Goal: Task Accomplishment & Management: Manage account settings

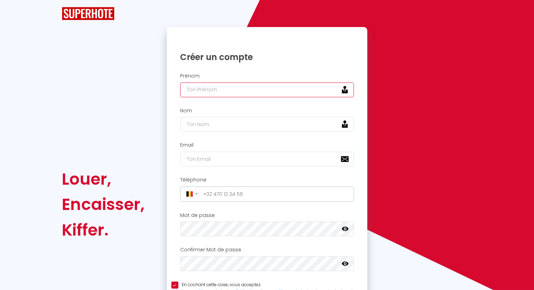
click at [218, 90] on input "text" at bounding box center [267, 89] width 174 height 15
click at [232, 90] on input "text" at bounding box center [267, 89] width 174 height 15
click at [215, 89] on input "[PERSON_NAME]" at bounding box center [267, 89] width 174 height 15
drag, startPoint x: 205, startPoint y: 87, endPoint x: 168, endPoint y: 80, distance: 37.8
click at [168, 80] on div "[PERSON_NAME]" at bounding box center [267, 85] width 201 height 24
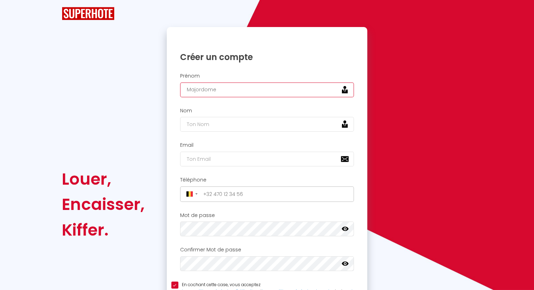
drag, startPoint x: 237, startPoint y: 92, endPoint x: 153, endPoint y: 91, distance: 84.5
click at [153, 91] on div "Louer, Encaisser, [PERSON_NAME]. Veuillez créer votre compte Superhote depuis u…" at bounding box center [267, 204] width 420 height 355
type input "Majordome"
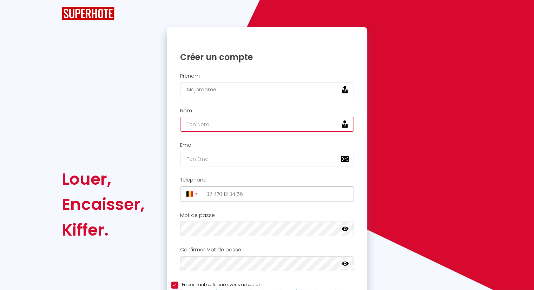
click at [200, 125] on input "text" at bounding box center [267, 124] width 174 height 15
click at [198, 157] on input "email" at bounding box center [267, 159] width 174 height 15
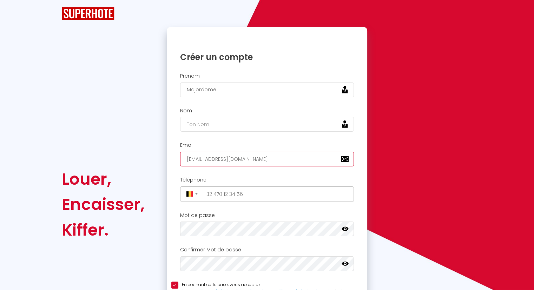
type input "[EMAIL_ADDRESS][DOMAIN_NAME]"
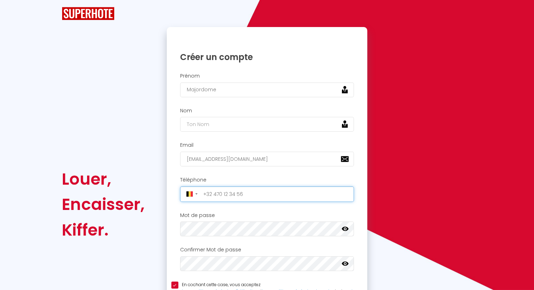
click at [261, 195] on input "tel" at bounding box center [276, 193] width 151 height 11
paste input "0471/90.22.65"
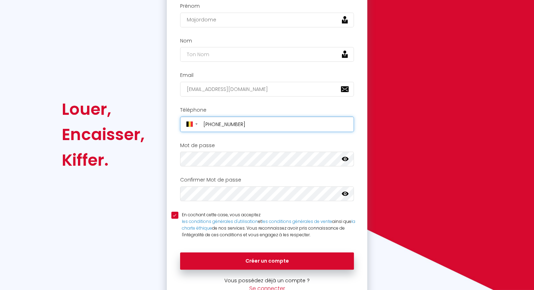
scroll to position [70, 0]
type input "[PHONE_NUMBER]"
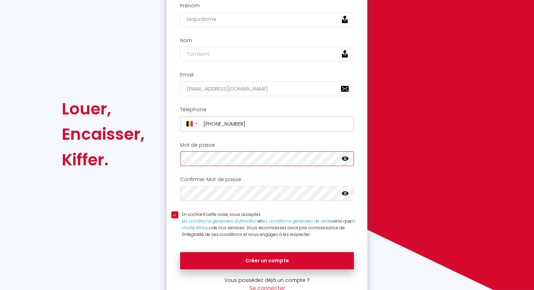
click at [132, 158] on div "Louer, Encaisser, [PERSON_NAME]. Veuillez créer votre compte Superhote depuis u…" at bounding box center [267, 134] width 420 height 355
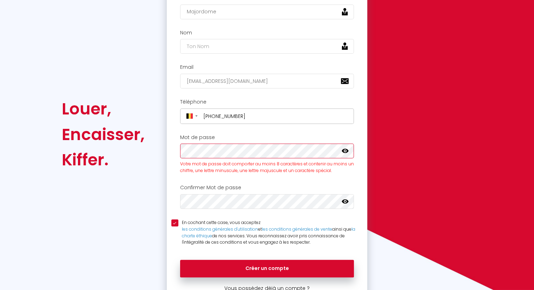
click at [162, 151] on div "Veuillez créer votre compte Superhote depuis un ordinateur. Créer un compte Pré…" at bounding box center [267, 134] width 210 height 370
click at [150, 152] on div "Louer, Encaisser, [PERSON_NAME]. Veuillez créer votre compte Superhote depuis u…" at bounding box center [267, 134] width 420 height 370
click at [308, 134] on h2 "Mot de passe" at bounding box center [267, 137] width 174 height 6
click at [344, 150] on icon at bounding box center [344, 150] width 7 height 7
click at [158, 150] on div "Louer, Encaisser, [PERSON_NAME]. Veuillez créer votre compte Superhote depuis u…" at bounding box center [267, 134] width 420 height 370
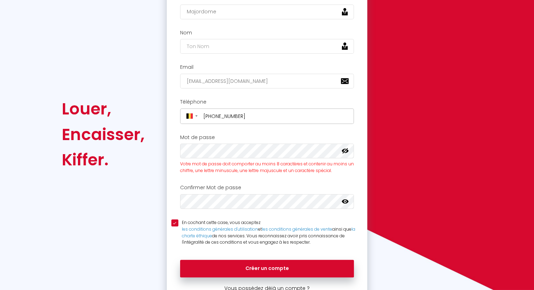
click at [347, 152] on icon at bounding box center [344, 151] width 7 height 6
click at [347, 152] on icon at bounding box center [344, 151] width 7 height 4
click at [343, 201] on icon at bounding box center [344, 201] width 7 height 4
click at [219, 43] on input "text" at bounding box center [267, 46] width 174 height 15
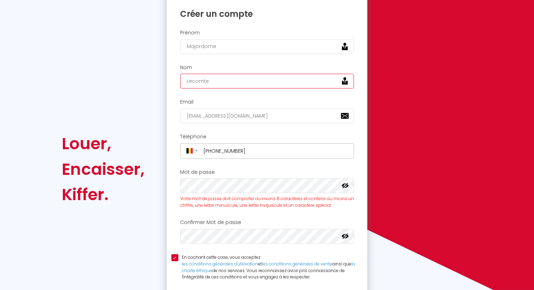
scroll to position [43, 0]
type input "Lecomte"
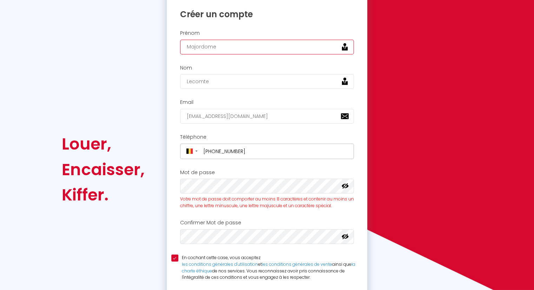
drag, startPoint x: 218, startPoint y: 46, endPoint x: 163, endPoint y: 42, distance: 54.8
click at [163, 42] on div "Veuillez créer votre compte Superhote depuis un ordinateur. Créer un compte Pré…" at bounding box center [267, 169] width 210 height 370
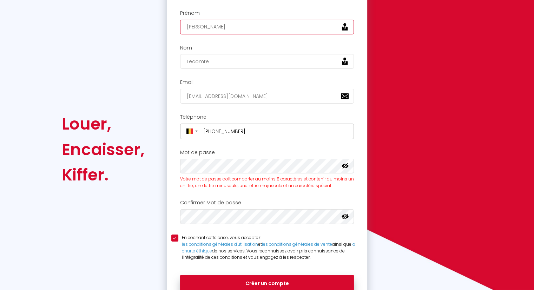
scroll to position [107, 0]
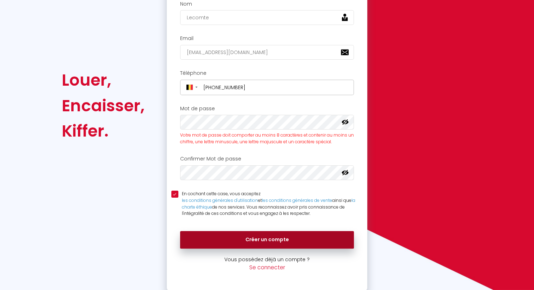
type input "[PERSON_NAME]"
click at [261, 237] on button "Créer un compte" at bounding box center [267, 240] width 174 height 18
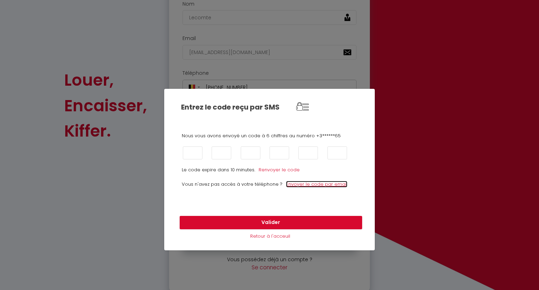
click at [311, 186] on link "Envoyer le code par email" at bounding box center [316, 184] width 61 height 7
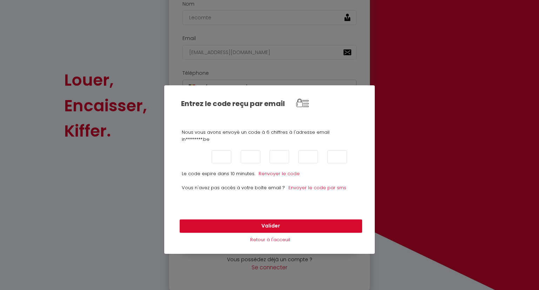
click at [201, 152] on input "text" at bounding box center [193, 156] width 20 height 13
type input "9"
type input "4"
type input "5"
type input "4"
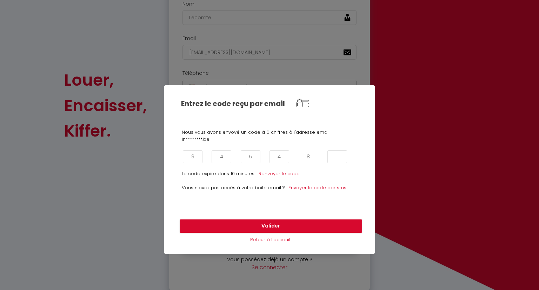
type input "8"
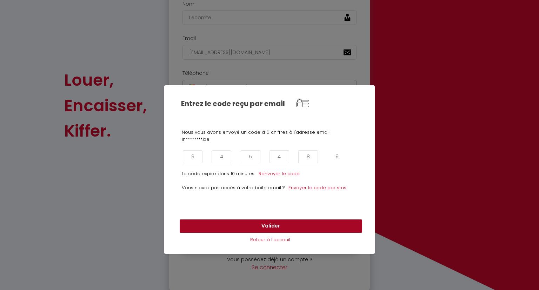
type input "9"
click at [287, 225] on button "Valider" at bounding box center [271, 225] width 182 height 13
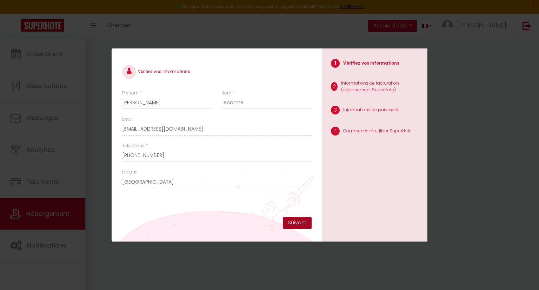
click at [295, 223] on button "Suivant" at bounding box center [297, 223] width 29 height 12
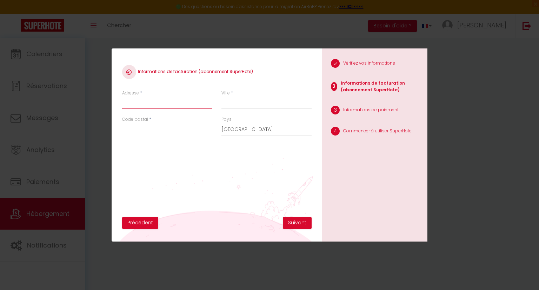
click at [162, 106] on input "Adresse" at bounding box center [167, 102] width 90 height 13
type input "rue de grupont"
click at [235, 106] on input "Ville" at bounding box center [266, 102] width 90 height 13
type input "Halma"
click at [172, 131] on input "Code postal" at bounding box center [167, 129] width 90 height 13
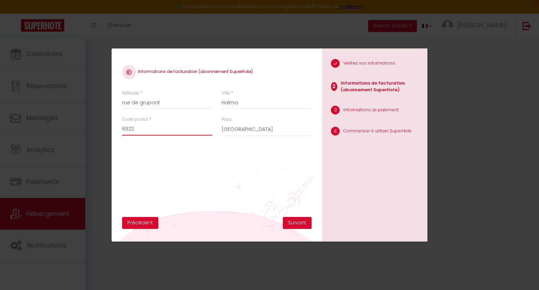
type input "6922"
click at [177, 97] on input "rue de grupont" at bounding box center [167, 102] width 90 height 13
type input "[STREET_ADDRESS]"
click at [255, 127] on select "[GEOGRAPHIC_DATA] [GEOGRAPHIC_DATA] [GEOGRAPHIC_DATA] [GEOGRAPHIC_DATA] [GEOGRA…" at bounding box center [266, 129] width 90 height 13
select select "23"
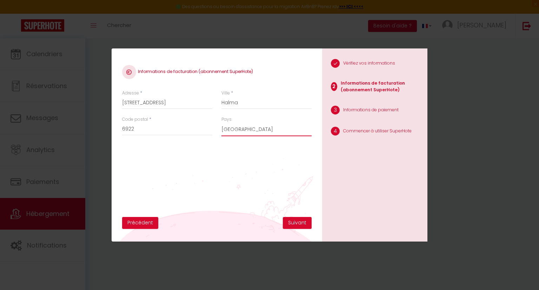
click at [221, 123] on select "[GEOGRAPHIC_DATA] [GEOGRAPHIC_DATA] [GEOGRAPHIC_DATA] [GEOGRAPHIC_DATA] [GEOGRA…" at bounding box center [266, 129] width 90 height 13
click at [304, 225] on button "Suivant" at bounding box center [297, 223] width 29 height 12
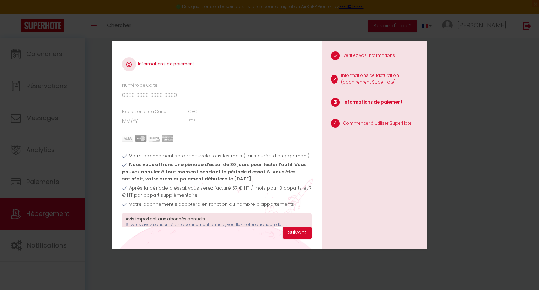
click at [176, 95] on input "Numéro de Carte" at bounding box center [183, 95] width 123 height 13
click at [136, 99] on input "Numéro de Carte" at bounding box center [183, 95] width 123 height 13
type input "[CREDIT_CARD_NUMBER]"
click at [151, 124] on input "Expiration de la Carte" at bounding box center [150, 121] width 57 height 13
type input "10 / 30"
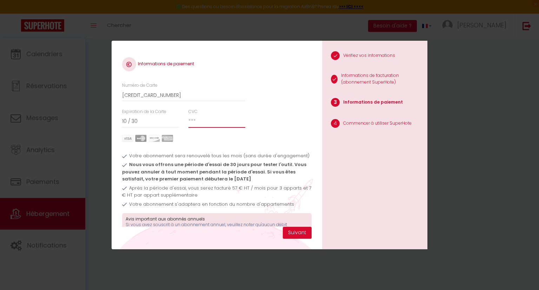
click at [199, 122] on input "CVC" at bounding box center [216, 121] width 57 height 13
click at [300, 232] on button "Suivant" at bounding box center [297, 233] width 29 height 12
drag, startPoint x: 180, startPoint y: 95, endPoint x: 72, endPoint y: 95, distance: 107.7
click at [72, 95] on div "Informations de paiement Numéro de Carte [CREDIT_CARD_NUMBER] Expiration de la …" at bounding box center [269, 145] width 539 height 290
type input "[CREDIT_CARD_NUMBER]"
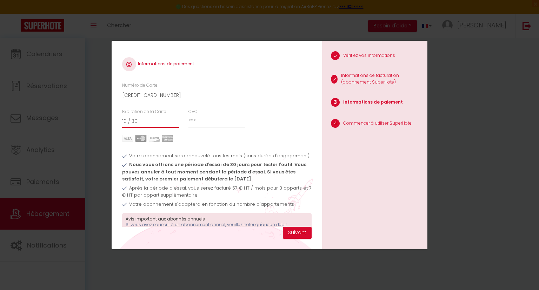
drag, startPoint x: 126, startPoint y: 120, endPoint x: 102, endPoint y: 118, distance: 23.9
click at [102, 118] on div "Informations de paiement Numéro de Carte [CREDIT_CARD_NUMBER] Expiration de la …" at bounding box center [269, 145] width 539 height 290
type input "03 / 30"
click at [196, 121] on input "CVC" at bounding box center [216, 121] width 57 height 13
type input "724"
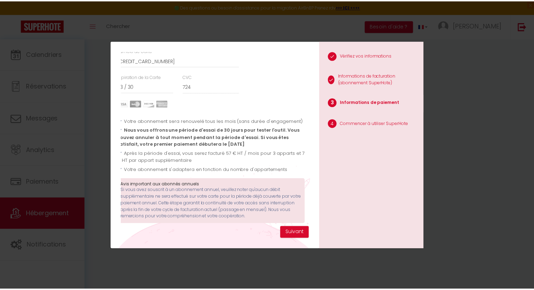
scroll to position [40, 4]
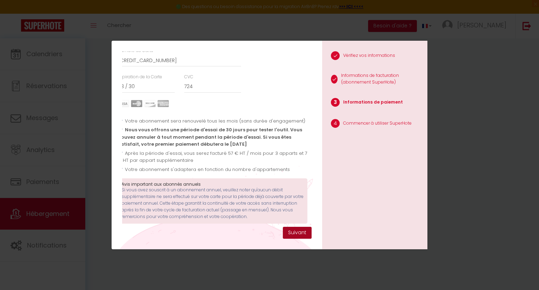
click at [295, 231] on button "Suivant" at bounding box center [297, 233] width 29 height 12
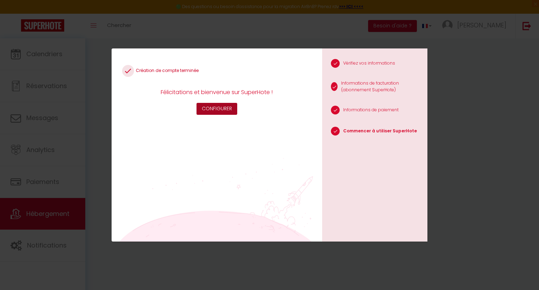
click at [222, 108] on button "Configurer" at bounding box center [216, 109] width 41 height 12
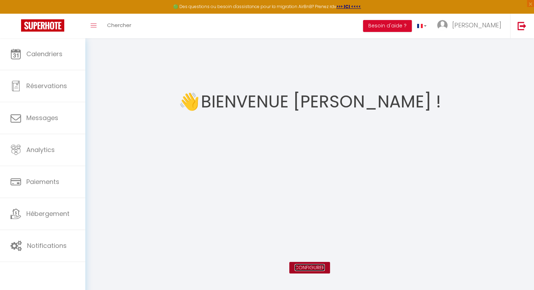
click at [310, 266] on link "Configurer" at bounding box center [309, 267] width 30 height 7
click at [315, 268] on link "Configurer" at bounding box center [309, 267] width 30 height 7
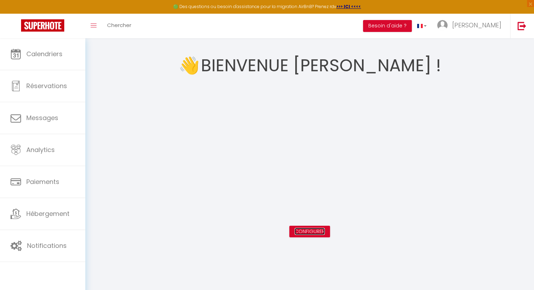
scroll to position [38, 0]
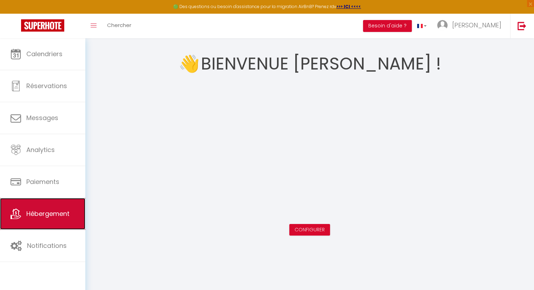
click at [51, 213] on span "Hébergement" at bounding box center [47, 213] width 43 height 9
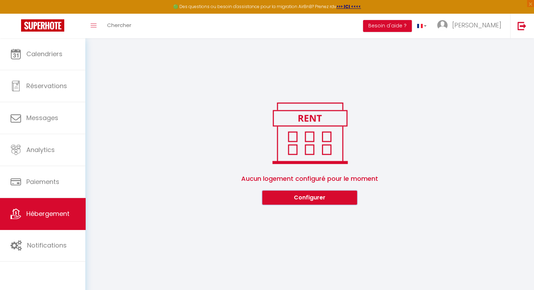
click at [314, 198] on button "Configurer" at bounding box center [309, 197] width 95 height 14
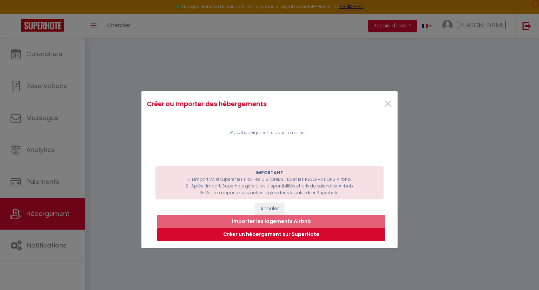
click at [279, 236] on button "Créer un hébergement sur SuperHote" at bounding box center [271, 234] width 228 height 13
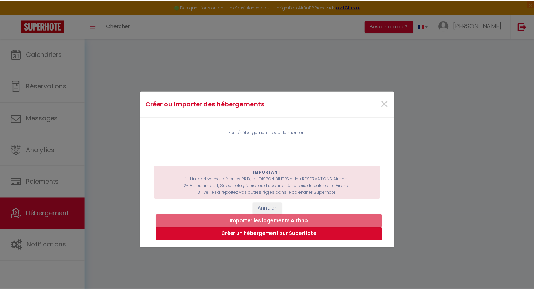
select select "3"
select select "2"
select select "1"
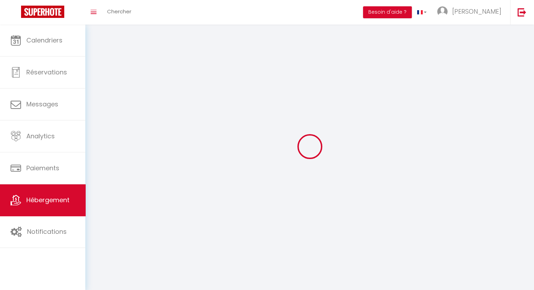
select select
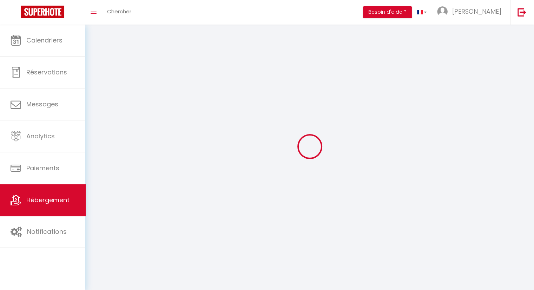
select select
checkbox input "false"
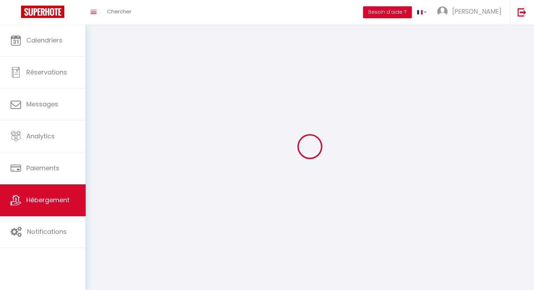
select select
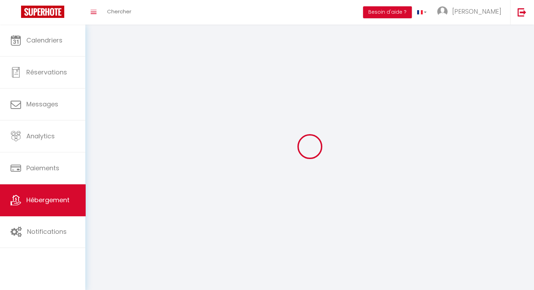
select select
checkbox input "false"
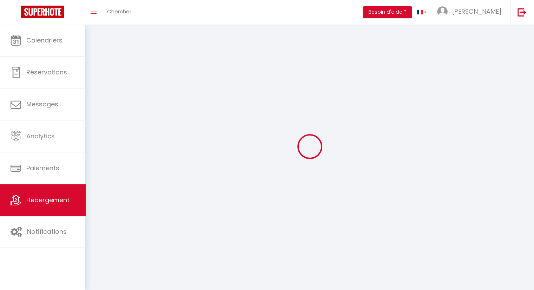
checkbox input "false"
select select
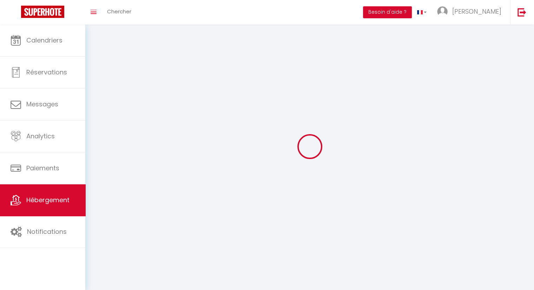
select select
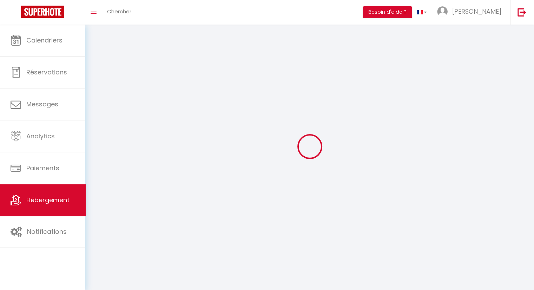
select select
checkbox input "false"
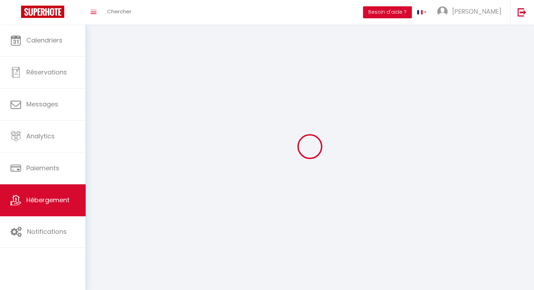
select select
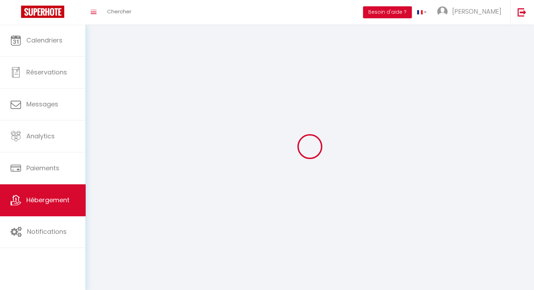
select select
checkbox input "false"
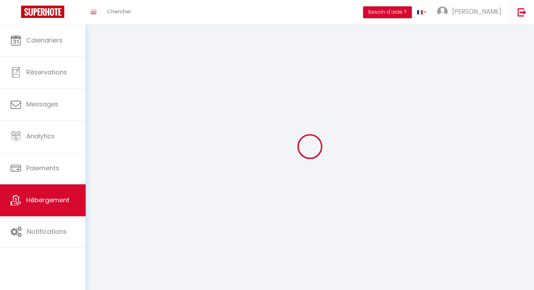
checkbox input "false"
select select
select select "28"
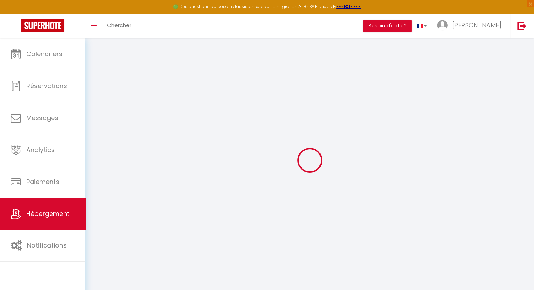
select select
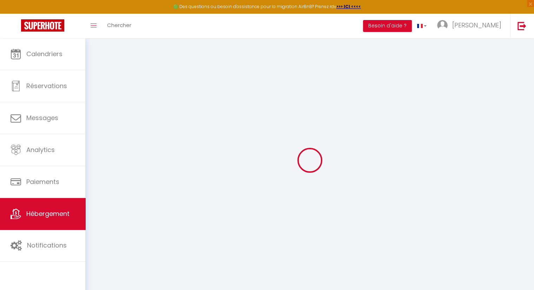
select select
checkbox input "false"
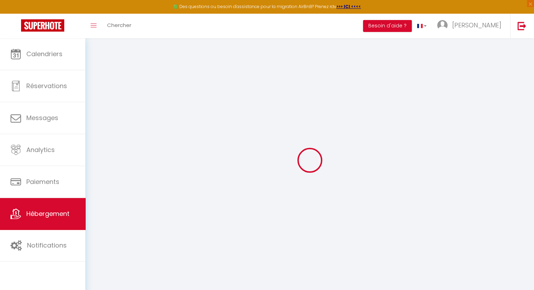
select select
checkbox input "false"
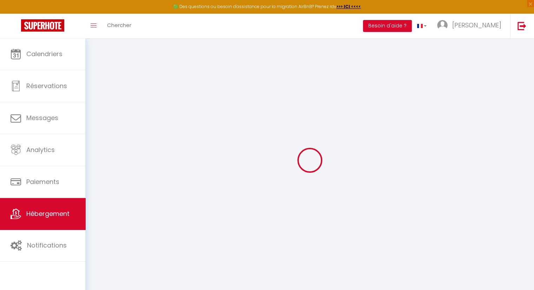
checkbox input "false"
select select
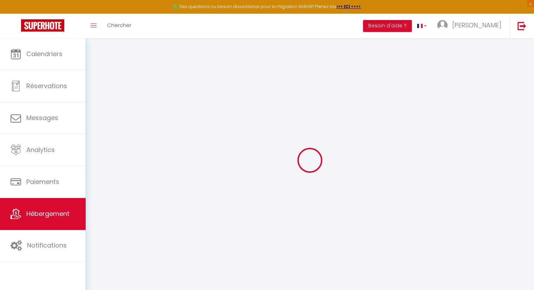
checkbox input "false"
select select
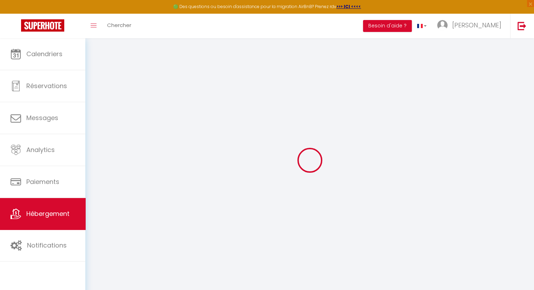
select select
select select "15:00"
select select "23:45"
select select "11:00"
select select "30"
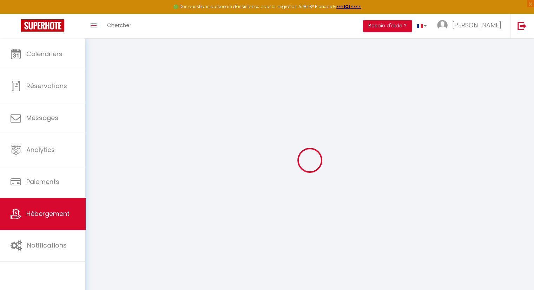
select select "120"
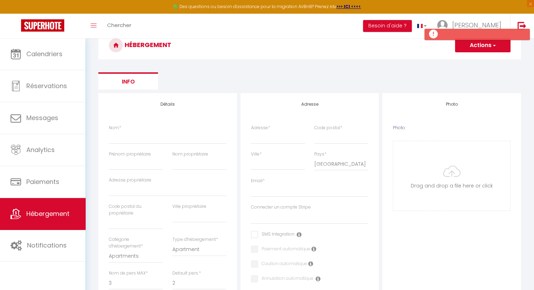
scroll to position [35, 0]
click at [141, 138] on input "Nom *" at bounding box center [168, 136] width 118 height 13
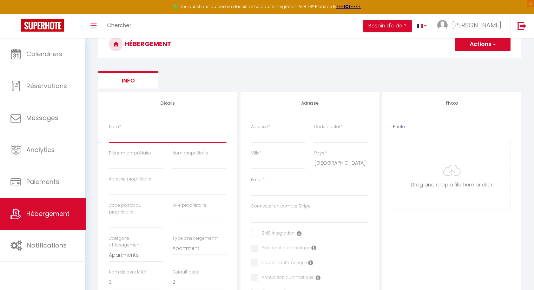
type input "G"
select select
checkbox input "false"
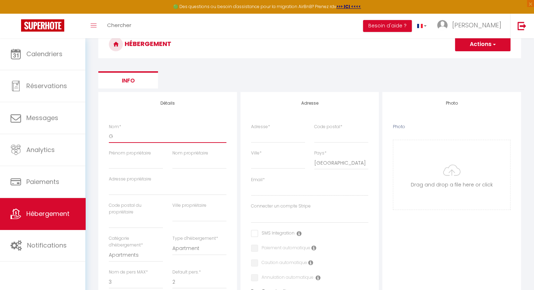
checkbox input "false"
select select
type input "Gr"
select select
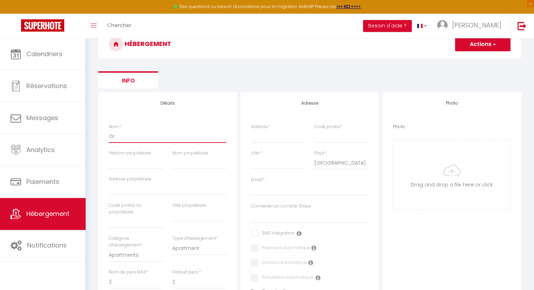
checkbox input "false"
select select
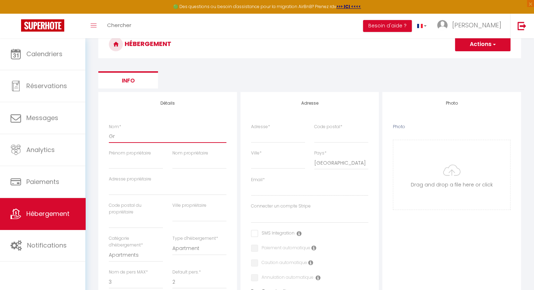
select select
type input "Gri"
select select
checkbox input "false"
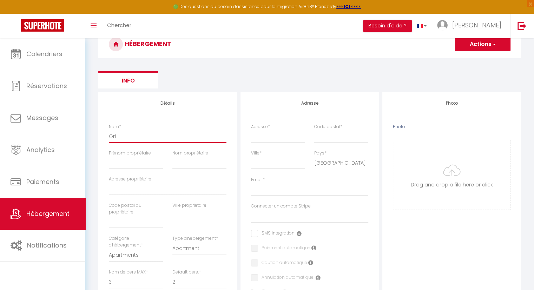
checkbox input "false"
select select
type input "Grim"
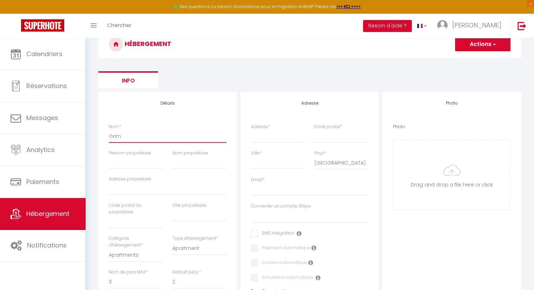
select select
checkbox input "false"
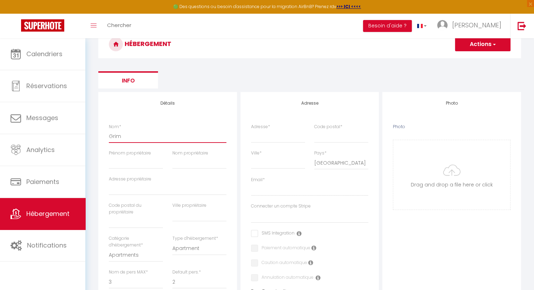
select select
type input "Grimp"
select select
checkbox input "false"
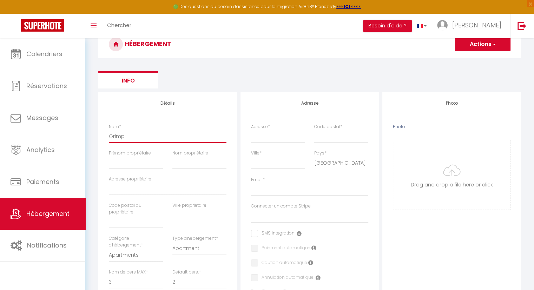
checkbox input "false"
select select
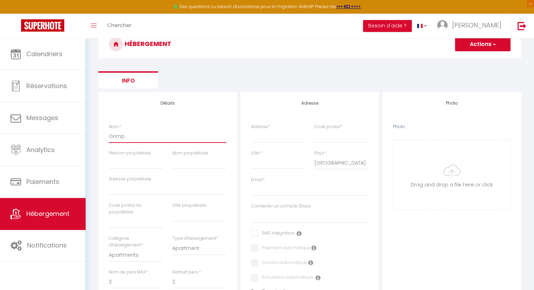
type input "Grimp'"
select select
checkbox input "false"
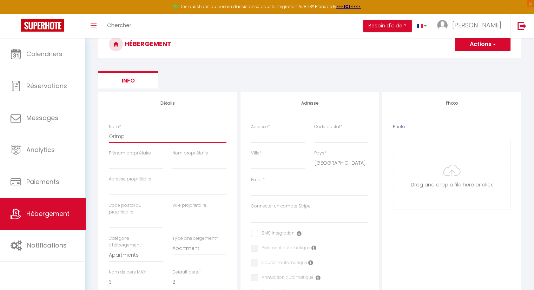
checkbox input "false"
select select
type input "Grimp'h"
select select
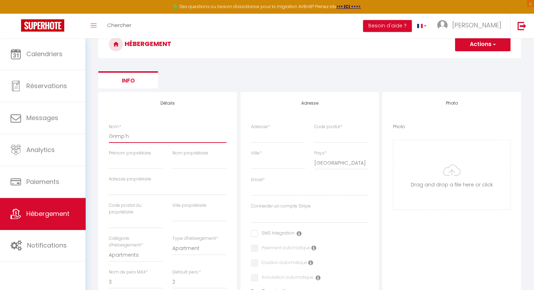
checkbox input "false"
select select
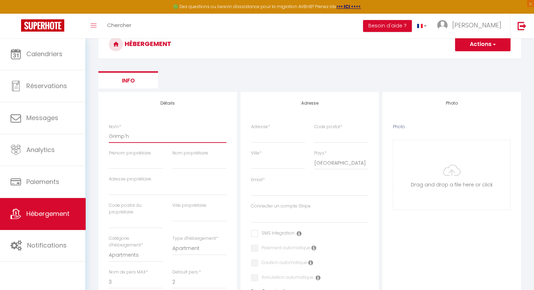
select select
type input "Grimp'ha"
select select
checkbox input "false"
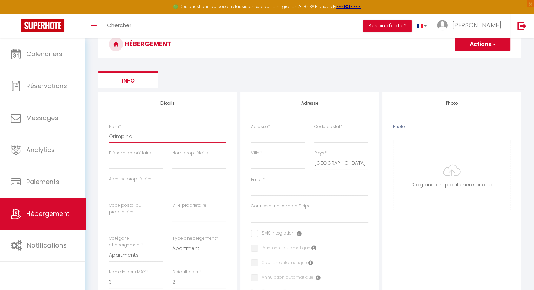
checkbox input "false"
select select
type input "Grimp'han"
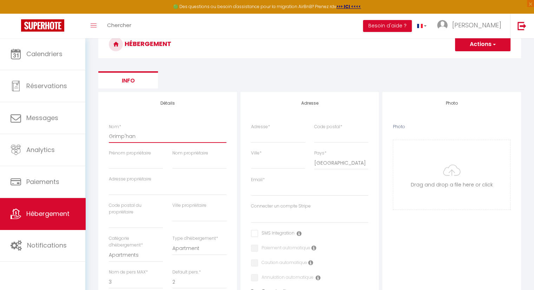
select select
checkbox input "false"
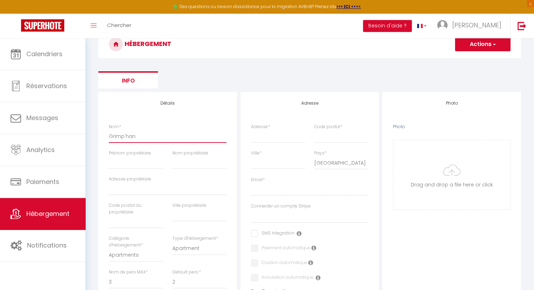
select select
type input "Grimp'han"
click at [131, 166] on input "Prénom propriétaire" at bounding box center [136, 162] width 54 height 13
type input "O"
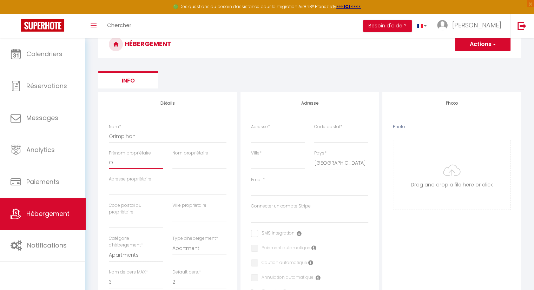
select select
checkbox input "false"
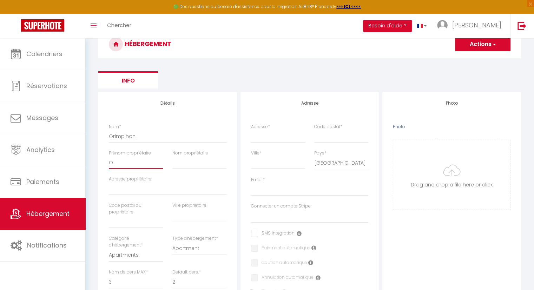
select select
checkbox input "false"
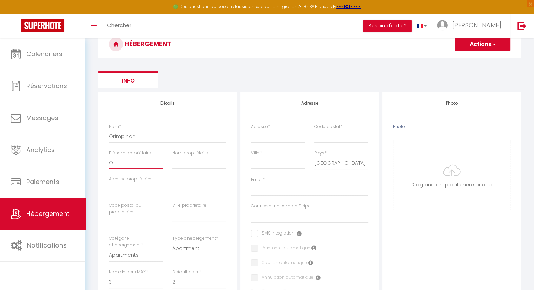
checkbox input "false"
select select
type input "Ol"
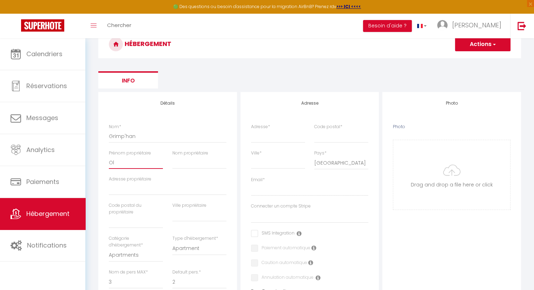
select select
checkbox input "false"
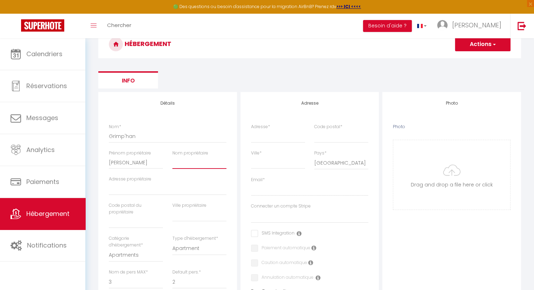
click at [198, 162] on input "Nom propriétaire" at bounding box center [199, 162] width 54 height 13
click at [131, 190] on input "Adresse propriétaire" at bounding box center [168, 188] width 118 height 13
click at [143, 222] on input "text" at bounding box center [136, 221] width 54 height 13
click at [202, 217] on input "text" at bounding box center [199, 215] width 54 height 13
click at [176, 214] on input "han sur lesse" at bounding box center [199, 215] width 54 height 13
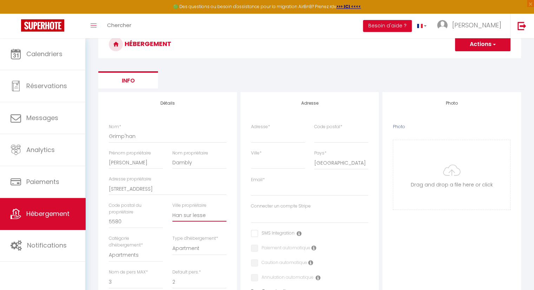
click at [194, 212] on input "Han sur lesse" at bounding box center [199, 215] width 54 height 13
click at [133, 250] on select "Apartments Houses Secondary units Unique Homes BNB Others" at bounding box center [136, 254] width 54 height 13
click at [109, 248] on select "Apartments Houses Secondary units Unique Homes BNB Others" at bounding box center [136, 254] width 54 height 13
click at [188, 250] on select "House [GEOGRAPHIC_DATA] Villa [GEOGRAPHIC_DATA] Cottage [GEOGRAPHIC_DATA] Earth…" at bounding box center [199, 248] width 54 height 13
click at [172, 242] on select "House [GEOGRAPHIC_DATA] Villa [GEOGRAPHIC_DATA] Cottage [GEOGRAPHIC_DATA] Earth…" at bounding box center [199, 248] width 54 height 13
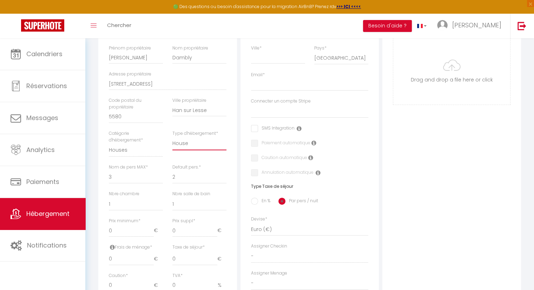
scroll to position [140, 0]
drag, startPoint x: 114, startPoint y: 174, endPoint x: 103, endPoint y: 174, distance: 10.5
click at [103, 174] on div "Détails Nom * [PERSON_NAME] propriétaire [PERSON_NAME] propriétaire Dambly Adre…" at bounding box center [167, 189] width 139 height 405
click at [109, 170] on select "1 2 3 4 5 6 7 8 9 10 11 12 13 14" at bounding box center [136, 176] width 54 height 13
click at [176, 179] on select "1 2 3 4 5 6 7 8 9 10 11 12 13 14" at bounding box center [199, 176] width 54 height 13
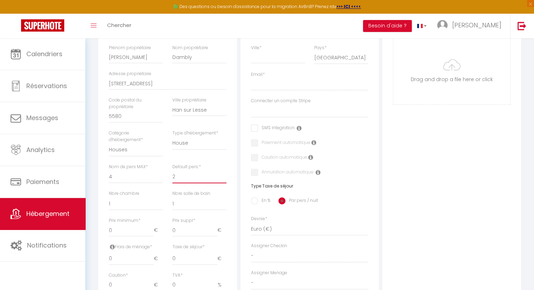
click at [172, 170] on select "1 2 3 4 5 6 7 8 9 10 11 12 13 14" at bounding box center [199, 176] width 54 height 13
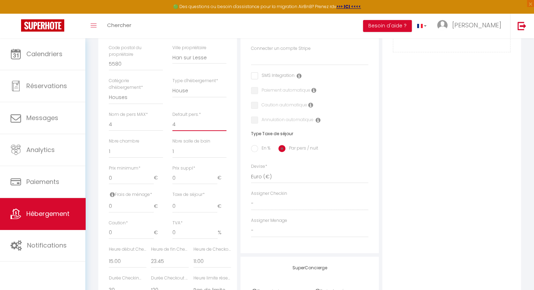
scroll to position [210, 0]
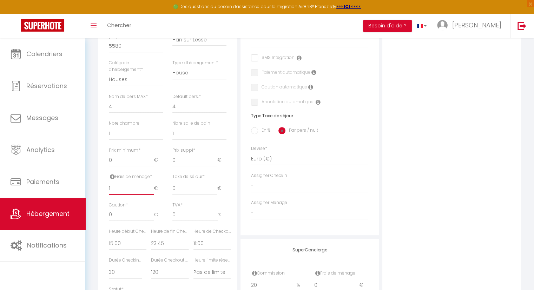
click at [152, 186] on input "1" at bounding box center [131, 188] width 45 height 13
click at [152, 186] on input "2" at bounding box center [131, 188] width 45 height 13
click at [87, 193] on div "Retourner vers HÉBERGEMENT Actions Enregistrer Info Modèle personnalisé × Titre…" at bounding box center [309, 105] width 448 height 554
drag, startPoint x: 183, startPoint y: 188, endPoint x: 163, endPoint y: 191, distance: 20.2
click at [163, 191] on div "Frais de ménage * 40 € Taxe de séjour * 0 € Taxe en % * Montant max taxe séjour…" at bounding box center [167, 187] width 127 height 28
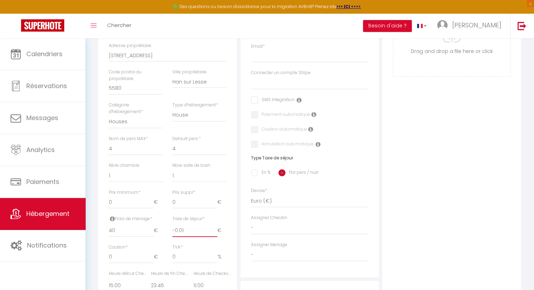
scroll to position [161, 0]
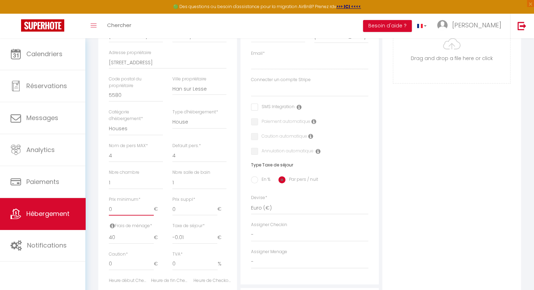
click at [105, 209] on div "Prix minimum * 0 €" at bounding box center [135, 209] width 63 height 26
click at [163, 210] on div "Prix minimum * 90 € Prix suppl * 0 €" at bounding box center [167, 209] width 127 height 26
click at [116, 211] on input "90" at bounding box center [131, 209] width 45 height 13
drag, startPoint x: 185, startPoint y: 237, endPoint x: 169, endPoint y: 239, distance: 15.9
click at [171, 239] on div "Taxe de séjour * -0.01 €" at bounding box center [198, 236] width 63 height 28
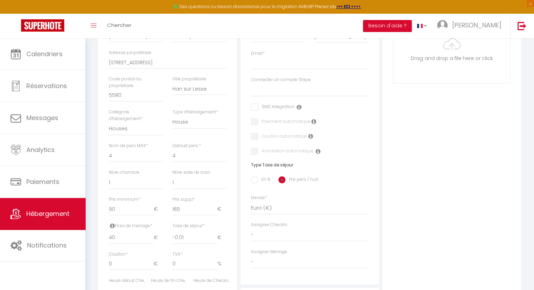
click at [169, 239] on div "Taxe de séjour * -0.01 €" at bounding box center [198, 236] width 63 height 28
click at [214, 239] on input "-0.02" at bounding box center [194, 237] width 45 height 13
click at [214, 239] on input "-0.03" at bounding box center [194, 237] width 45 height 13
click at [214, 239] on input "-0.04" at bounding box center [194, 237] width 45 height 13
click at [214, 235] on input "-0.03" at bounding box center [194, 237] width 45 height 13
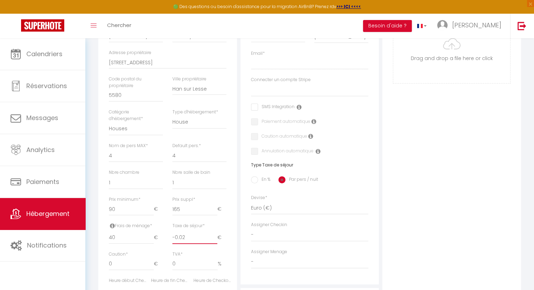
click at [214, 235] on input "-0.02" at bounding box center [194, 237] width 45 height 13
click at [214, 235] on input "-0.01" at bounding box center [194, 237] width 45 height 13
click at [214, 235] on input "0" at bounding box center [194, 237] width 45 height 13
click at [151, 208] on input "91" at bounding box center [131, 209] width 45 height 13
click at [151, 208] on input "92" at bounding box center [131, 209] width 45 height 13
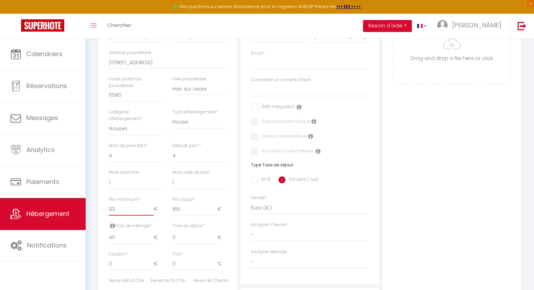
click at [152, 208] on input "93" at bounding box center [131, 209] width 45 height 13
click at [152, 208] on input "94" at bounding box center [131, 209] width 45 height 13
click at [152, 207] on input "95" at bounding box center [131, 209] width 45 height 13
click at [152, 207] on input "96" at bounding box center [131, 209] width 45 height 13
click at [152, 207] on input "97" at bounding box center [131, 209] width 45 height 13
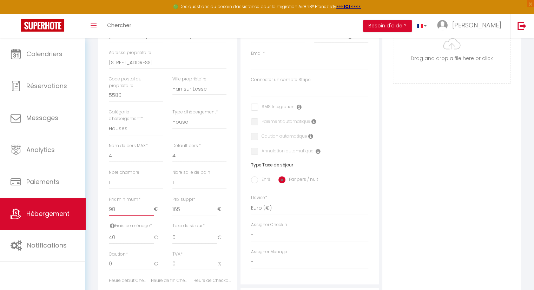
click at [152, 207] on input "98" at bounding box center [131, 209] width 45 height 13
click at [152, 207] on input "99" at bounding box center [131, 209] width 45 height 13
click at [152, 207] on input "100" at bounding box center [131, 209] width 45 height 13
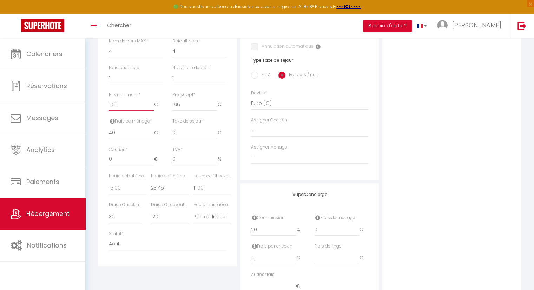
scroll to position [267, 0]
click at [125, 188] on select "00:00 00:15 00:30 00:45 01:00 01:15 01:30 01:45 02:00 02:15 02:30 02:45 03:00" at bounding box center [128, 186] width 38 height 13
click at [109, 180] on select "00:00 00:15 00:30 00:45 01:00 01:15 01:30 01:45 02:00 02:15 02:30 02:45 03:00" at bounding box center [128, 186] width 38 height 13
click at [167, 188] on select "00:00 00:15 00:30 00:45 01:00 01:15 01:30 01:45 02:00 02:15 02:30 02:45 03:00" at bounding box center [170, 186] width 38 height 13
click at [482, 201] on div "Photo Photo Drag and drop a file here or click Ooops, something wrong appended.…" at bounding box center [451, 83] width 139 height 447
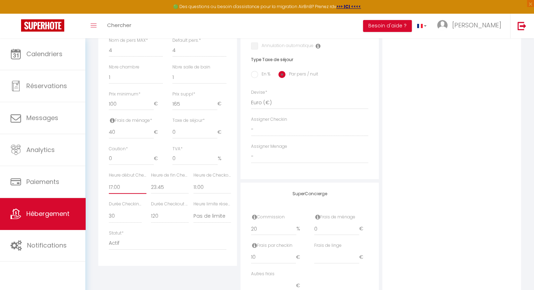
click at [114, 186] on select "00:00 00:15 00:30 00:45 01:00 01:15 01:30 01:45 02:00 02:15 02:30 02:45 03:00" at bounding box center [128, 186] width 38 height 13
click at [166, 190] on select "00:00 00:15 00:30 00:45 01:00 01:15 01:30 01:45 02:00 02:15 02:30 02:45 03:00" at bounding box center [170, 186] width 38 height 13
click at [151, 180] on select "00:00 00:15 00:30 00:45 01:00 01:15 01:30 01:45 02:00 02:15 02:30 02:45 03:00" at bounding box center [170, 186] width 38 height 13
click at [199, 187] on select "00:00 00:15 00:30 00:45 01:00 01:15 01:30 01:45 02:00 02:15 02:30 02:45 03:00" at bounding box center [212, 186] width 38 height 13
click at [111, 215] on select "15 30 45 60 75 90 105 120 135 150 165 180 195 210" at bounding box center [125, 215] width 33 height 13
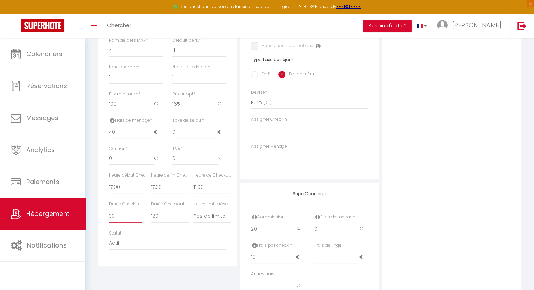
scroll to position [302, 0]
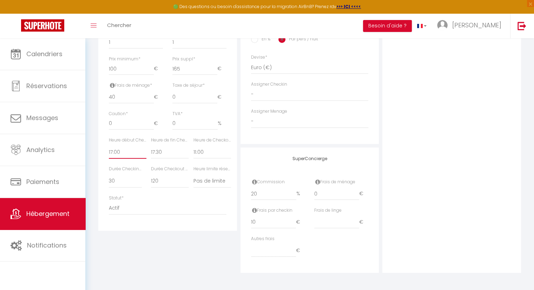
click at [121, 151] on select "00:00 00:15 00:30 00:45 01:00 01:15 01:30 01:45 02:00 02:15 02:30 02:45 03:00" at bounding box center [128, 151] width 38 height 13
click at [159, 150] on select "00:00 00:15 00:30 00:45 01:00 01:15 01:30 01:45 02:00 02:15 02:30 02:45 03:00" at bounding box center [170, 151] width 38 height 13
click at [201, 150] on select "00:00 00:15 00:30 00:45 01:00 01:15 01:30 01:45 02:00 02:15 02:30 02:45 03:00" at bounding box center [212, 151] width 38 height 13
click at [193, 145] on select "00:00 00:15 00:30 00:45 01:00 01:15 01:30 01:45 02:00 02:15 02:30 02:45 03:00" at bounding box center [212, 151] width 38 height 13
click at [294, 195] on input "19.99" at bounding box center [273, 193] width 45 height 13
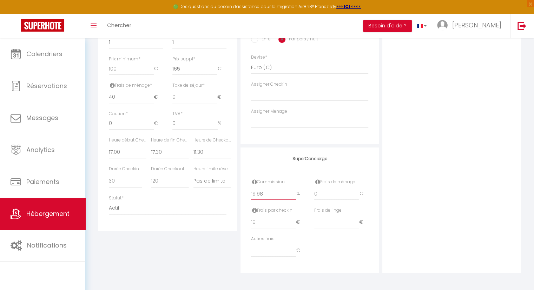
click at [294, 195] on input "19.98" at bounding box center [273, 193] width 45 height 13
drag, startPoint x: 271, startPoint y: 195, endPoint x: 188, endPoint y: 197, distance: 82.8
click at [188, 197] on div "Détails Nom * [PERSON_NAME] propriétaire [PERSON_NAME] propriétaire Dambly Adre…" at bounding box center [309, 48] width 426 height 447
click at [309, 195] on div "Frais de ménage 0 €" at bounding box center [340, 193] width 63 height 28
click at [326, 223] on input "number" at bounding box center [336, 222] width 45 height 13
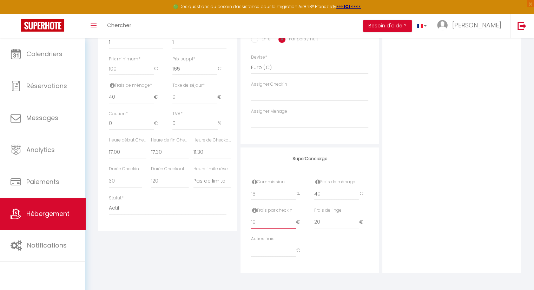
click at [229, 225] on div "Détails Nom * [PERSON_NAME] propriétaire [PERSON_NAME] propriétaire Dambly Adre…" at bounding box center [309, 48] width 426 height 447
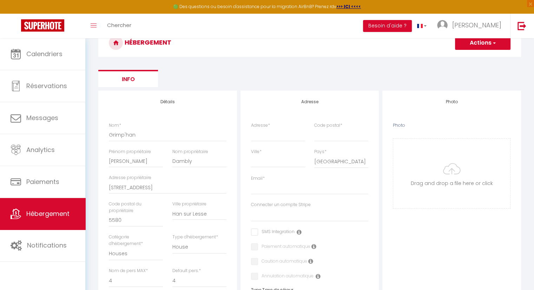
scroll to position [35, 0]
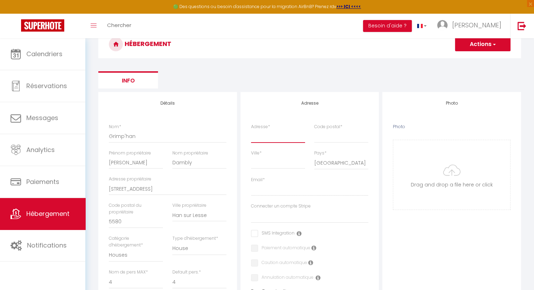
click at [280, 135] on input "Adresse *" at bounding box center [278, 136] width 54 height 13
click at [336, 134] on input "Code postal *" at bounding box center [341, 136] width 54 height 13
click at [266, 157] on input "Ville *" at bounding box center [278, 162] width 54 height 13
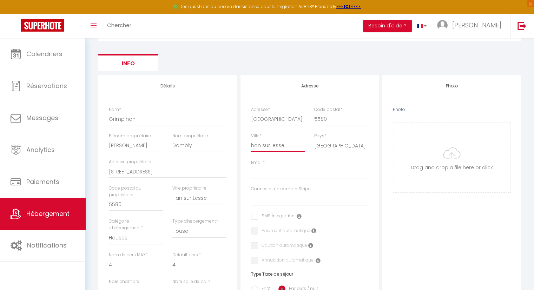
scroll to position [70, 0]
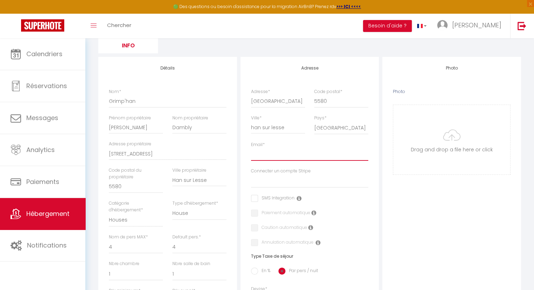
click at [275, 149] on input "Email *" at bounding box center [310, 154] width 118 height 13
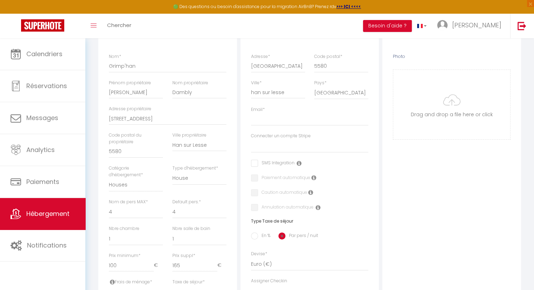
click at [256, 162] on input "checkbox" at bounding box center [273, 163] width 44 height 7
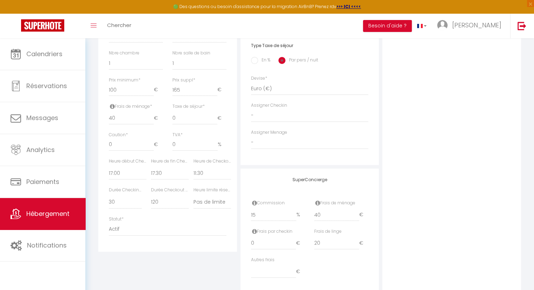
scroll to position [302, 0]
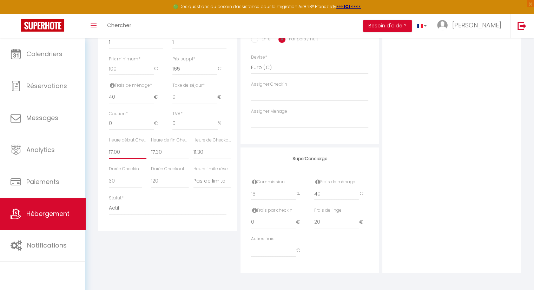
click at [121, 153] on select "00:00 00:15 00:30 00:45 01:00 01:15 01:30 01:45 02:00 02:15 02:30 02:45 03:00" at bounding box center [128, 151] width 38 height 13
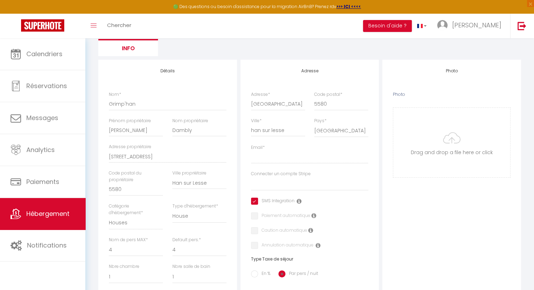
scroll to position [70, 0]
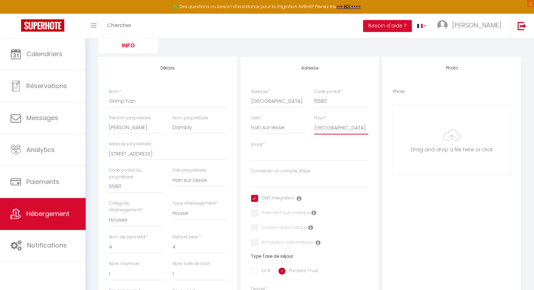
click at [331, 129] on select "[GEOGRAPHIC_DATA] [GEOGRAPHIC_DATA] [GEOGRAPHIC_DATA] [GEOGRAPHIC_DATA] [GEOGRA…" at bounding box center [341, 127] width 54 height 13
click at [314, 121] on select "[GEOGRAPHIC_DATA] [GEOGRAPHIC_DATA] [GEOGRAPHIC_DATA] [GEOGRAPHIC_DATA] [GEOGRA…" at bounding box center [341, 127] width 54 height 13
click at [274, 153] on input "Email *" at bounding box center [310, 154] width 118 height 13
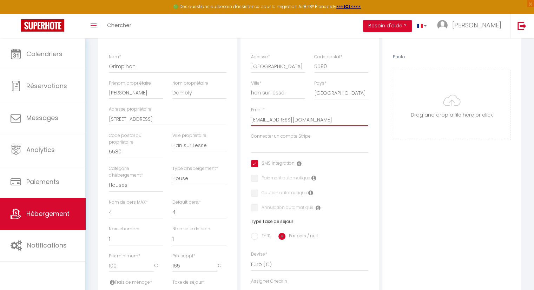
scroll to position [105, 0]
click at [299, 163] on icon at bounding box center [298, 163] width 5 height 6
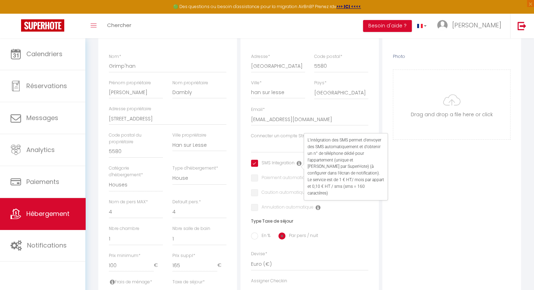
click at [255, 164] on input "checkbox" at bounding box center [273, 163] width 44 height 7
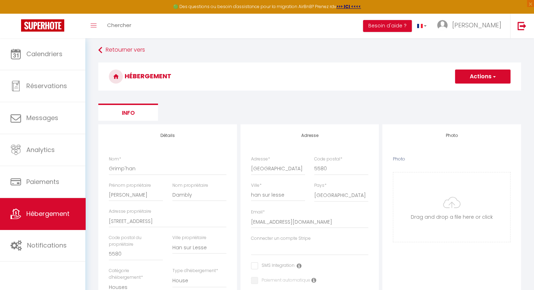
scroll to position [0, 0]
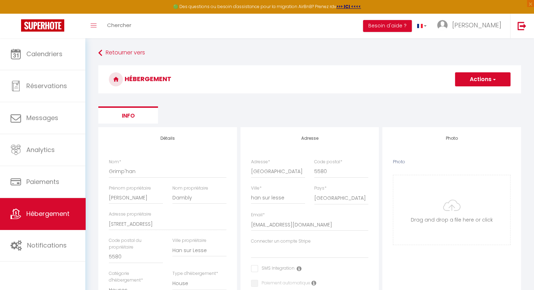
click at [487, 82] on button "Actions" at bounding box center [482, 79] width 55 height 14
click at [477, 93] on input "Enregistrer" at bounding box center [474, 94] width 26 height 7
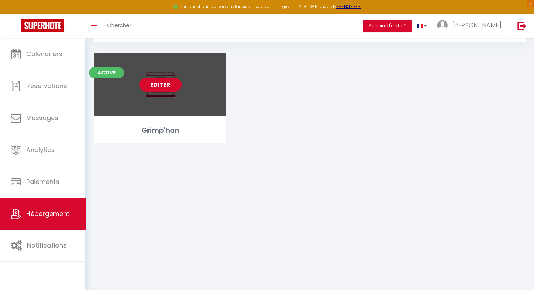
scroll to position [38, 0]
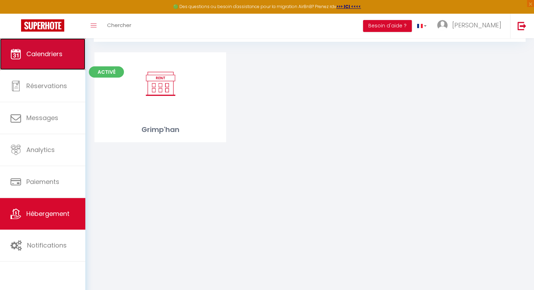
click at [55, 63] on link "Calendriers" at bounding box center [42, 54] width 85 height 32
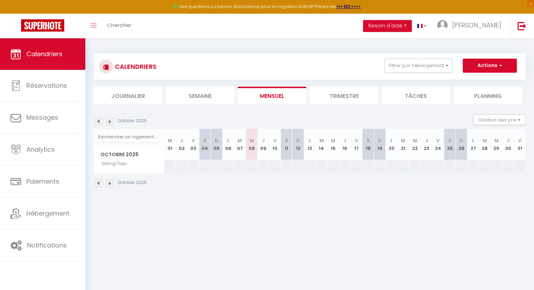
click at [205, 97] on li "Semaine" at bounding box center [200, 95] width 68 height 17
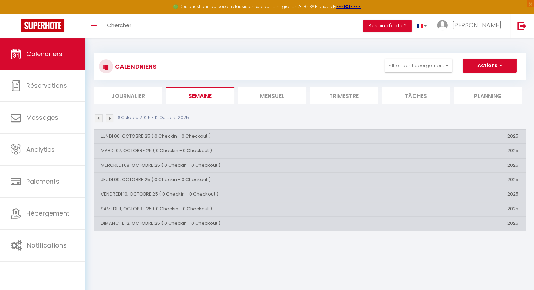
click at [260, 99] on li "Mensuel" at bounding box center [271, 95] width 68 height 17
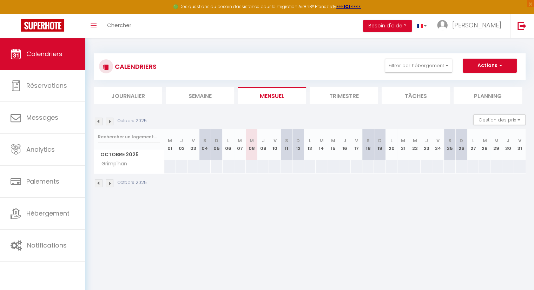
click at [133, 97] on li "Journalier" at bounding box center [128, 95] width 68 height 17
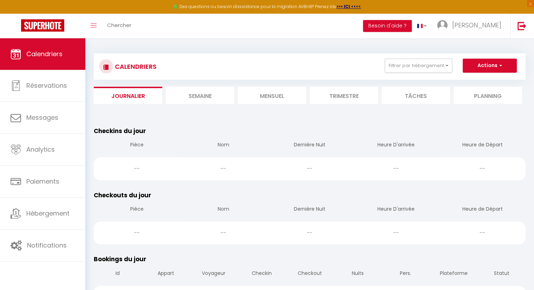
click at [422, 98] on li "Tâches" at bounding box center [415, 95] width 68 height 17
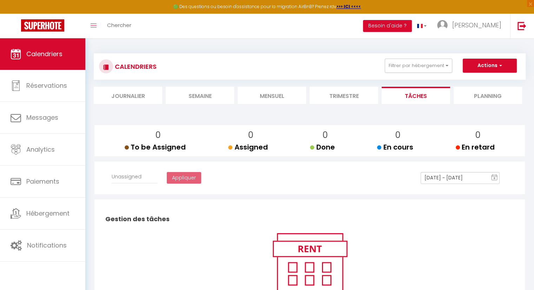
click at [273, 101] on li "Mensuel" at bounding box center [271, 95] width 68 height 17
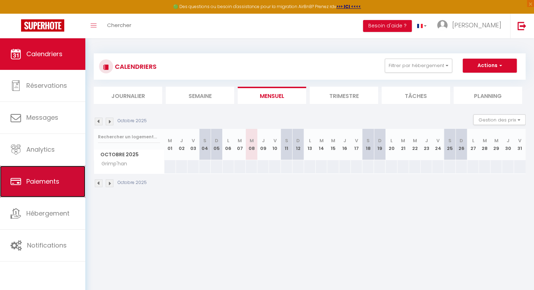
click at [48, 188] on link "Paiements" at bounding box center [42, 182] width 85 height 32
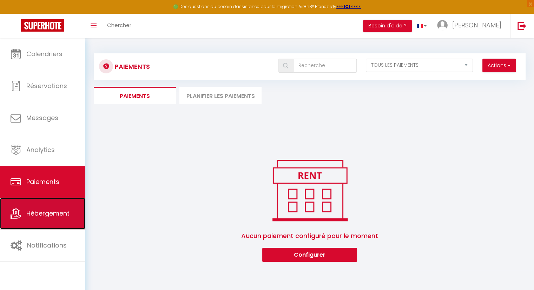
click at [49, 217] on span "Hébergement" at bounding box center [47, 213] width 43 height 9
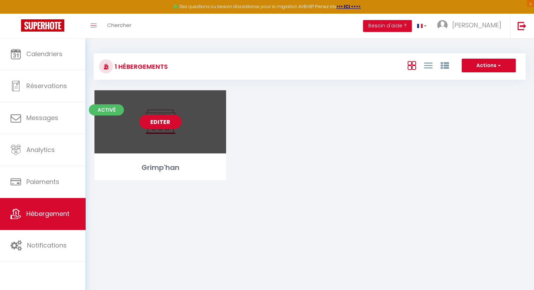
click at [163, 123] on link "Editer" at bounding box center [160, 122] width 42 height 14
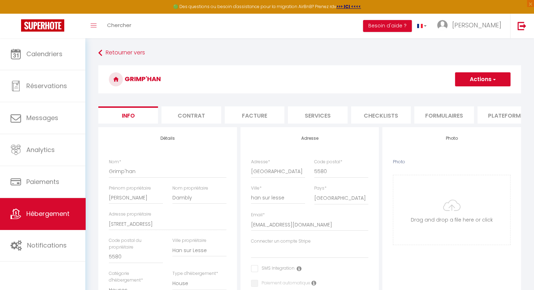
click at [499, 117] on li "Plateformes" at bounding box center [507, 114] width 60 height 17
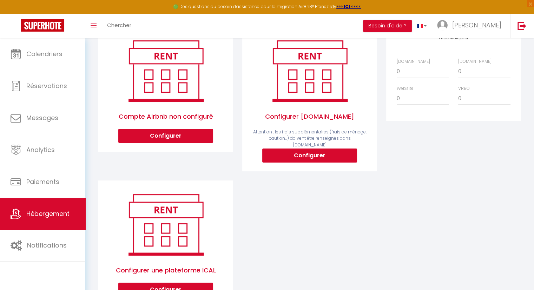
scroll to position [105, 0]
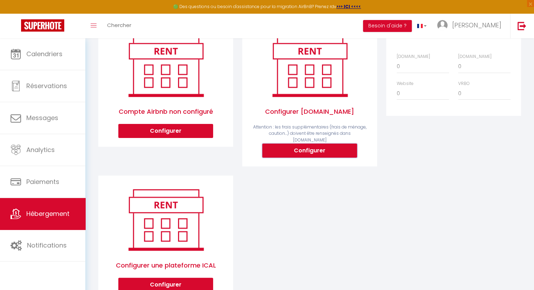
click at [319, 150] on button "Configurer" at bounding box center [309, 150] width 95 height 14
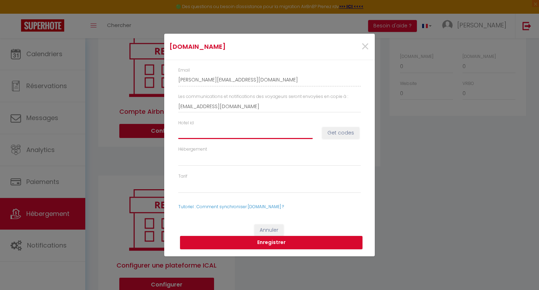
click at [215, 134] on input "Hotel id" at bounding box center [245, 132] width 134 height 13
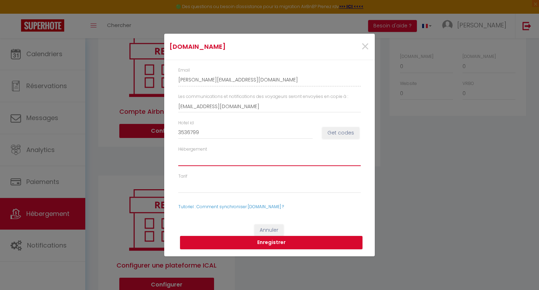
click at [209, 160] on select "Hébergement" at bounding box center [269, 159] width 182 height 13
click at [344, 132] on button "Get codes" at bounding box center [340, 133] width 37 height 12
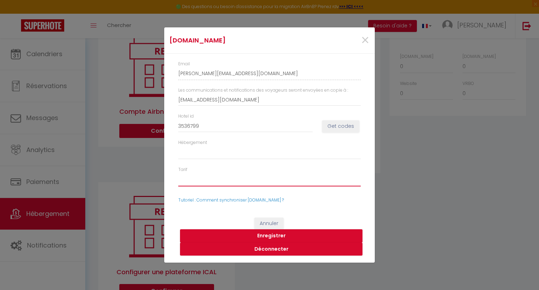
click at [262, 179] on select "20556887 - tarif haute saison 58934220 - Tarif à la semaine 58934271 - Tarif au…" at bounding box center [269, 179] width 182 height 13
click at [178, 173] on select "20556887 - tarif haute saison 58934220 - Tarif à la semaine 58934271 - Tarif au…" at bounding box center [269, 179] width 182 height 13
click at [274, 234] on button "Enregistrer" at bounding box center [271, 235] width 182 height 13
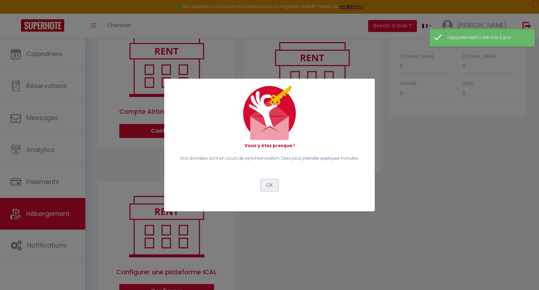
click at [267, 184] on button "OK" at bounding box center [270, 185] width 18 height 12
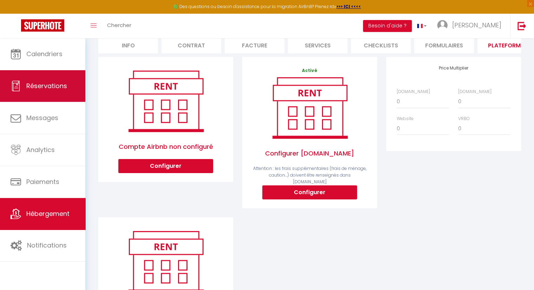
scroll to position [70, 0]
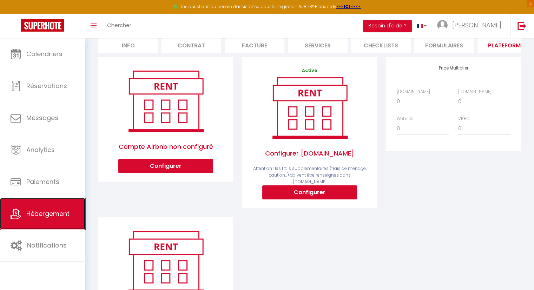
click at [48, 213] on span "Hébergement" at bounding box center [47, 213] width 43 height 9
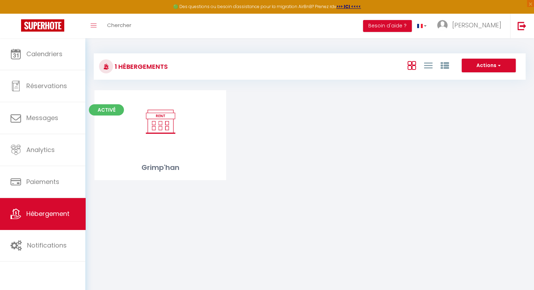
click at [288, 163] on div "Activé Editer Grimp'han" at bounding box center [310, 143] width 448 height 107
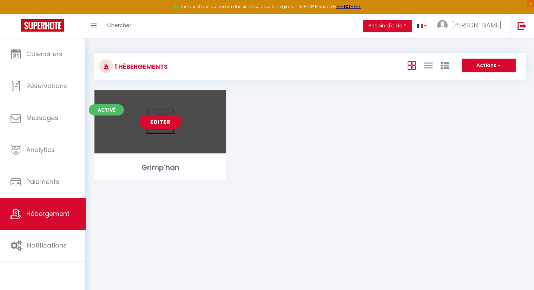
click at [193, 139] on div "Editer" at bounding box center [160, 121] width 132 height 63
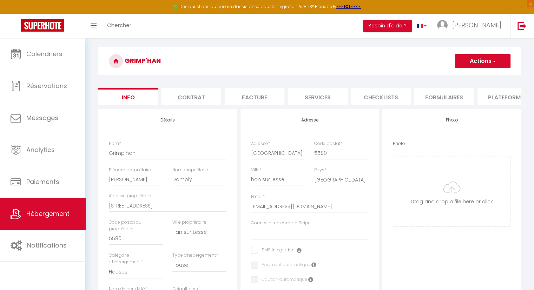
scroll to position [35, 0]
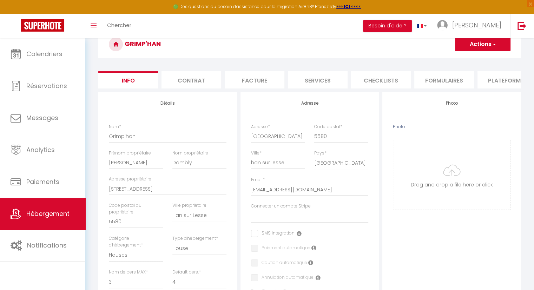
click at [189, 75] on li "Contrat" at bounding box center [191, 79] width 60 height 17
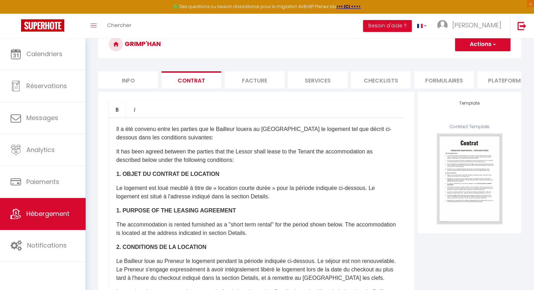
click at [243, 82] on li "Facture" at bounding box center [255, 79] width 60 height 17
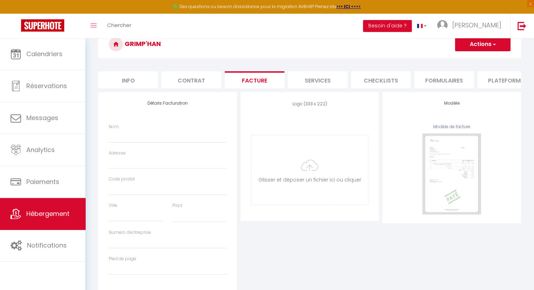
click at [303, 82] on li "Services" at bounding box center [318, 79] width 60 height 17
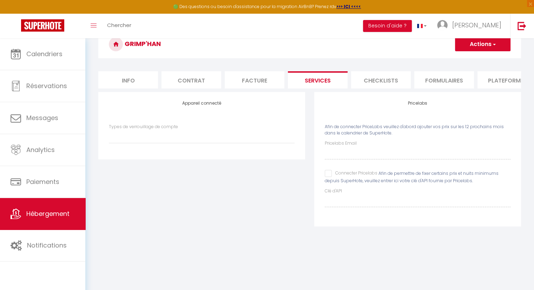
click at [370, 85] on li "Checklists" at bounding box center [381, 79] width 60 height 17
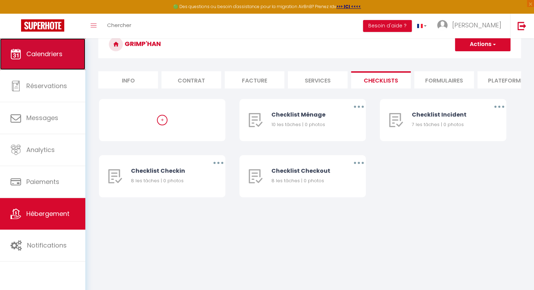
click at [57, 54] on span "Calendriers" at bounding box center [44, 53] width 36 height 9
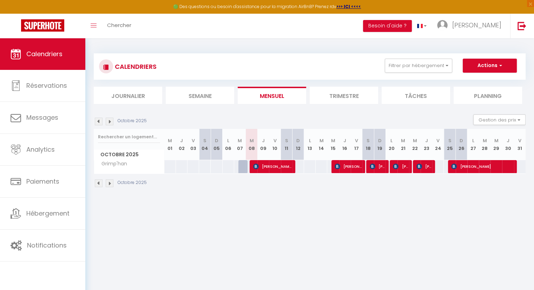
click at [262, 218] on body "🟢 Des questions ou besoin d'assistance pour la migration AirBnB? Prenez rdv >>>…" at bounding box center [267, 183] width 534 height 290
click at [288, 167] on span "[PERSON_NAME]" at bounding box center [272, 166] width 39 height 13
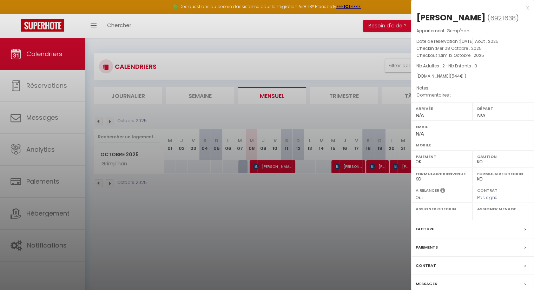
click at [302, 228] on div at bounding box center [267, 145] width 534 height 290
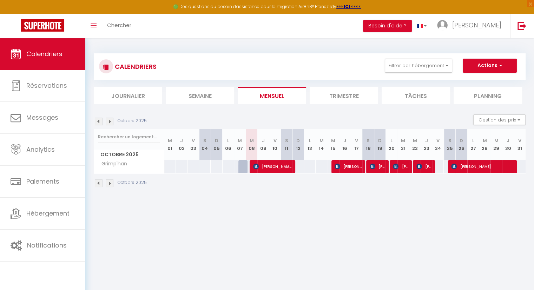
click at [108, 184] on img at bounding box center [110, 183] width 8 height 8
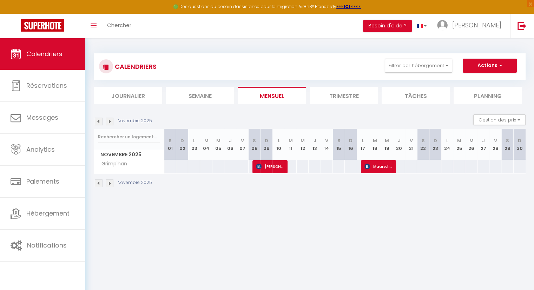
click at [108, 184] on img at bounding box center [110, 183] width 8 height 8
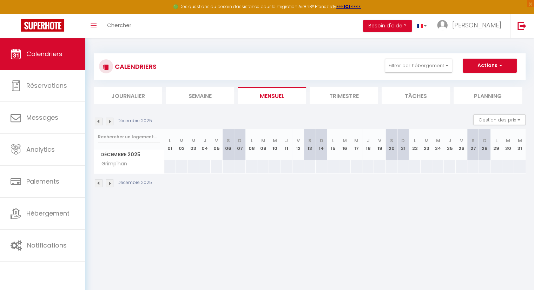
click at [98, 180] on img at bounding box center [99, 183] width 8 height 8
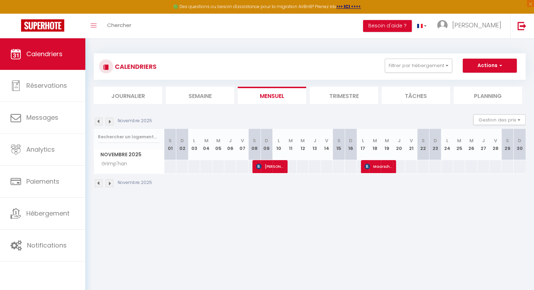
click at [98, 180] on img at bounding box center [99, 183] width 8 height 8
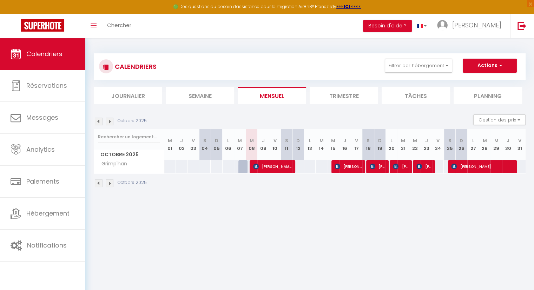
click at [99, 181] on img at bounding box center [99, 183] width 8 height 8
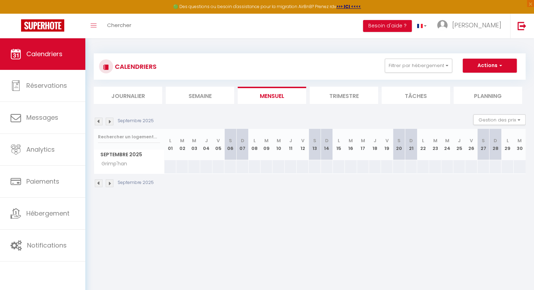
click at [111, 183] on img at bounding box center [110, 183] width 8 height 8
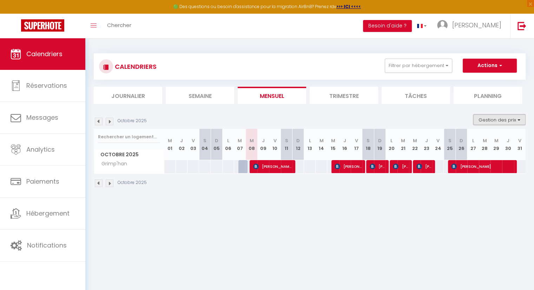
click at [510, 121] on button "Gestion des prix" at bounding box center [499, 119] width 52 height 11
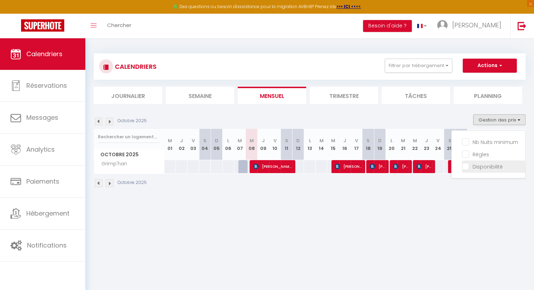
click at [466, 167] on input "Disponibilité" at bounding box center [493, 165] width 63 height 7
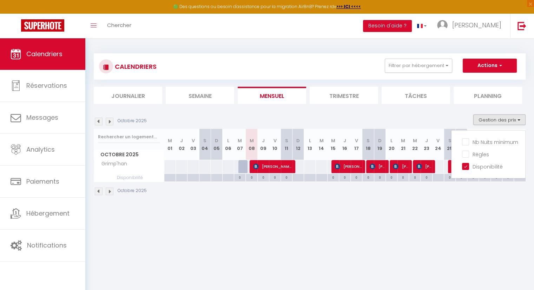
click at [342, 213] on body "🟢 Des questions ou besoin d'assistance pour la migration AirBnB? Prenez rdv >>>…" at bounding box center [267, 183] width 534 height 290
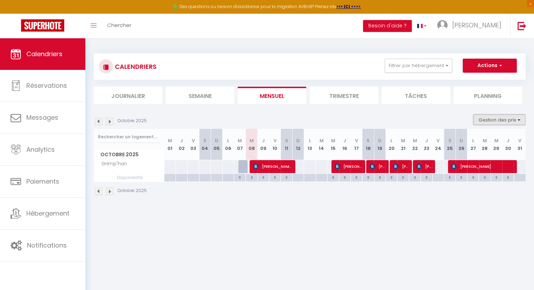
click at [511, 119] on button "Gestion des prix" at bounding box center [499, 119] width 52 height 11
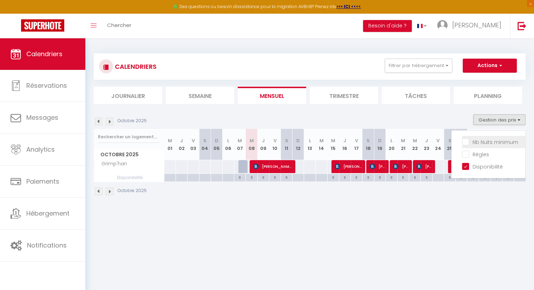
click at [466, 140] on input "Nb Nuits minimum" at bounding box center [493, 141] width 63 height 7
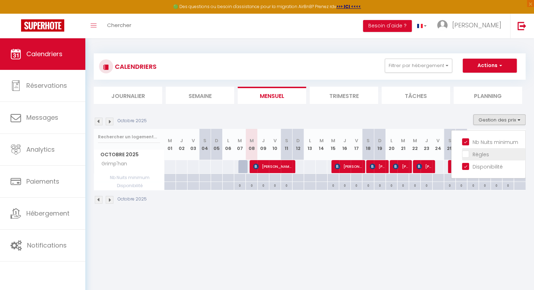
click at [466, 150] on input "Règles" at bounding box center [493, 153] width 63 height 7
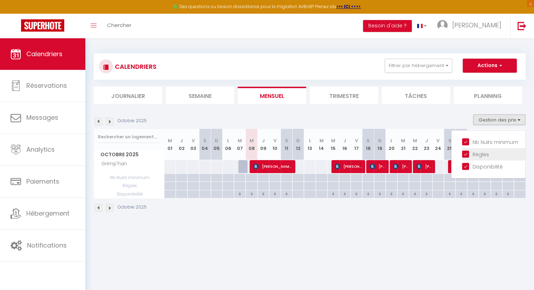
click at [466, 152] on input "Règles" at bounding box center [493, 153] width 63 height 7
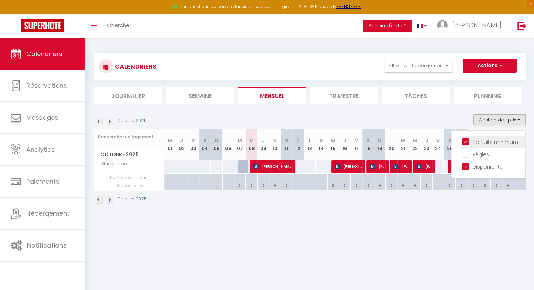
click at [467, 142] on input "Nb Nuits minimum" at bounding box center [493, 141] width 63 height 7
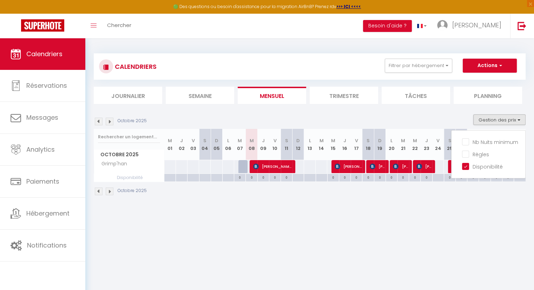
click at [407, 232] on body "🟢 Des questions ou besoin d'assistance pour la migration AirBnB? Prenez rdv >>>…" at bounding box center [267, 183] width 534 height 290
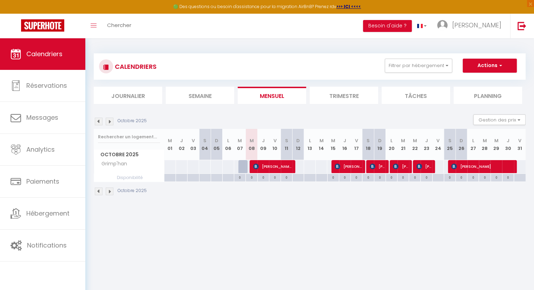
click at [108, 193] on img at bounding box center [110, 191] width 8 height 8
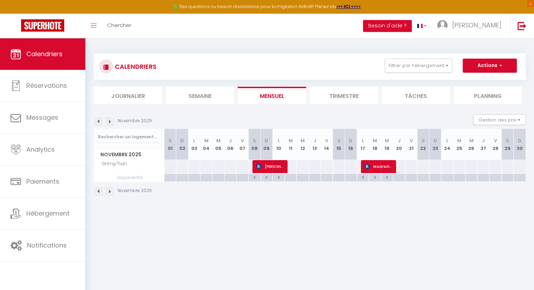
click at [98, 191] on img at bounding box center [99, 191] width 8 height 8
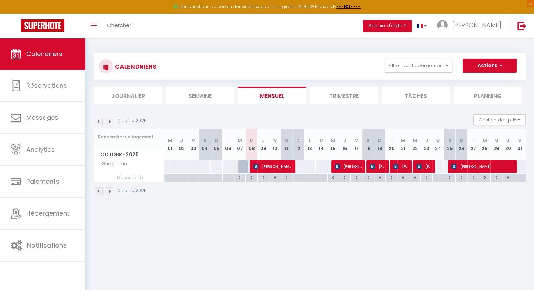
click at [311, 167] on div at bounding box center [309, 166] width 12 height 13
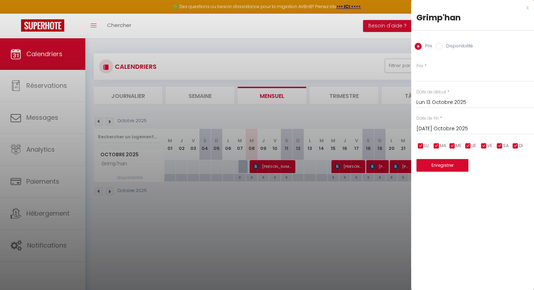
click at [352, 236] on div at bounding box center [267, 145] width 534 height 290
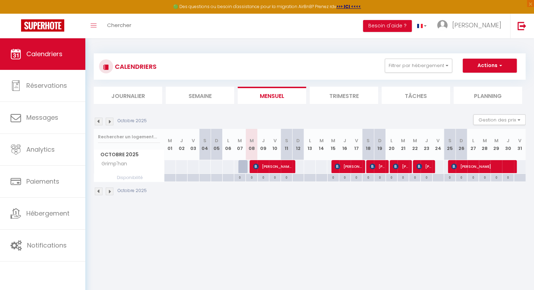
click at [309, 148] on th "L 13" at bounding box center [310, 144] width 12 height 31
click at [498, 66] on span "button" at bounding box center [499, 65] width 4 height 7
click at [440, 115] on div "Octobre 2025 Gestion des prix Nb Nuits minimum Règles Disponibilité" at bounding box center [309, 121] width 431 height 14
drag, startPoint x: 323, startPoint y: 230, endPoint x: 323, endPoint y: 226, distance: 5.0
click at [324, 230] on body "🟢 Des questions ou besoin d'assistance pour la migration AirBnB? Prenez rdv >>>…" at bounding box center [267, 183] width 534 height 290
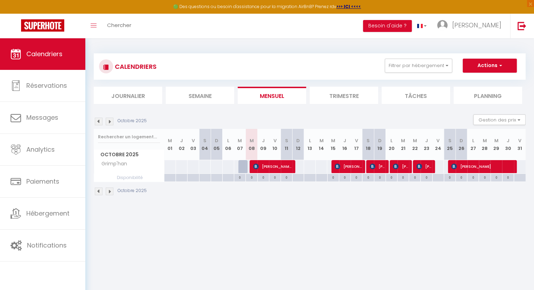
click at [110, 192] on img at bounding box center [110, 191] width 8 height 8
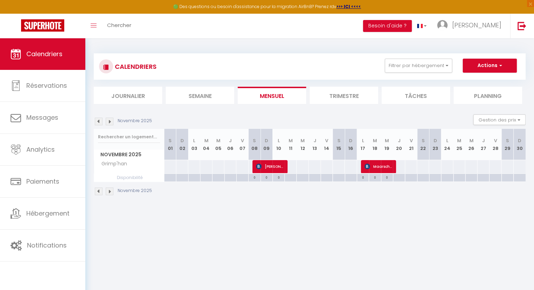
click at [101, 190] on img at bounding box center [99, 191] width 8 height 8
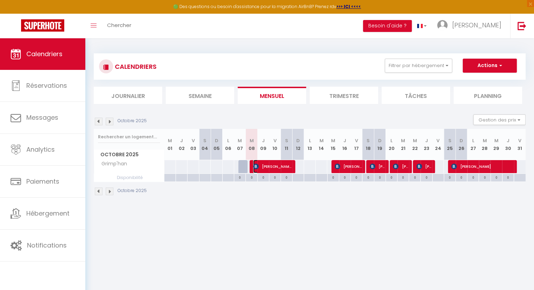
click at [272, 167] on span "[PERSON_NAME]" at bounding box center [272, 166] width 39 height 13
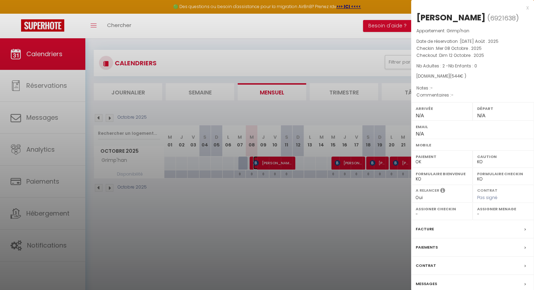
scroll to position [3, 0]
click at [524, 232] on icon at bounding box center [524, 229] width 1 height 4
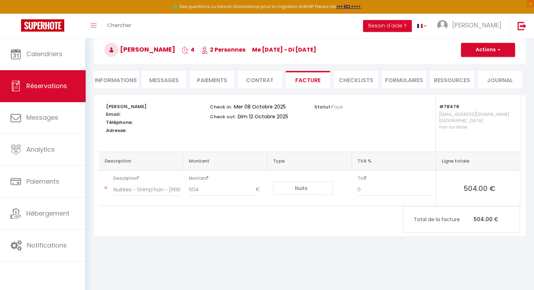
scroll to position [35, 0]
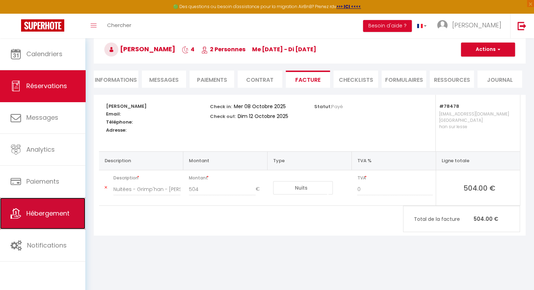
click at [46, 206] on link "Hébergement" at bounding box center [42, 214] width 85 height 32
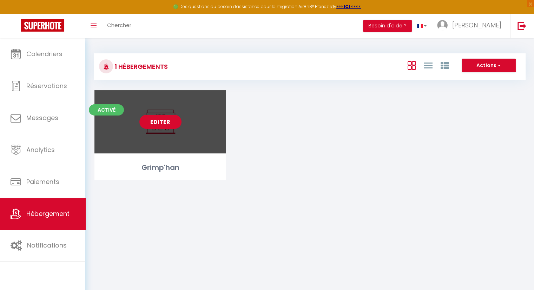
click at [159, 121] on link "Editer" at bounding box center [160, 122] width 42 height 14
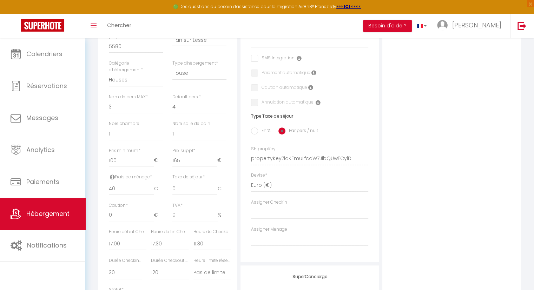
scroll to position [210, 0]
click at [216, 216] on input "0.01" at bounding box center [194, 214] width 45 height 13
click at [216, 216] on input "0.02" at bounding box center [194, 214] width 45 height 13
click at [139, 222] on div "Caution * 0 € TVA * 0.02 %" at bounding box center [167, 215] width 127 height 26
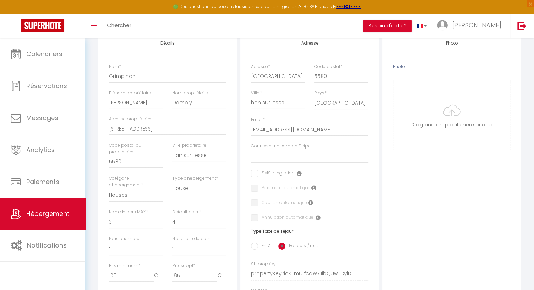
scroll to position [0, 0]
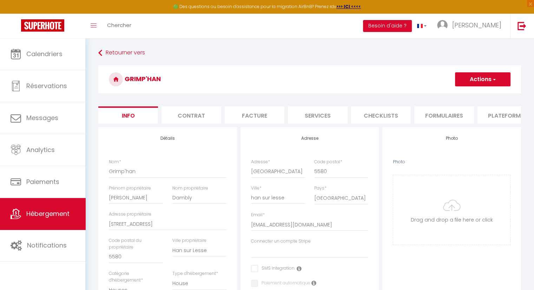
click at [492, 81] on span "button" at bounding box center [493, 79] width 5 height 7
click at [456, 94] on input "Enregistrer" at bounding box center [455, 94] width 26 height 7
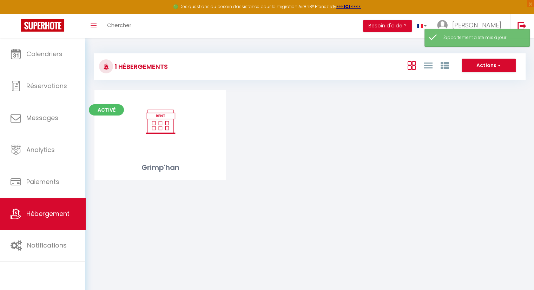
click at [280, 212] on body "🟢 Des questions ou besoin d'assistance pour la migration AirBnB? Prenez rdv >>>…" at bounding box center [267, 183] width 534 height 290
drag, startPoint x: 449, startPoint y: 153, endPoint x: 464, endPoint y: 122, distance: 34.5
click at [450, 151] on div "Activé Editer Grimp'han" at bounding box center [310, 143] width 448 height 107
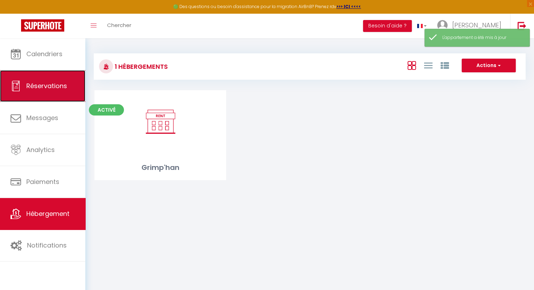
click at [49, 91] on link "Réservations" at bounding box center [42, 86] width 85 height 32
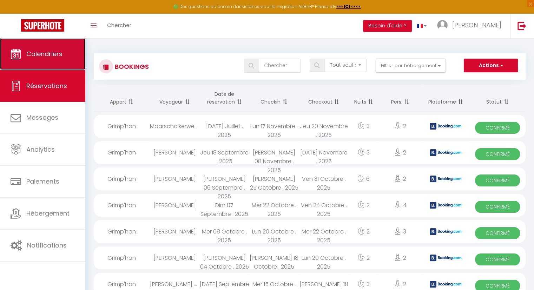
click at [41, 61] on link "Calendriers" at bounding box center [42, 54] width 85 height 32
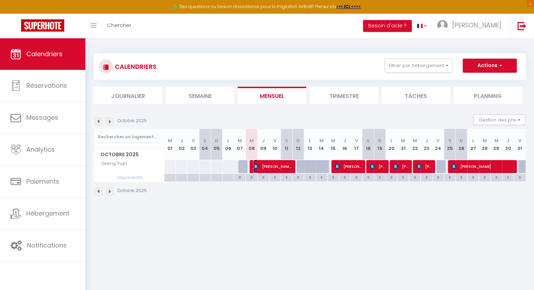
click at [278, 164] on span "[PERSON_NAME]" at bounding box center [272, 166] width 39 height 13
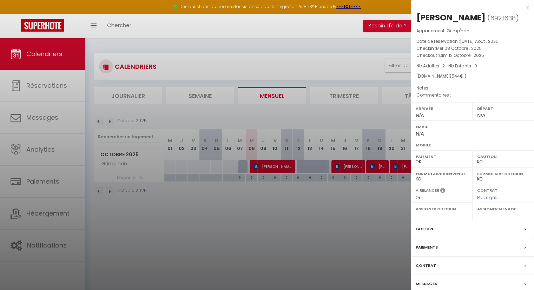
click at [455, 238] on div "Facture" at bounding box center [472, 229] width 123 height 18
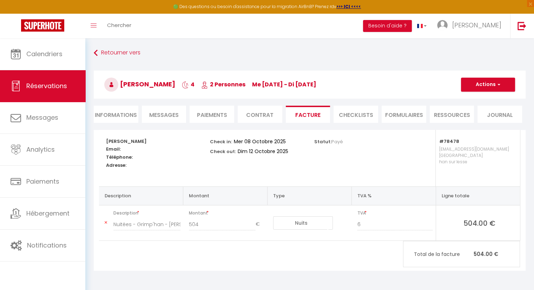
click at [367, 115] on li "CHECKLISTS" at bounding box center [355, 114] width 45 height 17
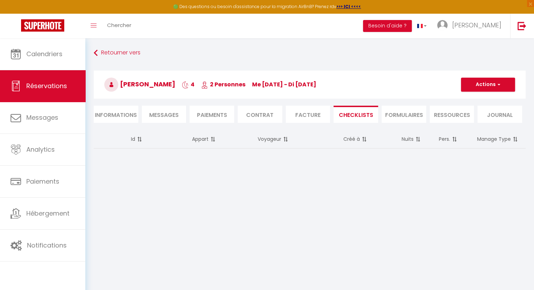
click at [415, 114] on li "FORMULAIRES" at bounding box center [403, 114] width 45 height 17
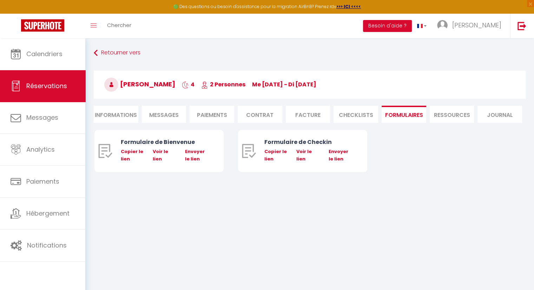
click at [453, 113] on li "Ressources" at bounding box center [451, 114] width 45 height 17
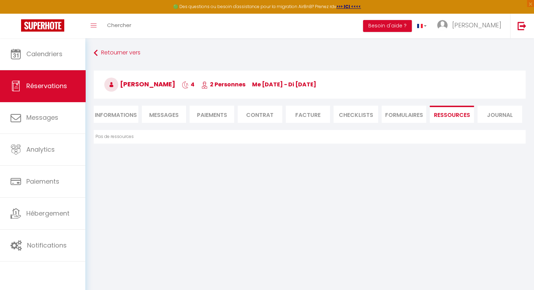
click at [412, 117] on li "FORMULAIRES" at bounding box center [403, 114] width 45 height 17
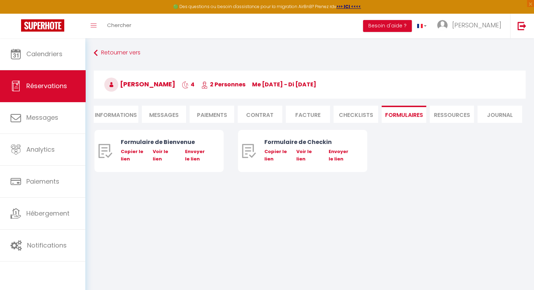
click at [498, 114] on li "Journal" at bounding box center [499, 114] width 45 height 17
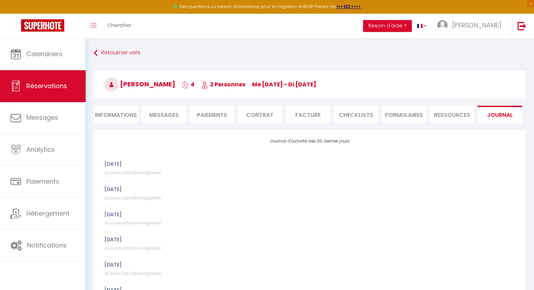
click at [397, 116] on li "FORMULAIRES" at bounding box center [403, 114] width 45 height 17
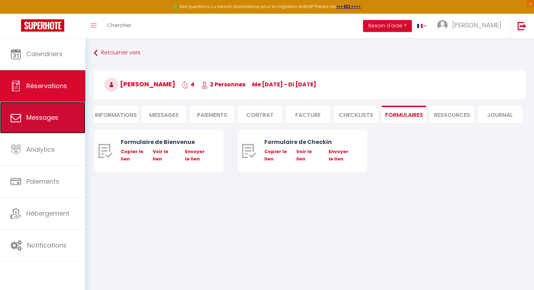
click at [32, 120] on span "Messages" at bounding box center [42, 117] width 32 height 9
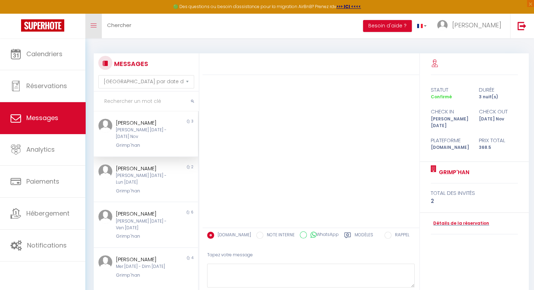
click at [93, 27] on icon "Toggle menubar" at bounding box center [94, 26] width 6 height 4
click at [91, 27] on icon "Toggle menubar" at bounding box center [94, 26] width 6 height 4
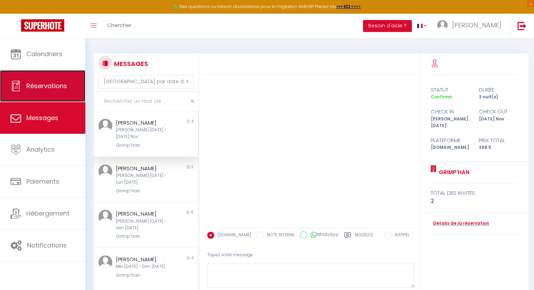
click at [41, 82] on span "Réservations" at bounding box center [46, 85] width 41 height 9
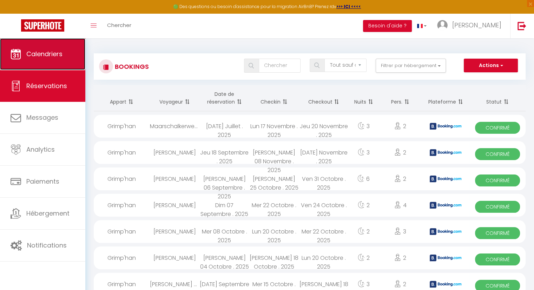
click at [58, 55] on span "Calendriers" at bounding box center [44, 53] width 36 height 9
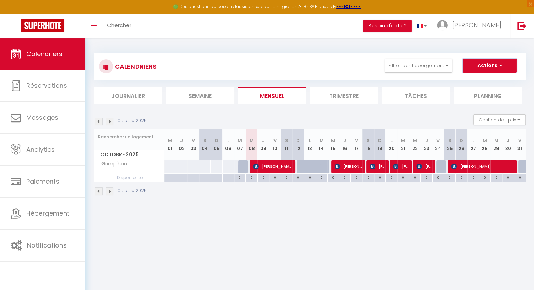
click at [508, 67] on button "Actions" at bounding box center [489, 66] width 54 height 14
drag, startPoint x: 401, startPoint y: 114, endPoint x: 372, endPoint y: 108, distance: 29.7
click at [401, 114] on section "Octobre 2025 Gestion des prix Nb Nuits minimum Règles Disponibilité Octobre 202…" at bounding box center [309, 154] width 431 height 95
click at [416, 96] on li "Tâches" at bounding box center [415, 95] width 68 height 17
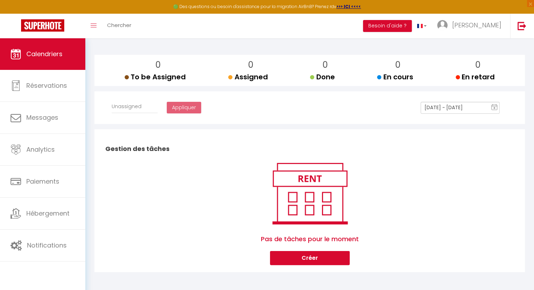
scroll to position [71, 0]
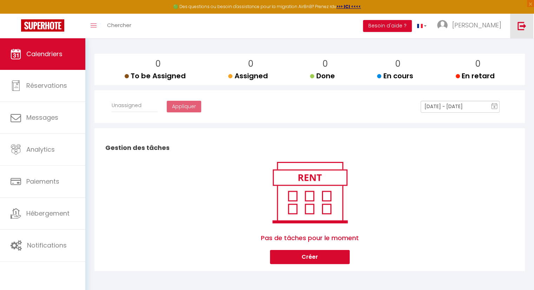
click at [521, 27] on img at bounding box center [521, 25] width 9 height 9
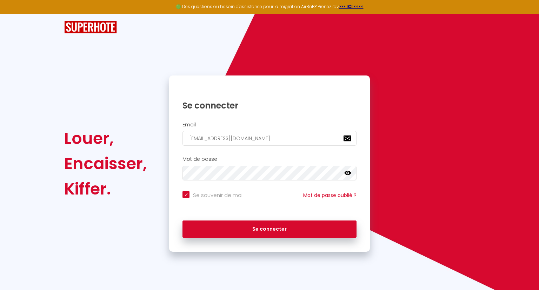
click at [346, 172] on icon at bounding box center [347, 172] width 7 height 7
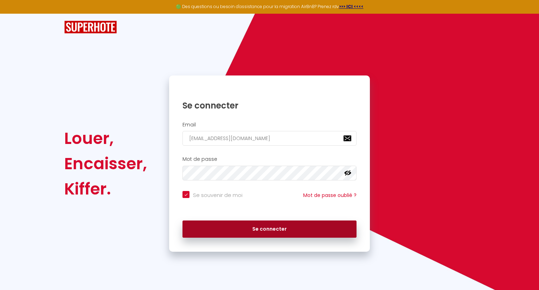
click at [287, 231] on button "Se connecter" at bounding box center [269, 229] width 174 height 18
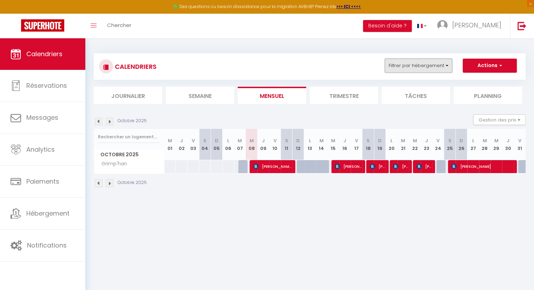
click at [443, 65] on button "Filtrer par hébergement" at bounding box center [417, 66] width 67 height 14
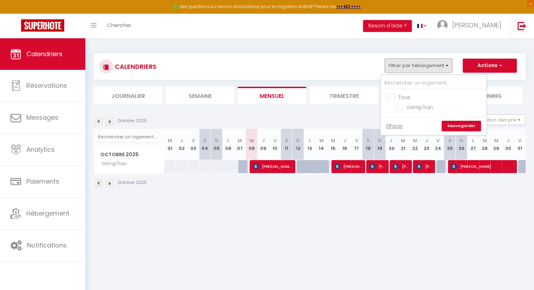
click at [443, 65] on button "Filtrer par hébergement" at bounding box center [417, 66] width 67 height 14
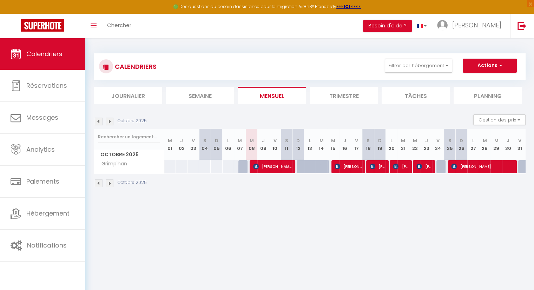
drag, startPoint x: 56, startPoint y: 55, endPoint x: 261, endPoint y: 277, distance: 302.1
click at [261, 277] on body "🟢 Des questions ou besoin d'assistance pour la migration AirBnB? Prenez rdv >>>…" at bounding box center [267, 183] width 534 height 290
click at [501, 65] on span "button" at bounding box center [499, 65] width 4 height 7
click at [476, 215] on body "🟢 Des questions ou besoin d'assistance pour la migration AirBnB? Prenez rdv >>>…" at bounding box center [267, 183] width 534 height 290
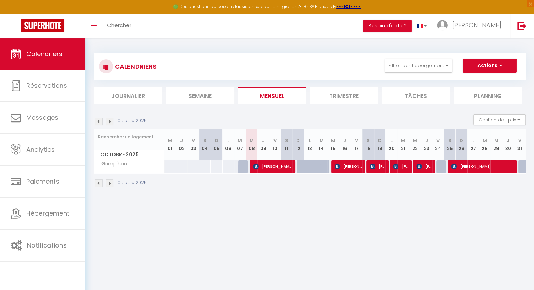
click at [110, 182] on img at bounding box center [110, 183] width 8 height 8
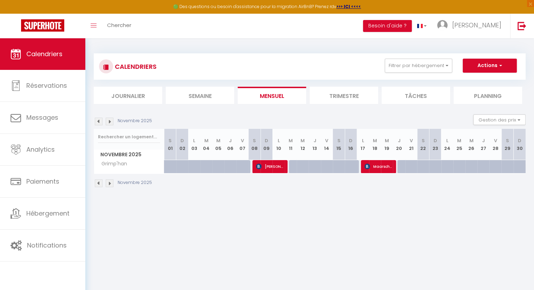
click at [110, 182] on img at bounding box center [110, 183] width 8 height 8
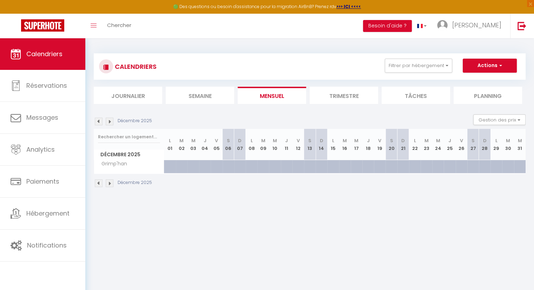
click at [100, 182] on img at bounding box center [99, 183] width 8 height 8
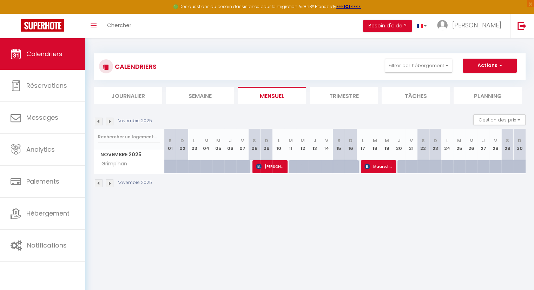
click at [99, 182] on img at bounding box center [99, 183] width 8 height 8
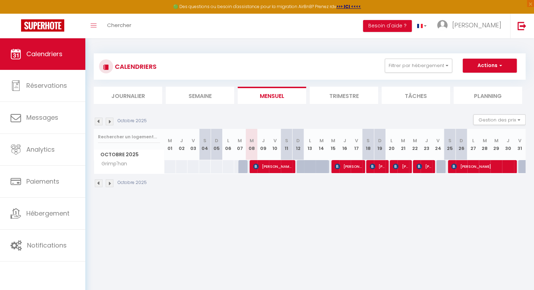
click at [99, 182] on img at bounding box center [99, 183] width 8 height 8
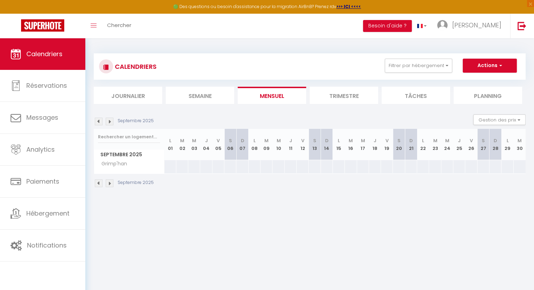
click at [109, 184] on img at bounding box center [110, 183] width 8 height 8
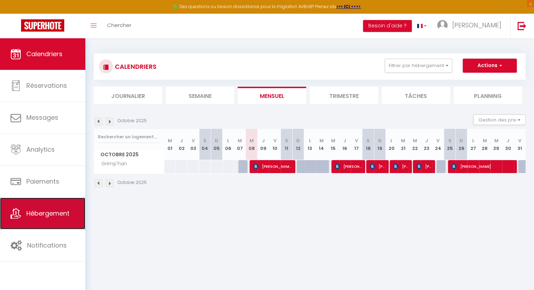
click at [56, 214] on span "Hébergement" at bounding box center [47, 213] width 43 height 9
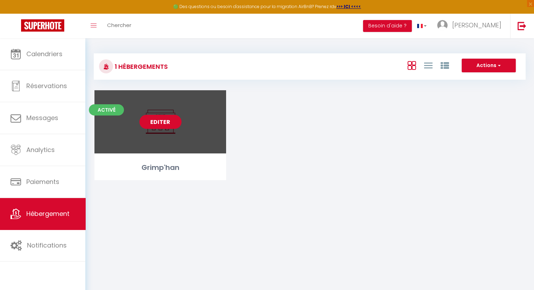
click at [163, 125] on link "Editer" at bounding box center [160, 122] width 42 height 14
click at [164, 124] on link "Editer" at bounding box center [160, 122] width 42 height 14
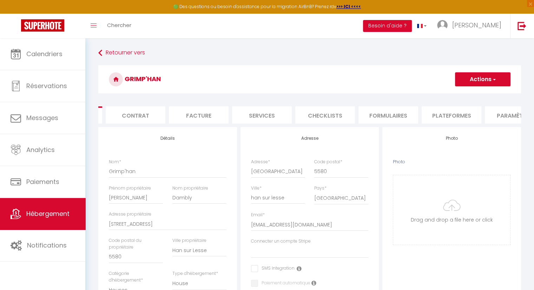
scroll to position [0, 56]
click at [449, 114] on li "Plateformes" at bounding box center [451, 114] width 60 height 17
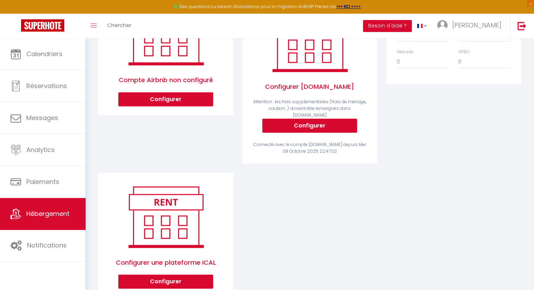
scroll to position [140, 0]
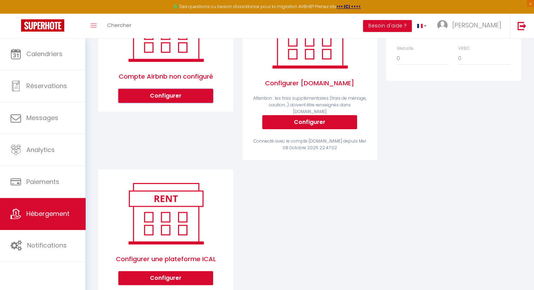
click at [166, 102] on button "Configurer" at bounding box center [165, 96] width 95 height 14
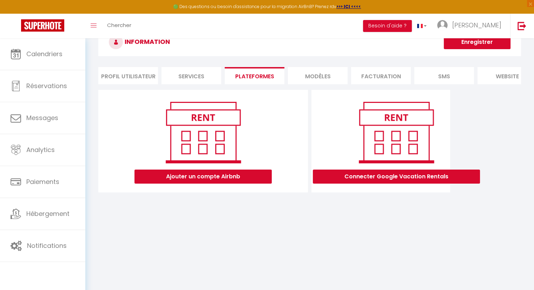
scroll to position [38, 0]
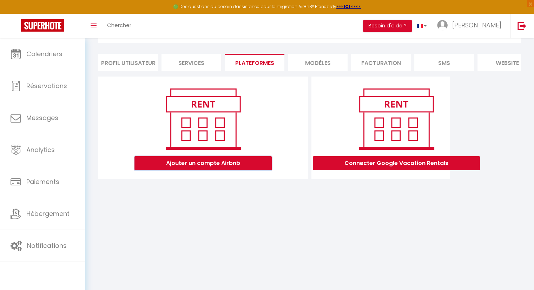
click at [201, 170] on button "Ajouter un compte Airbnb" at bounding box center [202, 163] width 137 height 14
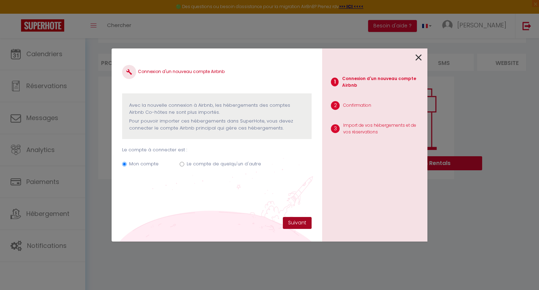
click at [290, 225] on button "Suivant" at bounding box center [297, 223] width 29 height 12
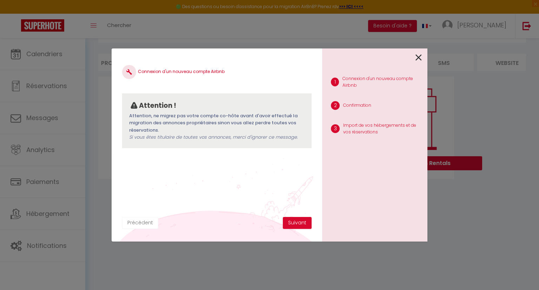
click at [139, 223] on button "Précédent" at bounding box center [140, 223] width 36 height 12
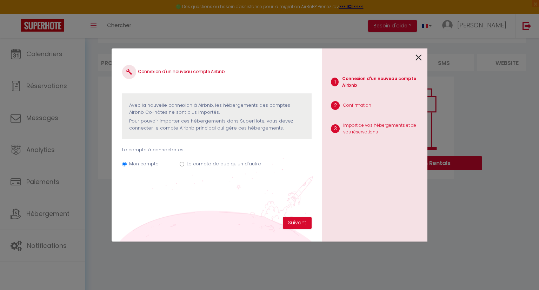
click at [181, 165] on input "Le compte de quelqu'un d'autre" at bounding box center [182, 164] width 5 height 5
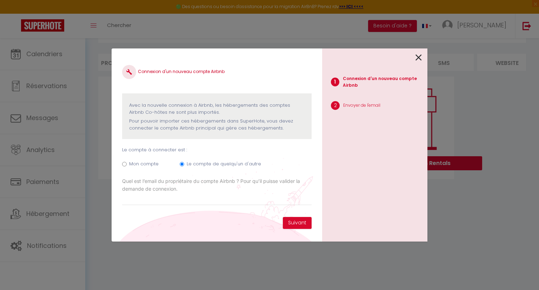
click at [418, 59] on icon at bounding box center [418, 57] width 6 height 11
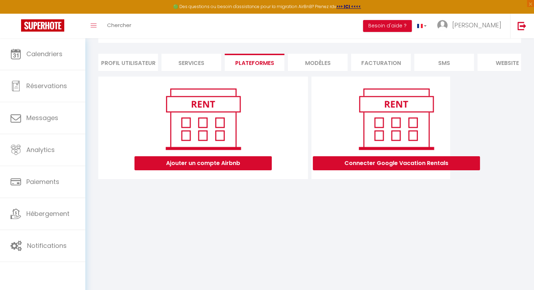
click at [323, 214] on body "🟢 Des questions ou besoin d'assistance pour la migration AirBnB? Prenez rdv >>>…" at bounding box center [267, 145] width 534 height 290
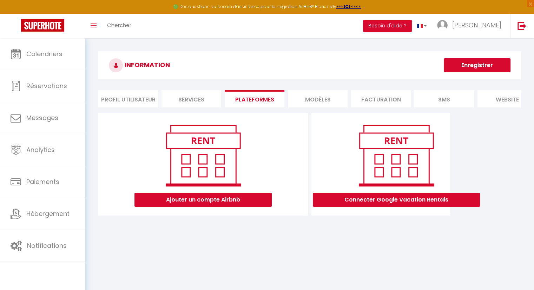
scroll to position [0, 0]
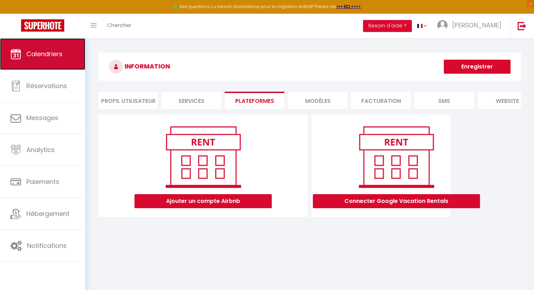
click at [62, 59] on link "Calendriers" at bounding box center [42, 54] width 85 height 32
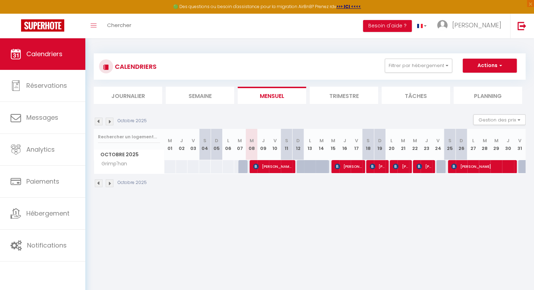
drag, startPoint x: 332, startPoint y: 222, endPoint x: 327, endPoint y: 221, distance: 5.3
click at [332, 222] on body "🟢 Des questions ou besoin d'assistance pour la migration AirBnB? Prenez rdv >>>…" at bounding box center [267, 183] width 534 height 290
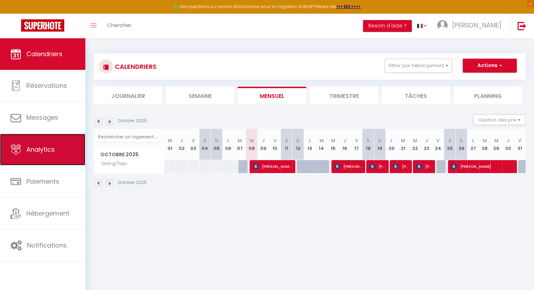
click at [51, 151] on span "Analytics" at bounding box center [40, 149] width 28 height 9
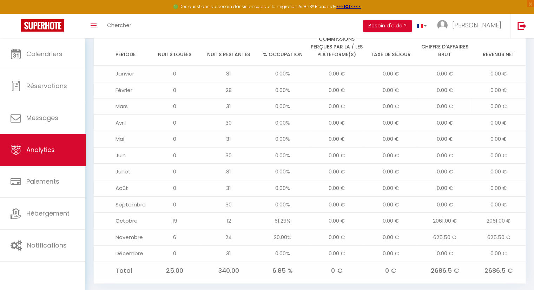
scroll to position [749, 0]
drag, startPoint x: 453, startPoint y: 208, endPoint x: 460, endPoint y: 208, distance: 7.0
click at [460, 211] on td "2061.00 €" at bounding box center [444, 219] width 54 height 16
drag, startPoint x: 487, startPoint y: 208, endPoint x: 510, endPoint y: 208, distance: 23.5
click at [510, 211] on td "2061.00 €" at bounding box center [498, 219] width 54 height 16
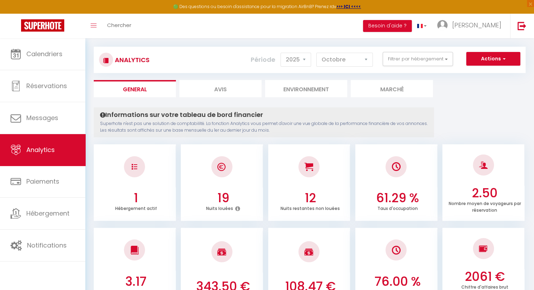
scroll to position [0, 0]
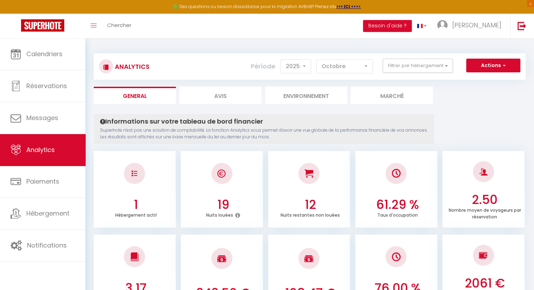
click at [227, 94] on li "Avis" at bounding box center [220, 95] width 82 height 17
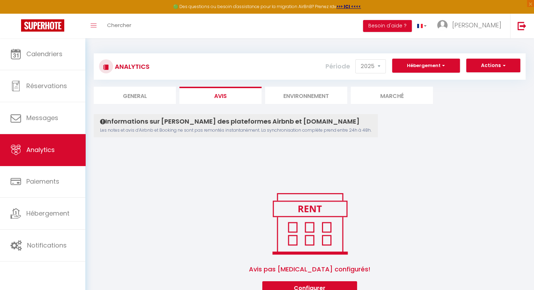
click at [303, 95] on li "Environnement" at bounding box center [306, 95] width 82 height 17
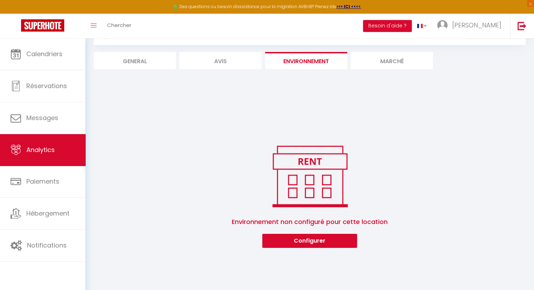
scroll to position [38, 0]
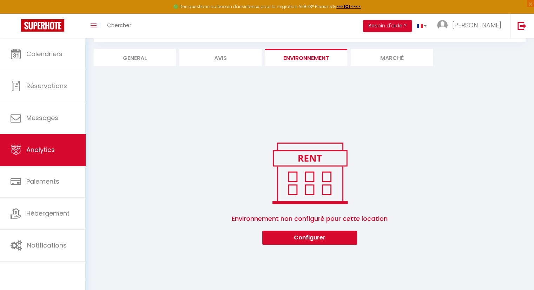
click at [394, 61] on li "Marché" at bounding box center [391, 57] width 82 height 17
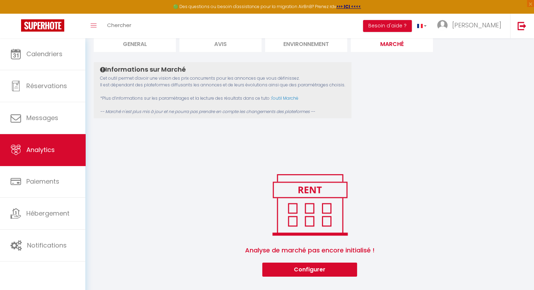
scroll to position [52, 0]
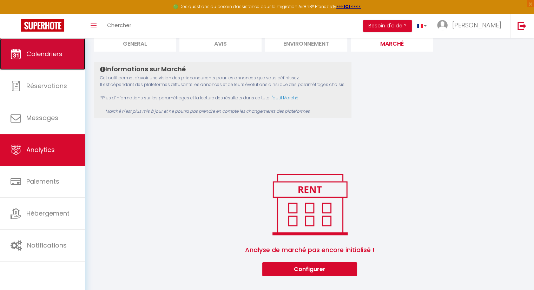
click at [56, 57] on span "Calendriers" at bounding box center [44, 53] width 36 height 9
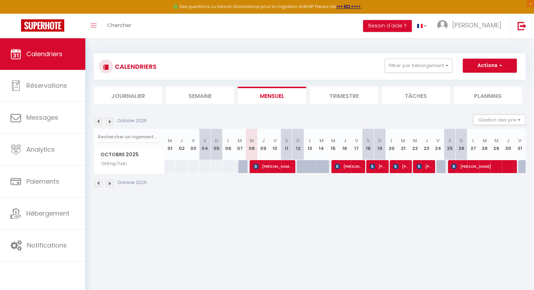
click at [300, 167] on div at bounding box center [302, 166] width 12 height 13
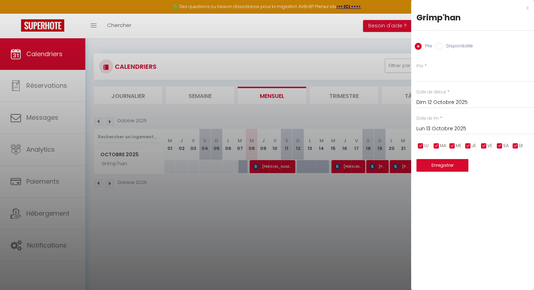
click at [277, 207] on div at bounding box center [267, 145] width 534 height 290
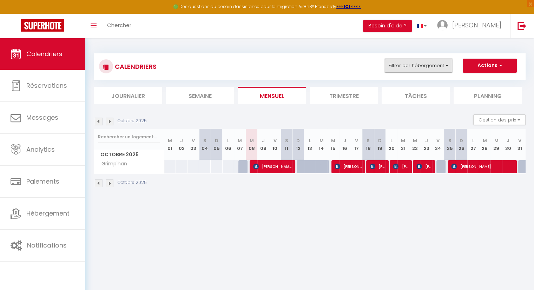
click at [448, 66] on button "Filtrer par hébergement" at bounding box center [417, 66] width 67 height 14
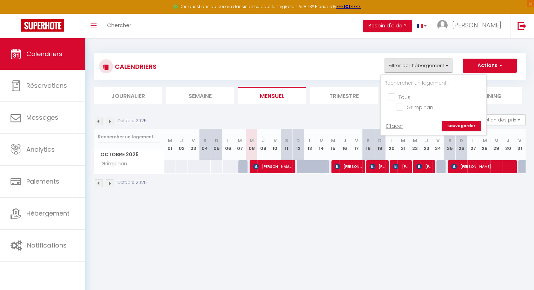
click at [448, 66] on button "Filtrer par hébergement" at bounding box center [417, 66] width 67 height 14
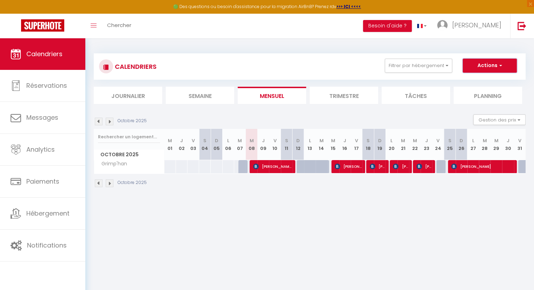
click at [504, 67] on button "Actions" at bounding box center [489, 66] width 54 height 14
click at [435, 220] on body "🟢 Des questions ou besoin d'assistance pour la migration AirBnB? Prenez rdv >>>…" at bounding box center [267, 183] width 534 height 290
click at [447, 222] on body "🟢 Des questions ou besoin d'assistance pour la migration AirBnB? Prenez rdv >>>…" at bounding box center [267, 183] width 534 height 290
click at [299, 166] on div at bounding box center [302, 166] width 12 height 13
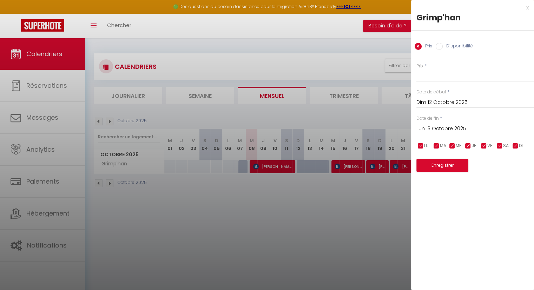
click at [500, 146] on input "checkbox" at bounding box center [499, 145] width 7 height 7
drag, startPoint x: 484, startPoint y: 145, endPoint x: 479, endPoint y: 151, distance: 7.9
click at [483, 145] on input "checkbox" at bounding box center [483, 145] width 7 height 7
click at [468, 146] on input "checkbox" at bounding box center [467, 145] width 7 height 7
click at [451, 147] on input "checkbox" at bounding box center [451, 145] width 7 height 7
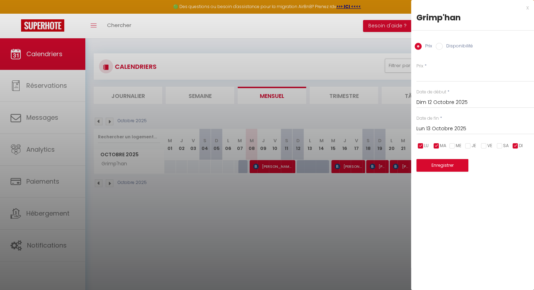
click at [433, 146] on input "checkbox" at bounding box center [436, 145] width 7 height 7
click at [420, 145] on input "checkbox" at bounding box center [420, 145] width 7 height 7
click at [435, 75] on input "Prix" at bounding box center [475, 75] width 118 height 13
click at [450, 166] on button "Enregistrer" at bounding box center [442, 165] width 52 height 13
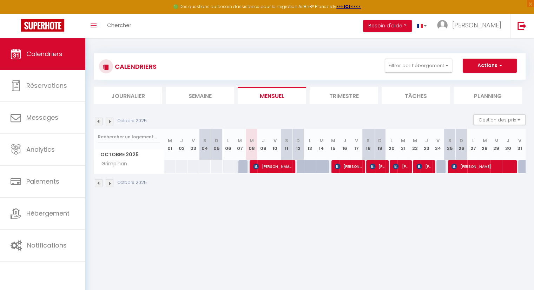
drag, startPoint x: 300, startPoint y: 165, endPoint x: 298, endPoint y: 154, distance: 11.1
click at [298, 154] on th "D 12" at bounding box center [298, 144] width 12 height 31
click at [299, 162] on div at bounding box center [302, 166] width 12 height 13
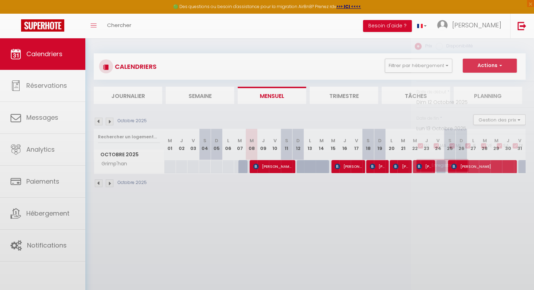
click at [299, 162] on div at bounding box center [267, 145] width 534 height 290
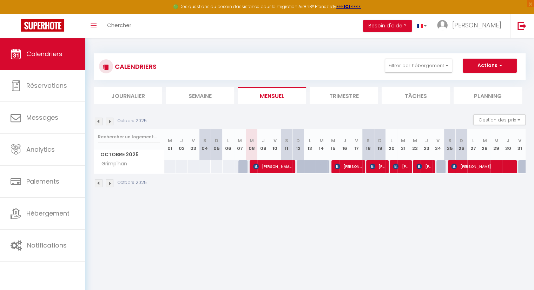
click at [299, 162] on div at bounding box center [302, 166] width 12 height 13
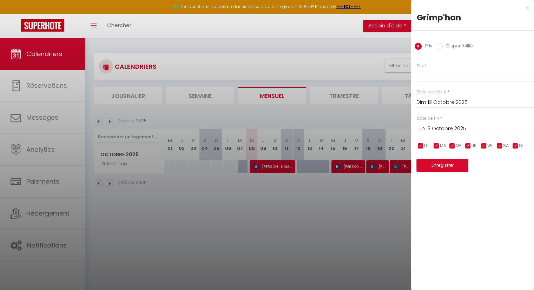
click at [297, 150] on div at bounding box center [267, 145] width 534 height 290
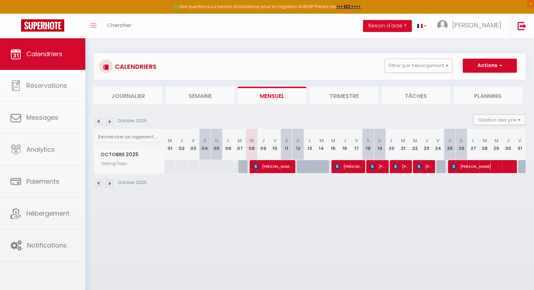
click at [297, 150] on th "D 12" at bounding box center [298, 144] width 12 height 31
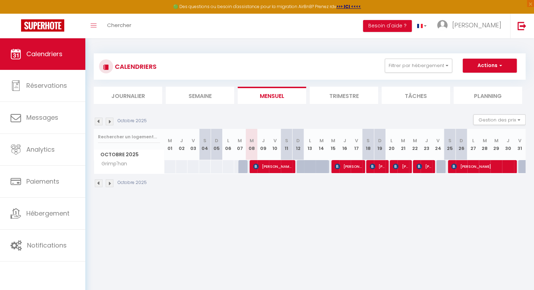
click at [297, 150] on th "D 12" at bounding box center [298, 144] width 12 height 31
click at [299, 149] on th "D 12" at bounding box center [298, 144] width 12 height 31
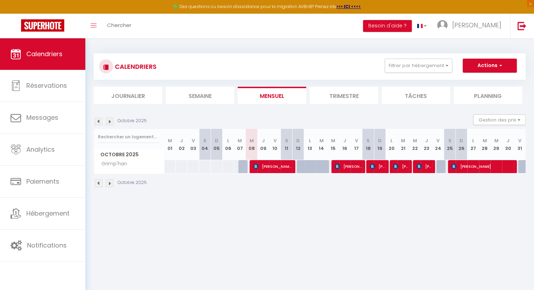
click at [299, 149] on th "D 12" at bounding box center [298, 144] width 12 height 31
click at [223, 96] on li "Semaine" at bounding box center [200, 95] width 68 height 17
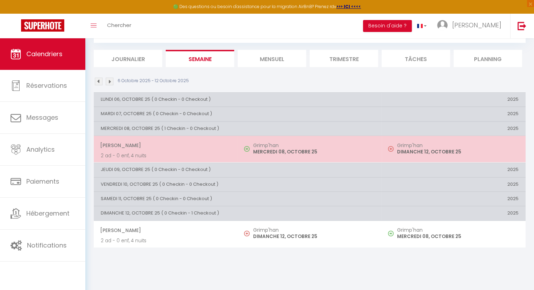
scroll to position [38, 0]
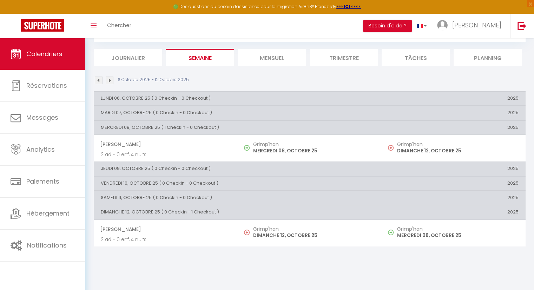
click at [203, 212] on th "DIMANCHE 12, OCTOBRE 25 ( 0 Checkin - 1 Checkout )" at bounding box center [238, 212] width 288 height 14
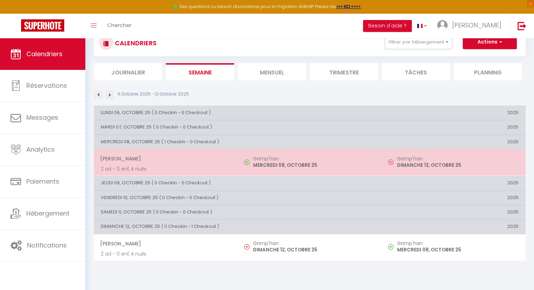
scroll to position [0, 0]
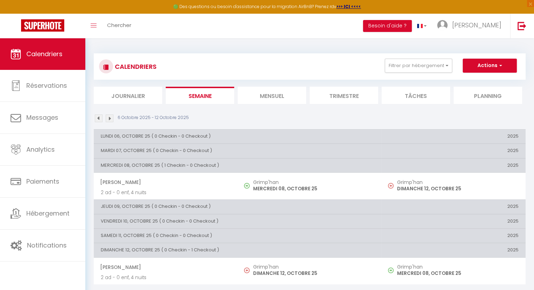
click at [281, 95] on li "Mensuel" at bounding box center [271, 95] width 68 height 17
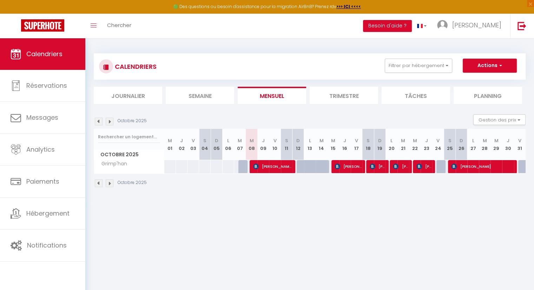
click at [301, 167] on div at bounding box center [302, 166] width 12 height 13
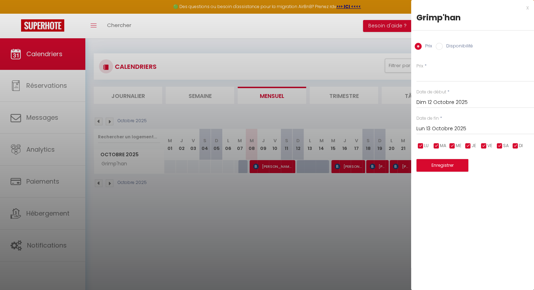
click at [529, 8] on div "x Grimp'han Prix Disponibilité Prix * Statut * Disponible Indisponible Date de …" at bounding box center [472, 91] width 123 height 182
click at [527, 8] on div "x" at bounding box center [470, 8] width 118 height 8
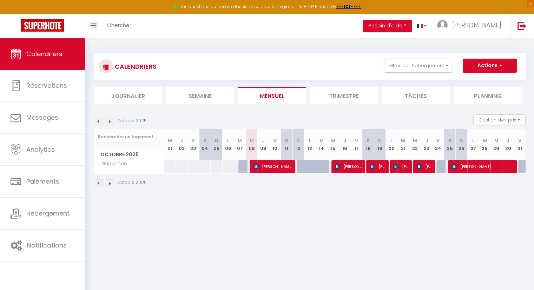
drag, startPoint x: 306, startPoint y: 167, endPoint x: 178, endPoint y: 202, distance: 132.7
click at [192, 224] on body "🟢 Des questions ou besoin d'assistance pour la migration AirBnB? Prenez rdv >>>…" at bounding box center [267, 183] width 534 height 290
click at [446, 64] on button "Filtrer par hébergement" at bounding box center [417, 66] width 67 height 14
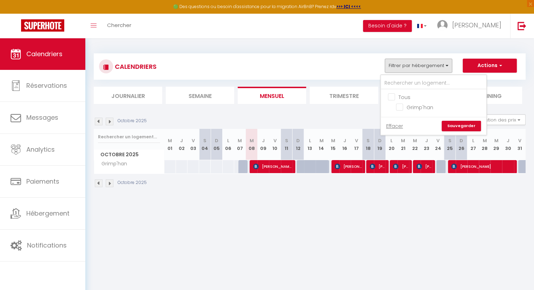
click at [295, 229] on body "🟢 Des questions ou besoin d'assistance pour la migration AirBnB? Prenez rdv >>>…" at bounding box center [267, 183] width 534 height 290
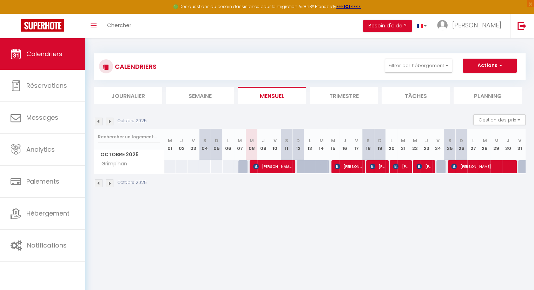
click at [521, 165] on div at bounding box center [524, 166] width 12 height 13
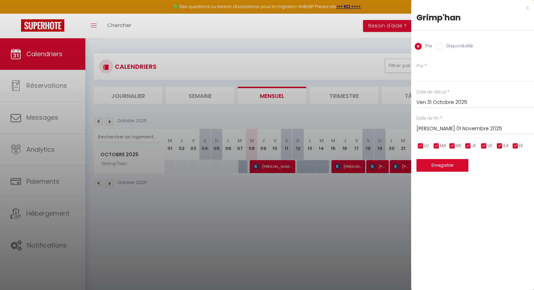
click at [330, 217] on div at bounding box center [267, 145] width 534 height 290
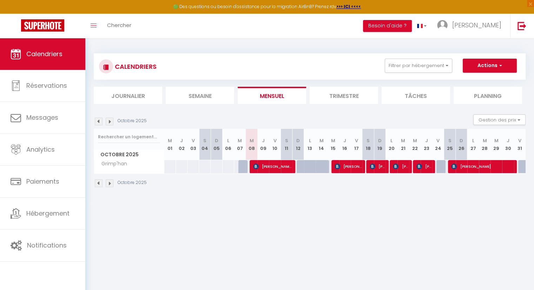
click at [265, 149] on th "J 09" at bounding box center [263, 144] width 12 height 31
click at [298, 164] on div at bounding box center [302, 166] width 12 height 13
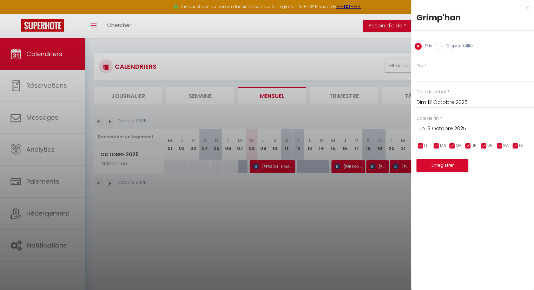
click at [295, 268] on div at bounding box center [267, 145] width 534 height 290
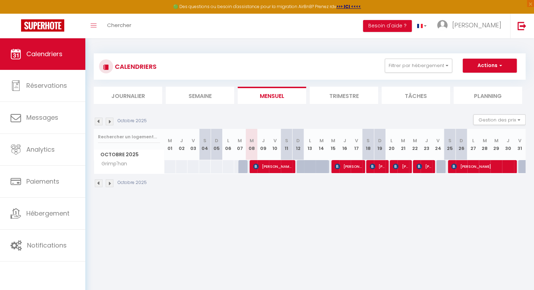
click at [230, 181] on div "Octobre 2025" at bounding box center [309, 184] width 431 height 21
click at [491, 118] on button "Gestion des prix" at bounding box center [499, 119] width 52 height 11
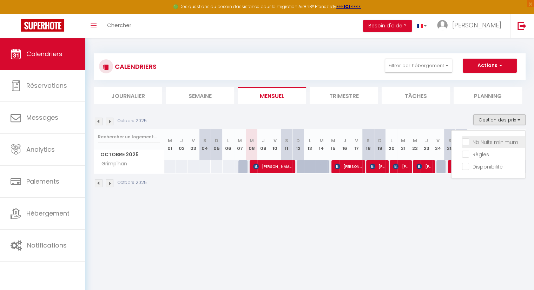
click at [465, 144] on input "Nb Nuits minimum" at bounding box center [493, 141] width 63 height 7
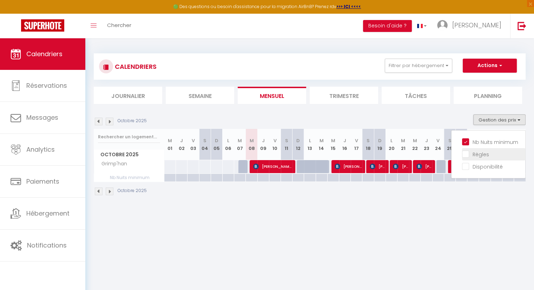
click at [465, 152] on input "Règles" at bounding box center [493, 153] width 63 height 7
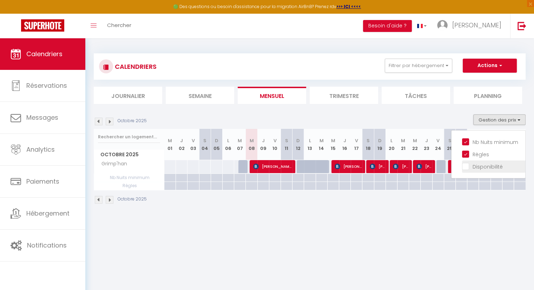
click at [469, 167] on input "Disponibilité" at bounding box center [493, 165] width 63 height 7
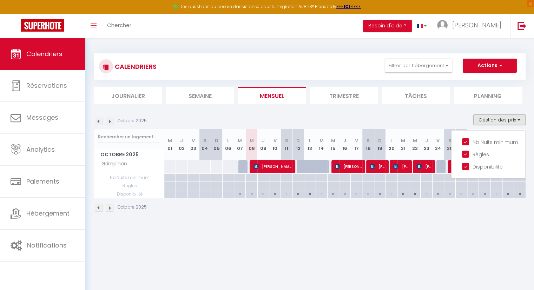
click at [458, 221] on div "CALENDRIERS Filtrer par hébergement Tous Grimp'han Effacer Sauvegarder Actions …" at bounding box center [309, 132] width 448 height 189
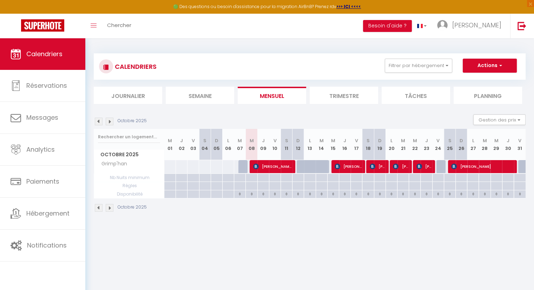
click at [299, 194] on div "0" at bounding box center [297, 193] width 11 height 7
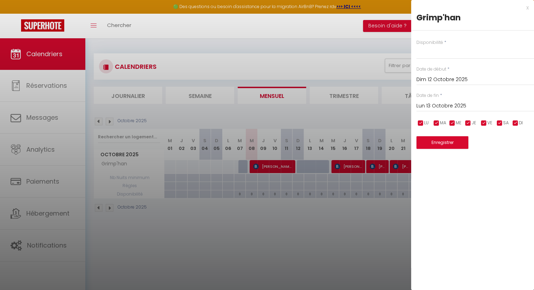
click at [232, 222] on div at bounding box center [267, 145] width 534 height 290
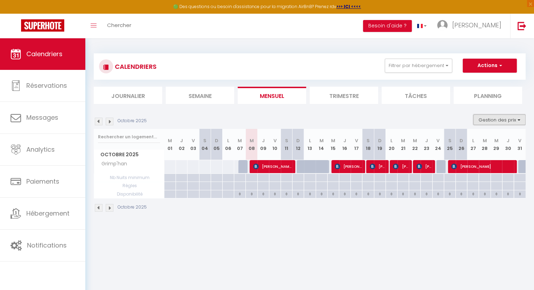
click at [514, 121] on button "Gestion des prix" at bounding box center [499, 119] width 52 height 11
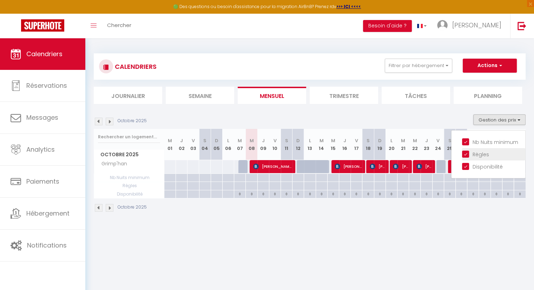
click at [467, 154] on input "Règles" at bounding box center [493, 153] width 63 height 7
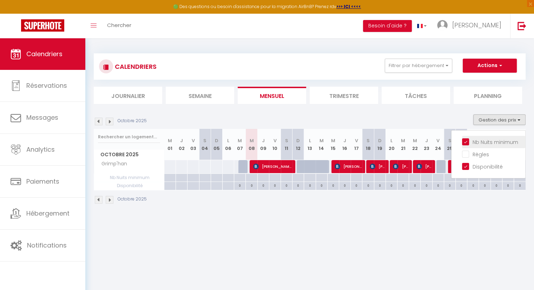
click at [464, 142] on input "Nb Nuits minimum" at bounding box center [493, 141] width 63 height 7
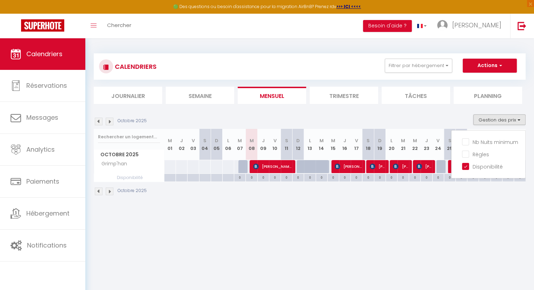
click at [463, 244] on body "🟢 Des questions ou besoin d'assistance pour la migration AirBnB? Prenez rdv >>>…" at bounding box center [267, 183] width 534 height 290
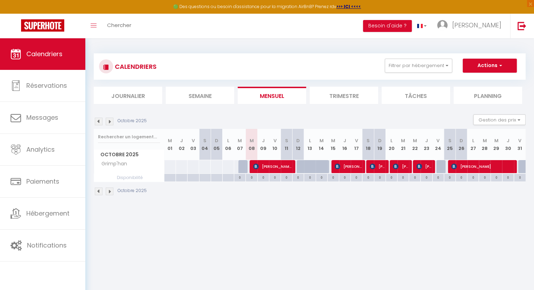
drag, startPoint x: 440, startPoint y: 177, endPoint x: 435, endPoint y: 176, distance: 5.4
click at [435, 176] on div "0" at bounding box center [437, 177] width 11 height 7
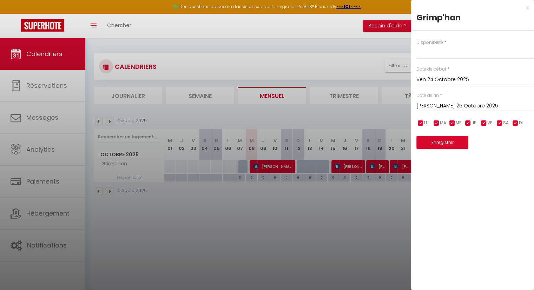
click at [327, 267] on div at bounding box center [267, 145] width 534 height 290
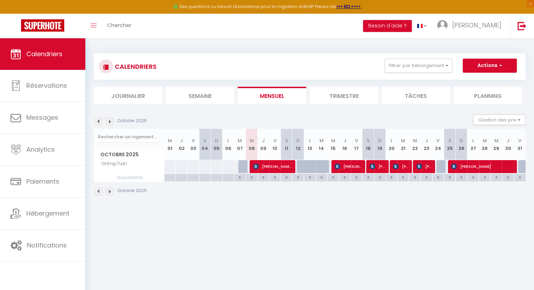
click at [300, 178] on div "0" at bounding box center [297, 177] width 11 height 7
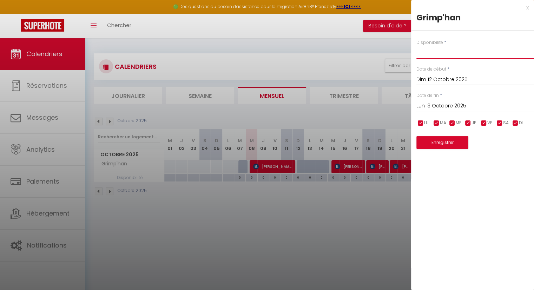
click at [435, 54] on select "Disponible Indisponible" at bounding box center [475, 52] width 118 height 13
click at [416, 46] on select "Disponible Indisponible" at bounding box center [475, 52] width 118 height 13
click at [448, 42] on div "Disponibilité * Disponible Indisponible" at bounding box center [475, 49] width 118 height 20
click at [325, 246] on div at bounding box center [267, 145] width 534 height 290
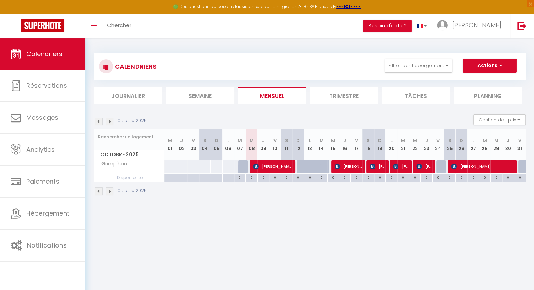
click at [295, 177] on div "0" at bounding box center [297, 177] width 11 height 7
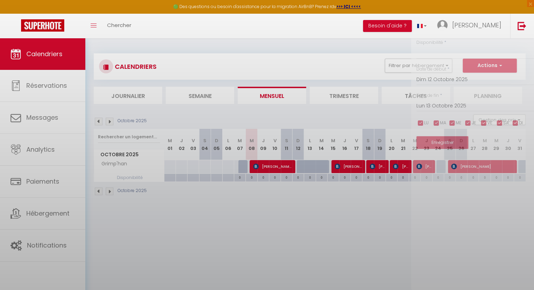
drag, startPoint x: 319, startPoint y: 233, endPoint x: 311, endPoint y: 216, distance: 18.7
click at [319, 233] on div at bounding box center [267, 145] width 534 height 290
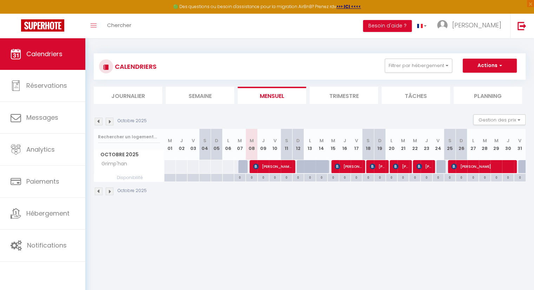
click at [296, 176] on div "0" at bounding box center [297, 177] width 11 height 7
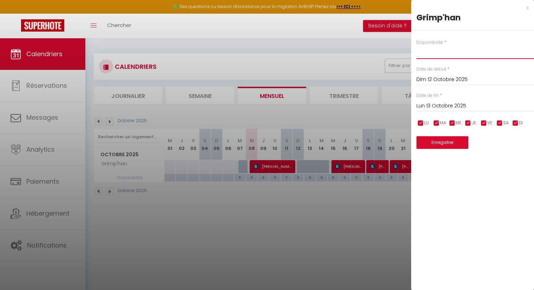
click at [440, 53] on select "Disponible Indisponible" at bounding box center [475, 52] width 118 height 13
click at [440, 54] on select "Disponible Indisponible" at bounding box center [475, 52] width 118 height 13
click at [303, 237] on div at bounding box center [267, 145] width 534 height 290
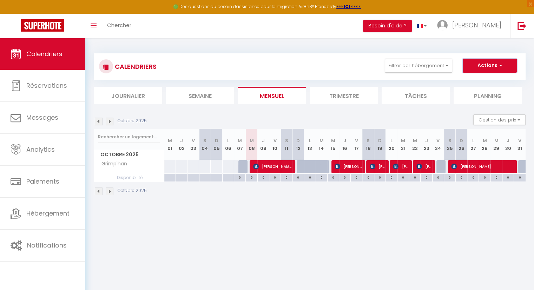
click at [484, 67] on button "Actions" at bounding box center [489, 66] width 54 height 14
drag, startPoint x: 342, startPoint y: 236, endPoint x: 344, endPoint y: 208, distance: 28.1
click at [342, 236] on body "🟢 Des questions ou besoin d'assistance pour la migration AirBnB? Prenez rdv >>>…" at bounding box center [267, 183] width 534 height 290
click at [298, 149] on th "D 12" at bounding box center [298, 144] width 12 height 31
click at [296, 150] on th "D 12" at bounding box center [298, 144] width 12 height 31
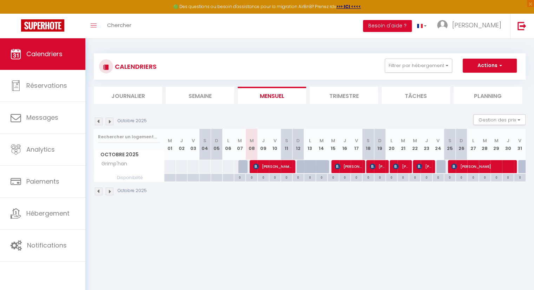
click at [296, 139] on abbr "D" at bounding box center [298, 140] width 4 height 7
click at [296, 140] on abbr "D" at bounding box center [298, 140] width 4 height 7
click at [299, 165] on div at bounding box center [302, 166] width 12 height 13
click at [0, 0] on div at bounding box center [0, 0] width 0 height 0
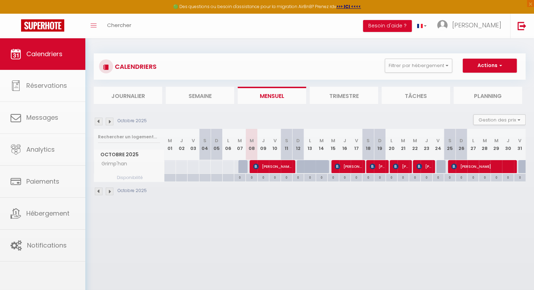
click at [299, 165] on div at bounding box center [302, 166] width 12 height 13
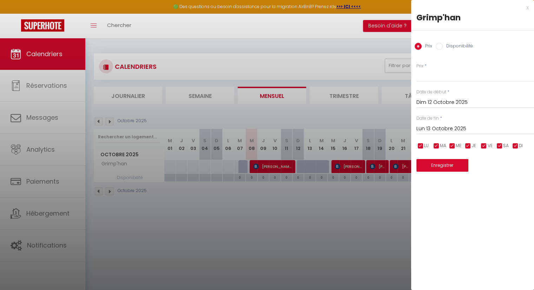
click at [319, 234] on div at bounding box center [267, 145] width 534 height 290
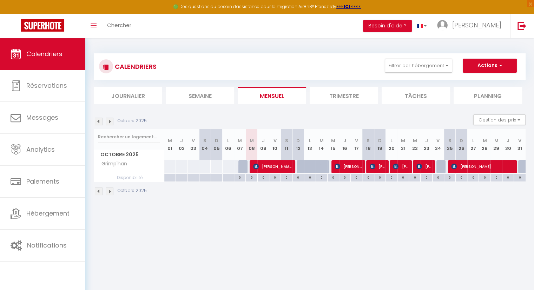
click at [436, 179] on div "0" at bounding box center [437, 177] width 11 height 7
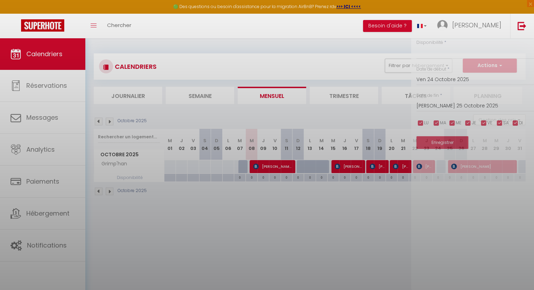
click at [445, 207] on div at bounding box center [267, 145] width 534 height 290
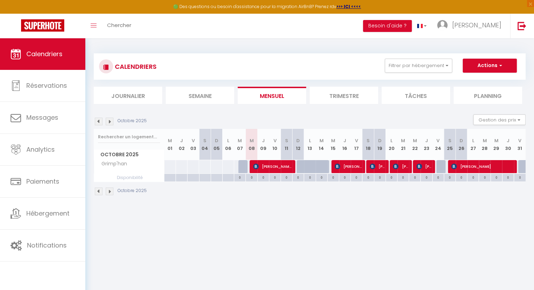
drag, startPoint x: 440, startPoint y: 177, endPoint x: 435, endPoint y: 178, distance: 5.0
click at [435, 178] on div "0" at bounding box center [437, 177] width 11 height 7
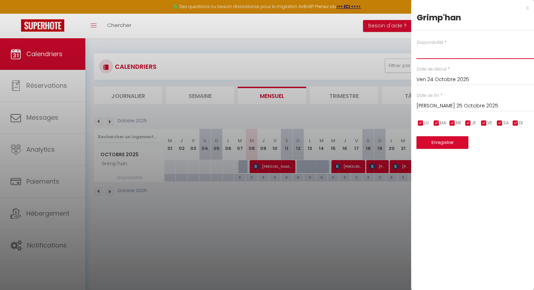
click at [429, 53] on select "Disponible Indisponible" at bounding box center [475, 52] width 118 height 13
click at [416, 46] on select "Disponible Indisponible" at bounding box center [475, 52] width 118 height 13
click at [446, 54] on select "Disponible Indisponible" at bounding box center [475, 52] width 118 height 13
click at [416, 46] on select "Disponible Indisponible" at bounding box center [475, 52] width 118 height 13
click at [376, 250] on div at bounding box center [267, 145] width 534 height 290
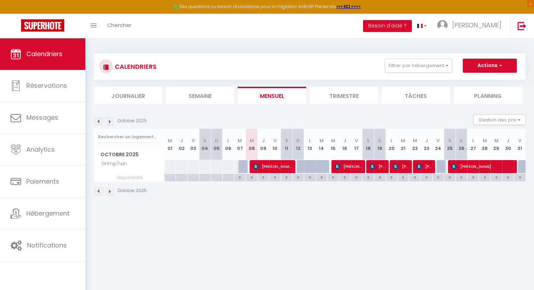
click at [111, 190] on img at bounding box center [110, 191] width 8 height 8
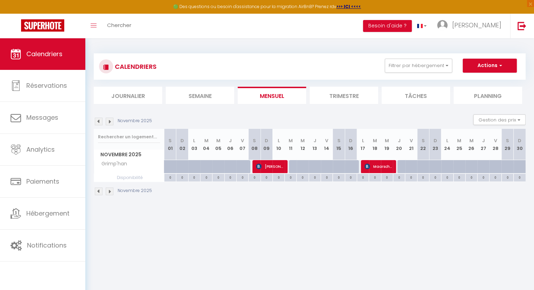
click at [110, 190] on img at bounding box center [110, 191] width 8 height 8
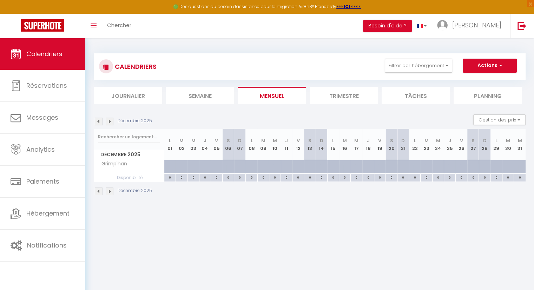
click at [110, 191] on img at bounding box center [110, 191] width 8 height 8
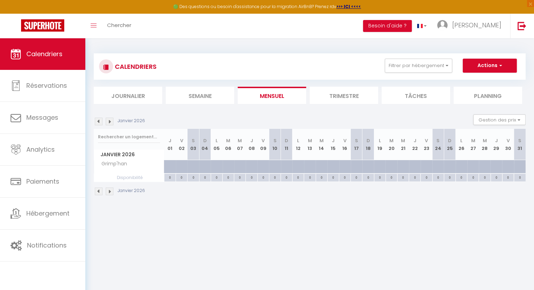
click at [100, 192] on img at bounding box center [99, 191] width 8 height 8
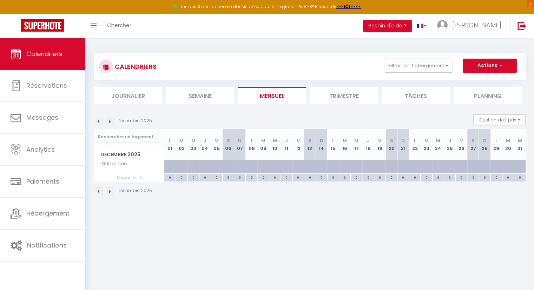
click at [100, 192] on img at bounding box center [99, 191] width 8 height 8
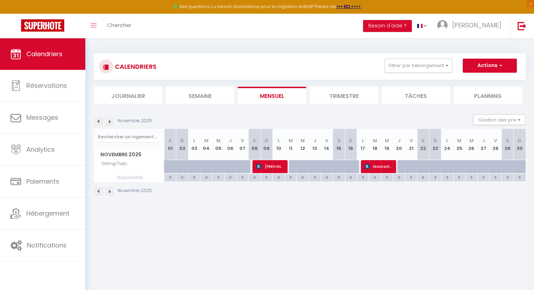
click at [100, 192] on img at bounding box center [99, 191] width 8 height 8
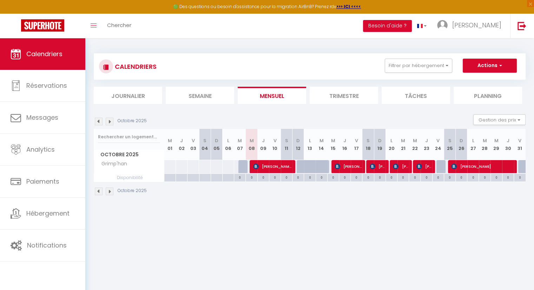
click at [100, 192] on img at bounding box center [99, 191] width 8 height 8
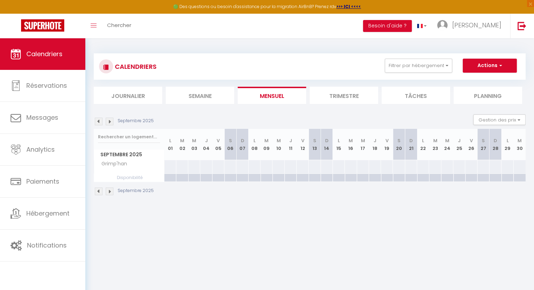
click at [110, 191] on img at bounding box center [110, 191] width 8 height 8
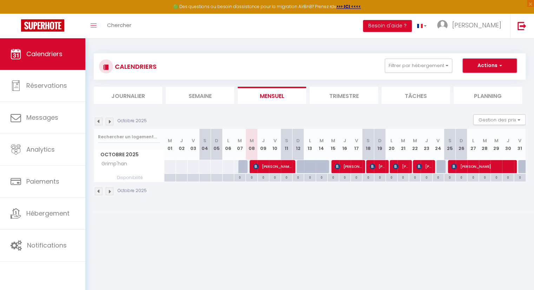
click at [499, 66] on span "button" at bounding box center [499, 65] width 4 height 7
click at [493, 47] on div "CALENDRIERS Filtrer par hébergement Tous Grimp'han Effacer Sauvegarder Actions …" at bounding box center [309, 125] width 431 height 156
click at [379, 147] on th "D 19" at bounding box center [380, 144] width 12 height 31
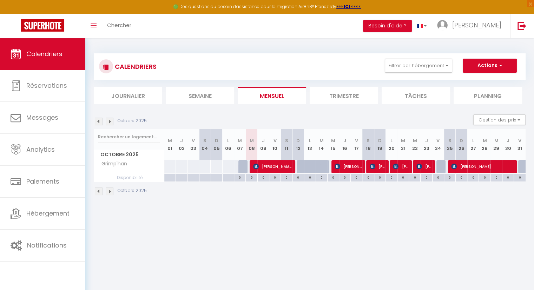
click at [380, 148] on th "D 19" at bounding box center [380, 144] width 12 height 31
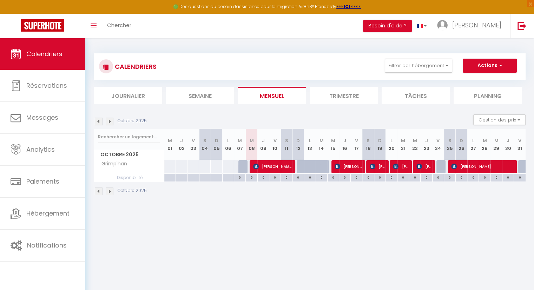
click at [298, 150] on th "D 12" at bounding box center [298, 144] width 12 height 31
click at [297, 150] on th "D 12" at bounding box center [298, 144] width 12 height 31
drag, startPoint x: 298, startPoint y: 150, endPoint x: 248, endPoint y: 222, distance: 87.5
click at [243, 227] on body "🟢 Des questions ou besoin d'assistance pour la migration AirBnB? Prenez rdv >>>…" at bounding box center [267, 183] width 534 height 290
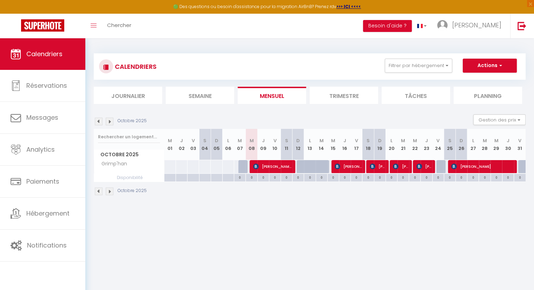
click at [296, 176] on div "0" at bounding box center [297, 177] width 11 height 7
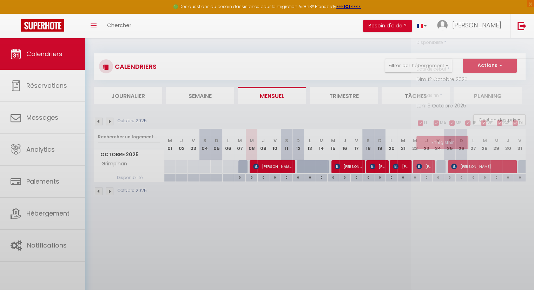
click at [296, 176] on div at bounding box center [267, 145] width 534 height 290
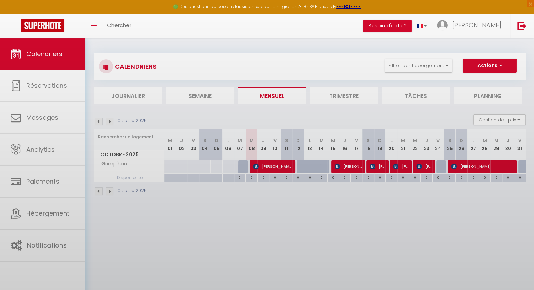
click at [296, 176] on body "🟢 Des questions ou besoin d'assistance pour la migration AirBnB? Prenez rdv >>>…" at bounding box center [267, 183] width 534 height 290
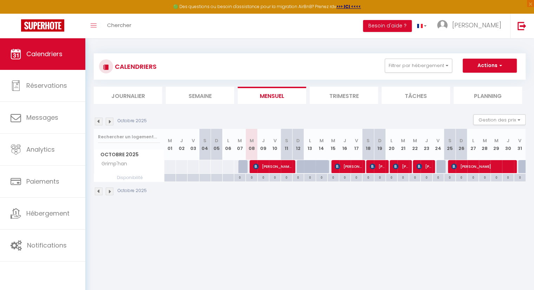
click at [299, 178] on div "0" at bounding box center [297, 177] width 11 height 7
click at [0, 0] on div at bounding box center [0, 0] width 0 height 0
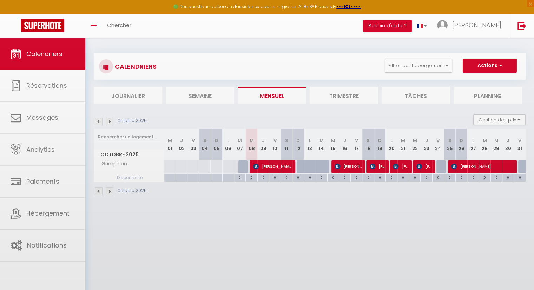
click at [299, 178] on div at bounding box center [267, 145] width 534 height 290
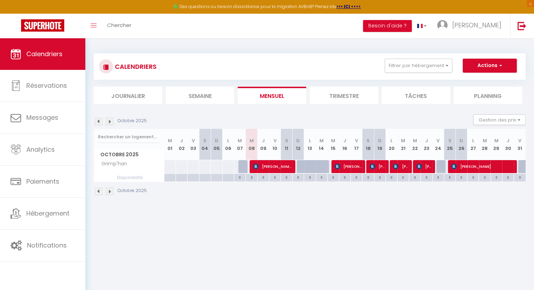
click at [298, 178] on div "0" at bounding box center [297, 177] width 11 height 7
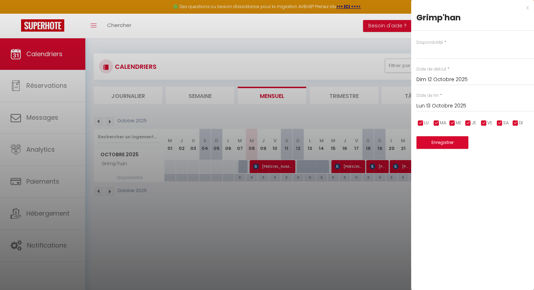
click at [480, 127] on div "LU MA ME JE VE SA DI" at bounding box center [475, 123] width 127 height 9
click at [484, 141] on div "Enregistrer" at bounding box center [475, 137] width 118 height 21
click at [494, 150] on div "x Grimp'han Disponibilité * Disponible Indisponible Date de début * Dim 12 Octo…" at bounding box center [472, 79] width 123 height 159
drag, startPoint x: 495, startPoint y: 149, endPoint x: 509, endPoint y: 139, distance: 17.8
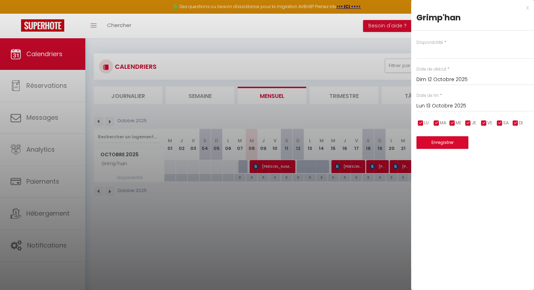
click at [496, 149] on div "x Grimp'han Disponibilité * Disponible Indisponible Date de début * Dim 12 Octo…" at bounding box center [472, 79] width 123 height 159
click at [515, 122] on input "checkbox" at bounding box center [514, 123] width 7 height 7
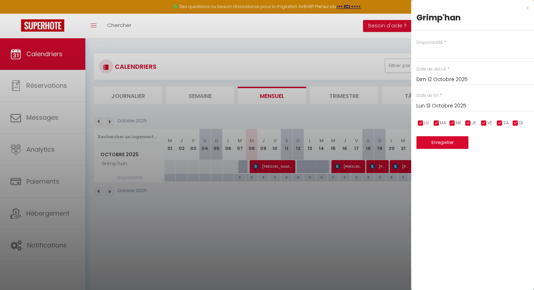
click at [515, 122] on input "checkbox" at bounding box center [514, 123] width 7 height 7
click at [514, 121] on input "checkbox" at bounding box center [514, 123] width 7 height 7
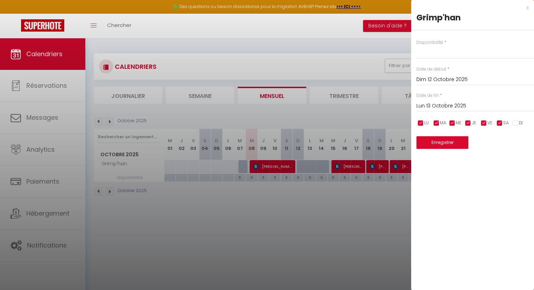
click at [466, 108] on input "Lun 13 Octobre 2025" at bounding box center [475, 105] width 118 height 9
click at [461, 247] on div "x Grimp'han Disponibilité * Disponible Indisponible Date de début * Dim 12 Octo…" at bounding box center [472, 145] width 123 height 290
click at [518, 122] on input "checkbox" at bounding box center [514, 123] width 7 height 7
click at [428, 52] on select "Disponible Indisponible" at bounding box center [475, 52] width 118 height 13
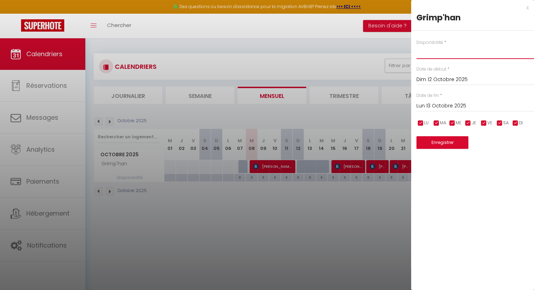
click at [429, 52] on select "Disponible Indisponible" at bounding box center [475, 52] width 118 height 13
click at [416, 46] on select "Disponible Indisponible" at bounding box center [475, 52] width 118 height 13
click at [276, 203] on div at bounding box center [267, 145] width 534 height 290
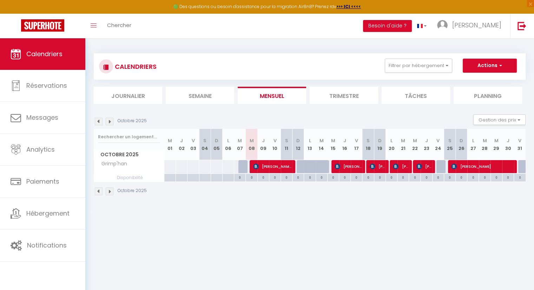
click at [300, 168] on div at bounding box center [302, 166] width 12 height 13
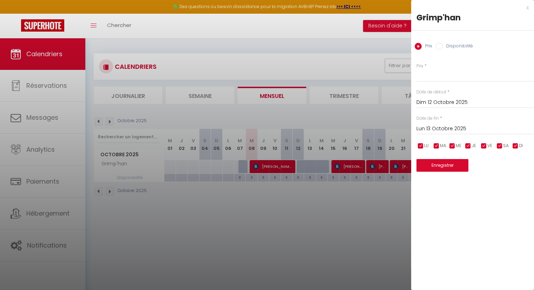
click at [317, 236] on div at bounding box center [267, 145] width 534 height 290
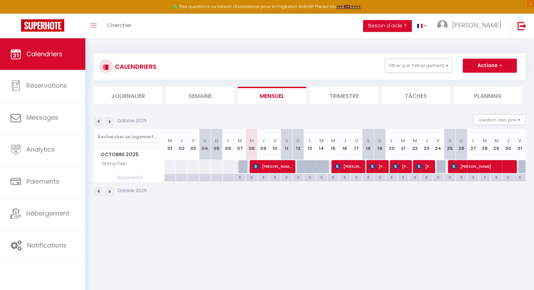
click at [301, 166] on div at bounding box center [302, 166] width 12 height 13
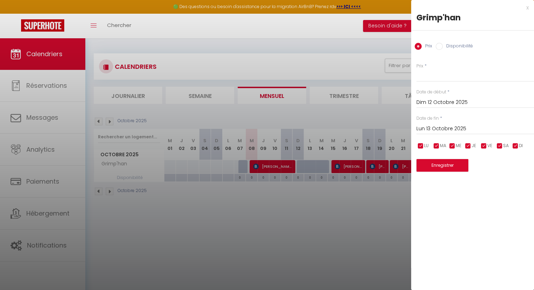
click at [440, 45] on input "Disponibilité" at bounding box center [438, 46] width 7 height 7
click at [418, 47] on input "Prix" at bounding box center [417, 46] width 7 height 7
click at [422, 81] on input "Prix" at bounding box center [475, 75] width 118 height 13
click at [440, 165] on button "Enregistrer" at bounding box center [442, 165] width 52 height 13
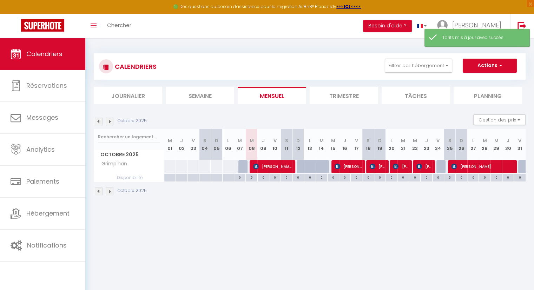
click at [300, 165] on div at bounding box center [302, 166] width 12 height 13
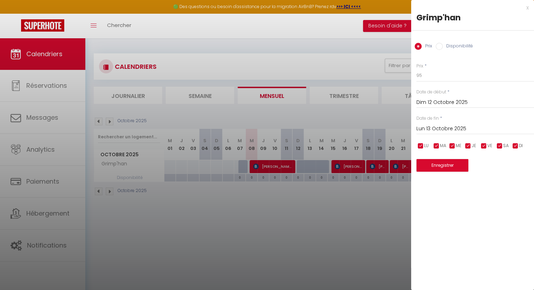
click at [317, 164] on div at bounding box center [267, 145] width 534 height 290
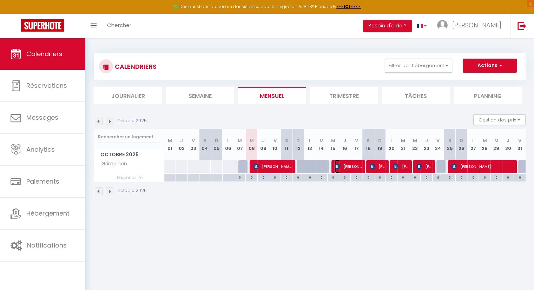
click at [337, 166] on img at bounding box center [337, 166] width 6 height 6
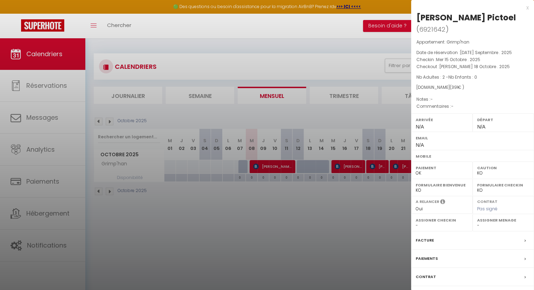
click at [341, 198] on div at bounding box center [267, 145] width 534 height 290
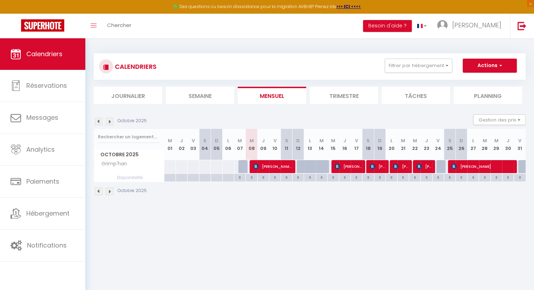
click at [441, 167] on div at bounding box center [442, 166] width 12 height 13
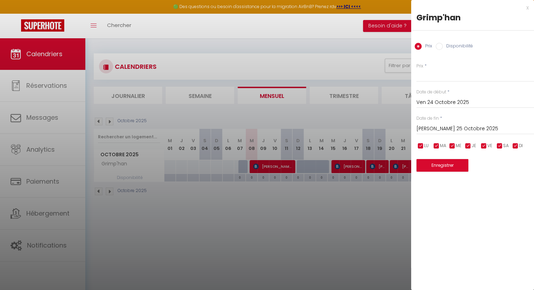
click at [326, 205] on div at bounding box center [267, 145] width 534 height 290
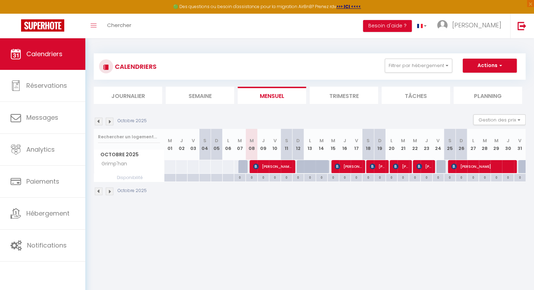
click at [296, 165] on div "95" at bounding box center [298, 166] width 12 height 13
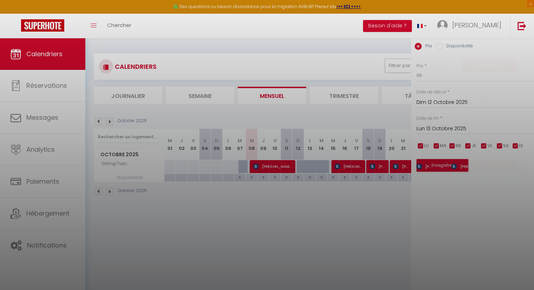
click at [300, 166] on div at bounding box center [267, 145] width 534 height 290
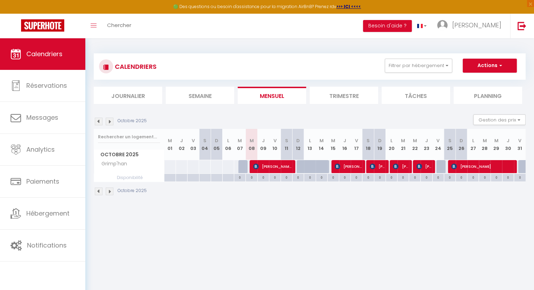
click at [300, 166] on div at bounding box center [302, 166] width 12 height 13
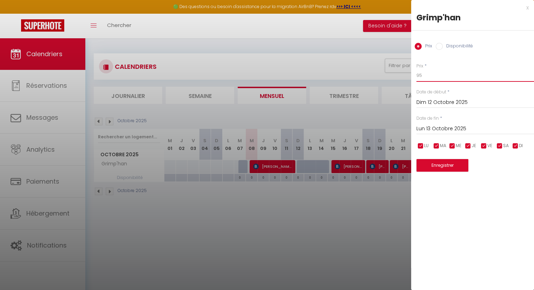
drag, startPoint x: 424, startPoint y: 74, endPoint x: 392, endPoint y: 69, distance: 31.9
click at [394, 69] on body "🟢 Des questions ou besoin d'assistance pour la migration AirBnB? Prenez rdv >>>…" at bounding box center [267, 183] width 534 height 290
click at [303, 256] on div at bounding box center [267, 145] width 534 height 290
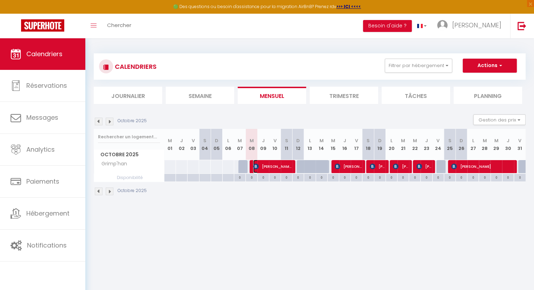
click at [263, 168] on span "[PERSON_NAME]" at bounding box center [272, 166] width 39 height 13
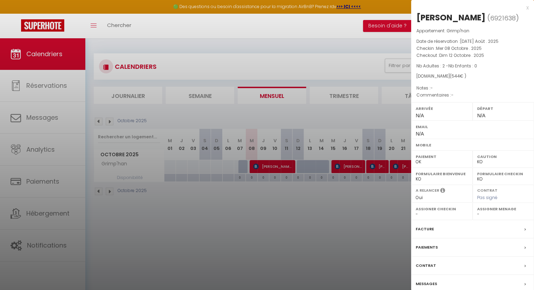
click at [315, 231] on div at bounding box center [267, 145] width 534 height 290
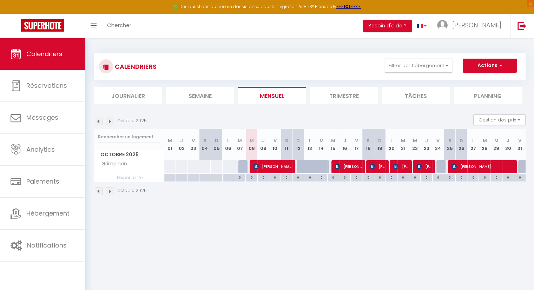
click at [302, 166] on div at bounding box center [302, 166] width 12 height 13
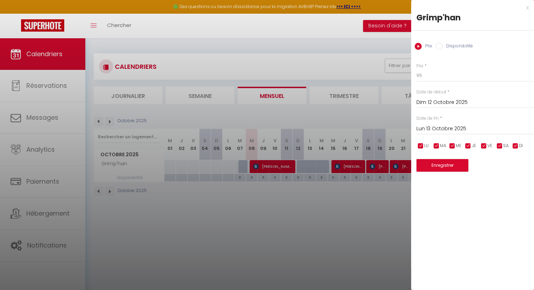
click at [312, 165] on div at bounding box center [267, 145] width 534 height 290
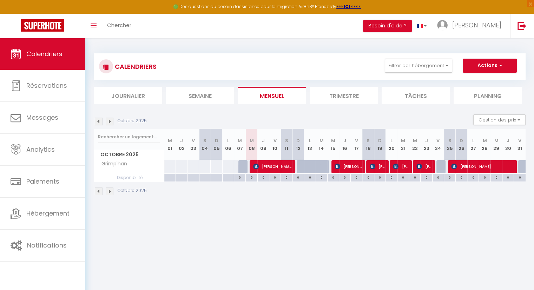
click at [319, 166] on div at bounding box center [321, 166] width 12 height 13
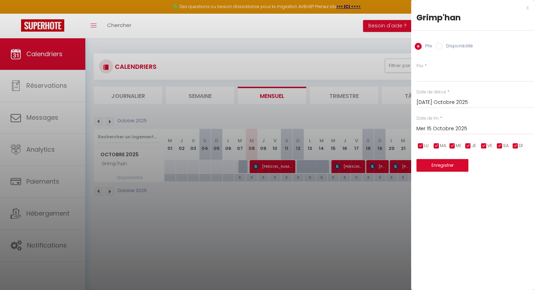
click at [309, 171] on div at bounding box center [267, 145] width 534 height 290
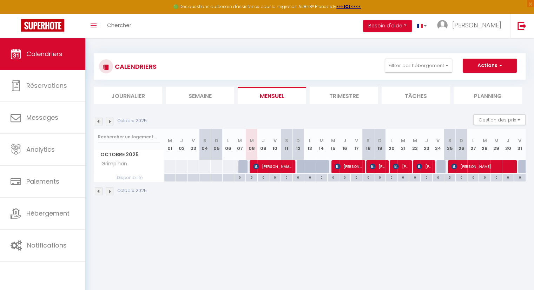
click at [377, 222] on body "🟢 Des questions ou besoin d'assistance pour la migration AirBnB? Prenez rdv >>>…" at bounding box center [267, 183] width 534 height 290
click at [343, 165] on span "[PERSON_NAME] Pictoel" at bounding box center [347, 166] width 27 height 13
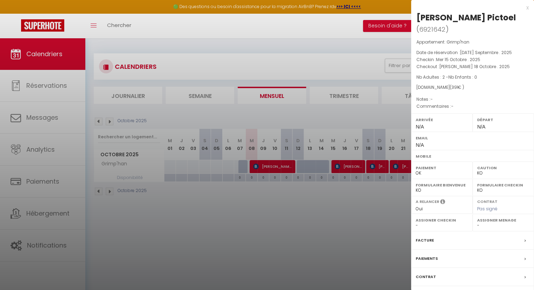
click at [289, 163] on div at bounding box center [267, 145] width 534 height 290
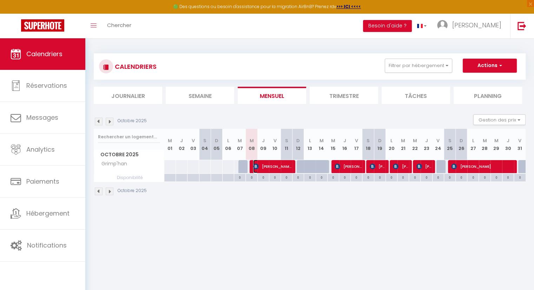
click at [289, 163] on span "[PERSON_NAME]" at bounding box center [272, 166] width 39 height 13
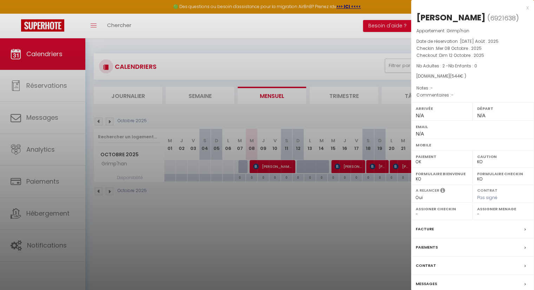
click at [289, 163] on div at bounding box center [267, 145] width 534 height 290
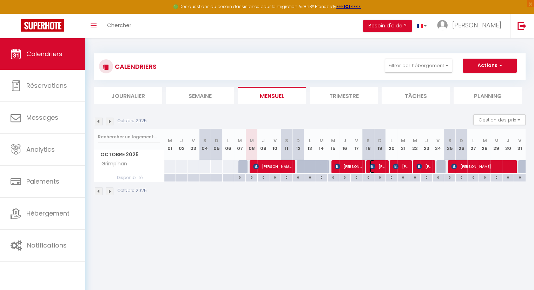
click at [380, 167] on span "[PERSON_NAME]" at bounding box center [376, 166] width 15 height 13
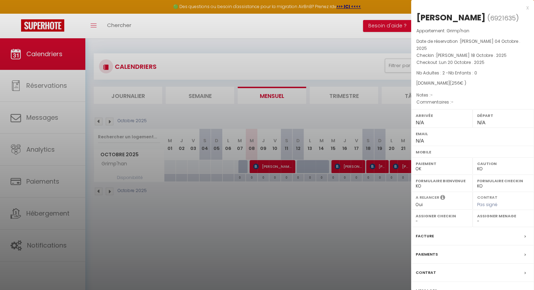
click at [347, 166] on div at bounding box center [267, 145] width 534 height 290
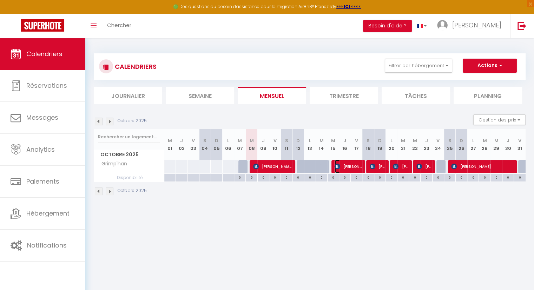
click at [347, 166] on span "[PERSON_NAME] Pictoel" at bounding box center [347, 166] width 27 height 13
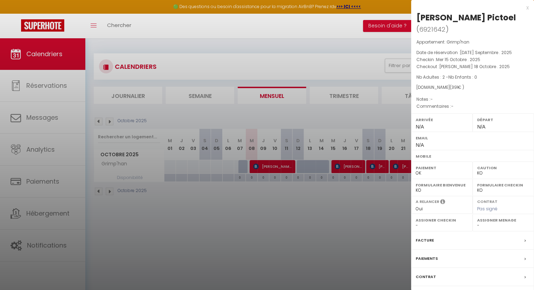
click at [273, 167] on div at bounding box center [267, 145] width 534 height 290
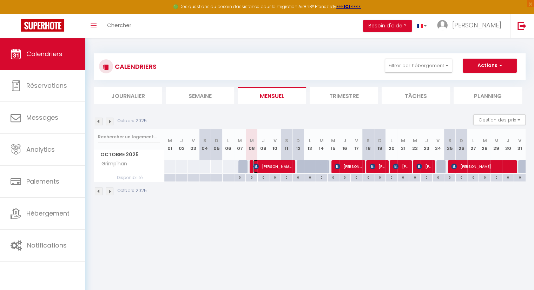
click at [273, 167] on span "[PERSON_NAME]" at bounding box center [272, 166] width 39 height 13
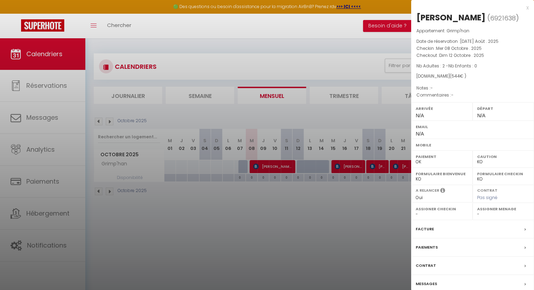
click at [336, 241] on div at bounding box center [267, 145] width 534 height 290
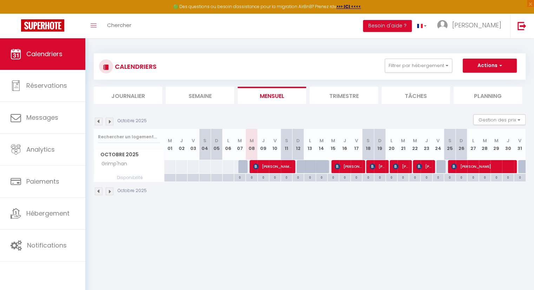
click at [241, 167] on div at bounding box center [244, 170] width 12 height 13
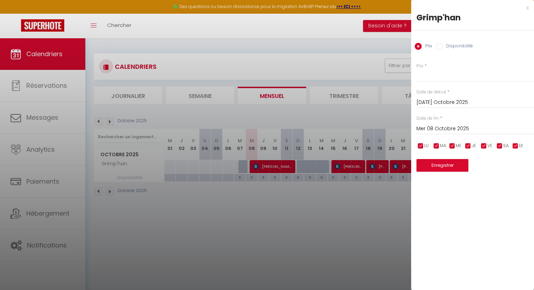
click at [241, 167] on div at bounding box center [267, 145] width 534 height 290
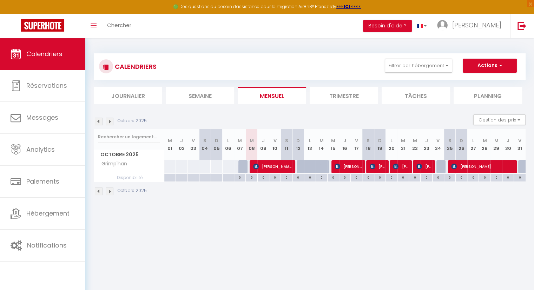
click at [300, 165] on div at bounding box center [302, 166] width 12 height 13
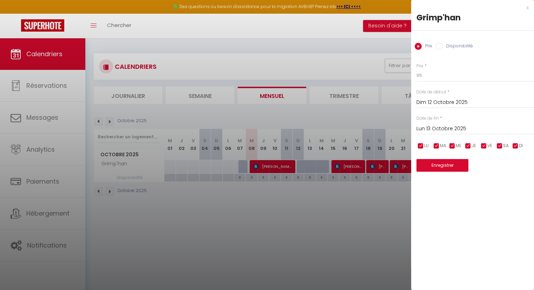
click at [308, 165] on div at bounding box center [267, 145] width 534 height 290
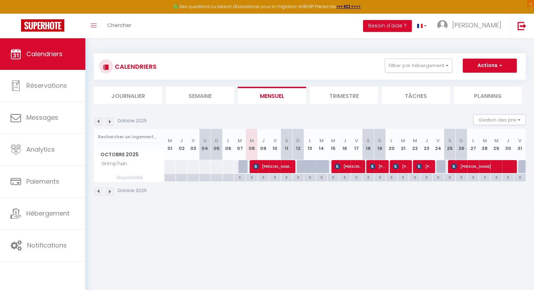
click at [308, 165] on div at bounding box center [314, 170] width 12 height 13
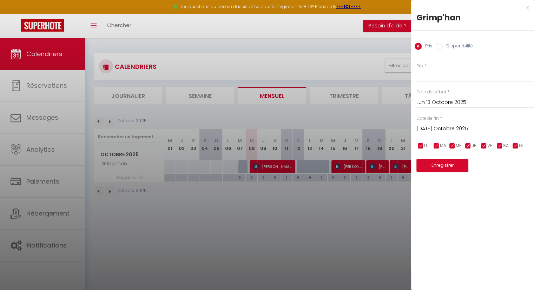
click at [325, 168] on div at bounding box center [267, 145] width 534 height 290
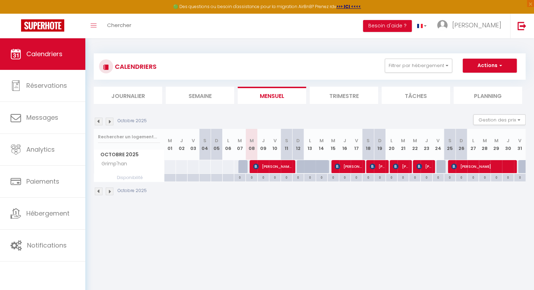
click at [440, 167] on div at bounding box center [442, 166] width 12 height 13
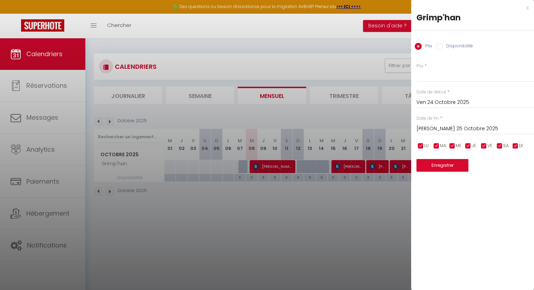
click at [323, 221] on div at bounding box center [267, 145] width 534 height 290
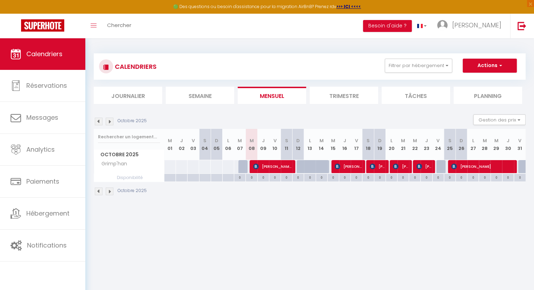
click at [109, 193] on img at bounding box center [110, 191] width 8 height 8
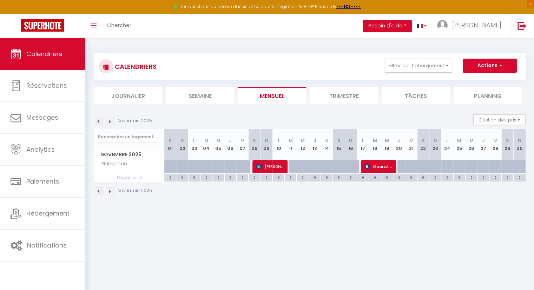
click at [196, 167] on div at bounding box center [198, 170] width 12 height 13
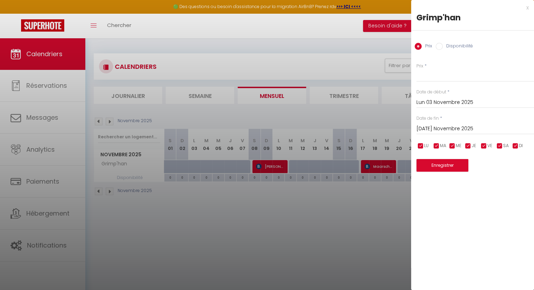
click at [100, 191] on div at bounding box center [267, 145] width 534 height 290
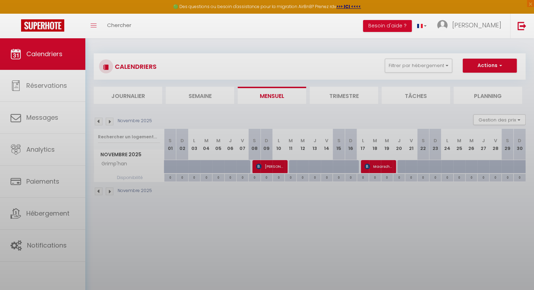
click at [100, 191] on body "🟢 Des questions ou besoin d'assistance pour la migration AirBnB? Prenez rdv >>>…" at bounding box center [267, 183] width 534 height 290
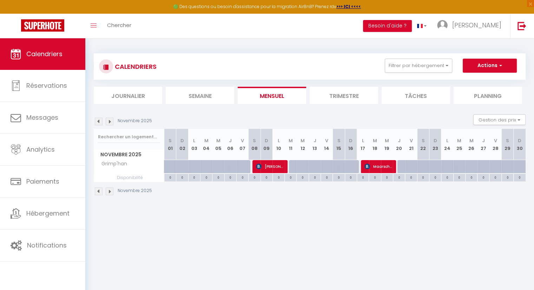
click at [100, 191] on img at bounding box center [99, 191] width 8 height 8
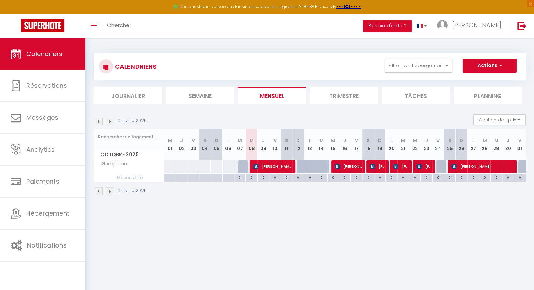
click at [279, 242] on body "🟢 Des questions ou besoin d'assistance pour la migration AirBnB? Prenez rdv >>>…" at bounding box center [267, 183] width 534 height 290
drag, startPoint x: 317, startPoint y: 202, endPoint x: 242, endPoint y: 200, distance: 74.8
click at [317, 202] on div "CALENDRIERS Filtrer par hébergement Tous Grimp'han Effacer Sauvegarder Actions …" at bounding box center [309, 124] width 448 height 173
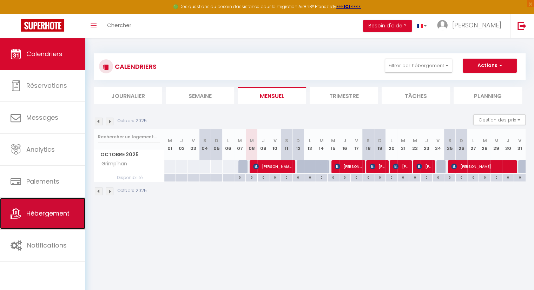
click at [49, 218] on link "Hébergement" at bounding box center [42, 214] width 85 height 32
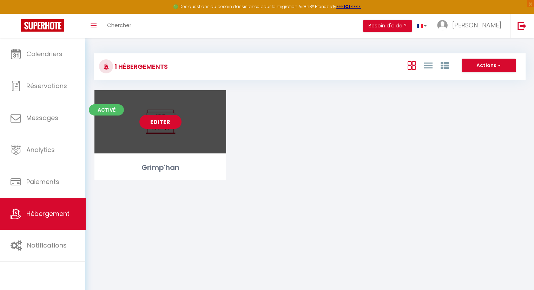
click at [166, 120] on link "Editer" at bounding box center [160, 122] width 42 height 14
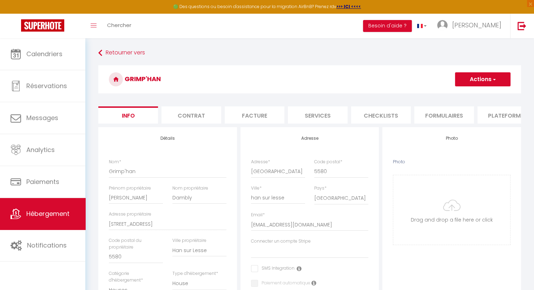
click at [502, 120] on li "Plateformes" at bounding box center [507, 114] width 60 height 17
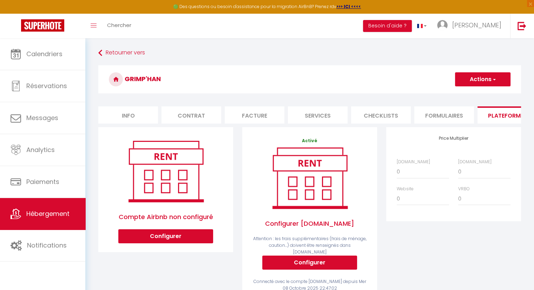
click at [174, 191] on img at bounding box center [165, 171] width 89 height 67
click at [173, 241] on button "Configurer" at bounding box center [165, 236] width 95 height 14
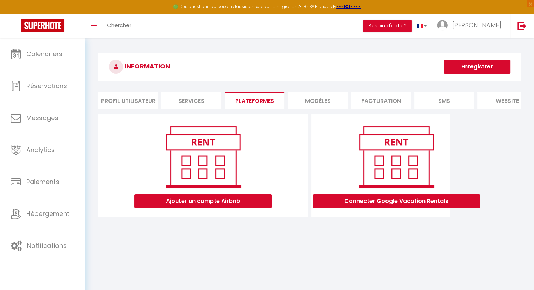
click at [218, 170] on img at bounding box center [202, 156] width 89 height 67
click at [212, 208] on button "Ajouter un compte Airbnb" at bounding box center [202, 201] width 137 height 14
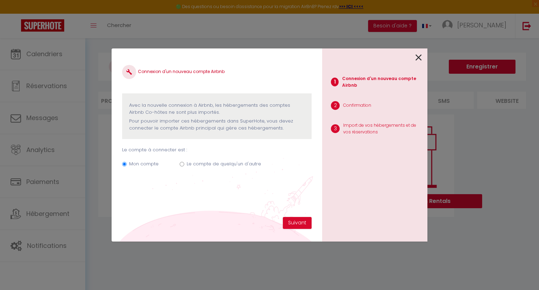
click at [187, 163] on label "Le compte de quelqu'un d'autre" at bounding box center [224, 163] width 74 height 7
click at [184, 163] on input "Le compte de quelqu'un d'autre" at bounding box center [182, 164] width 5 height 5
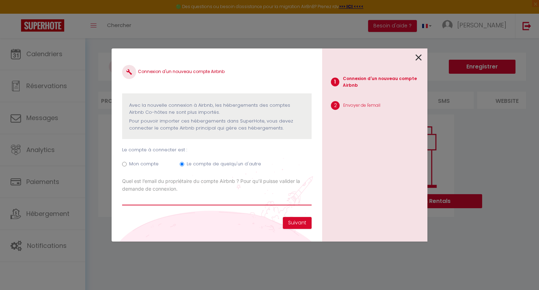
click at [252, 201] on input "Email connexion Airbnb" at bounding box center [216, 199] width 189 height 13
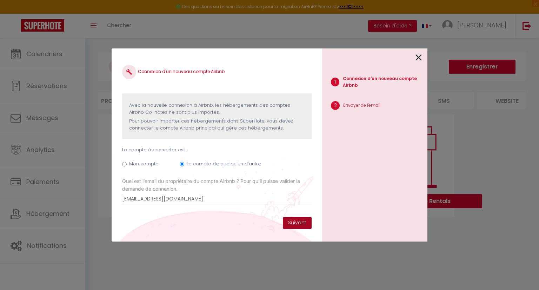
click at [297, 223] on button "Suivant" at bounding box center [297, 223] width 29 height 12
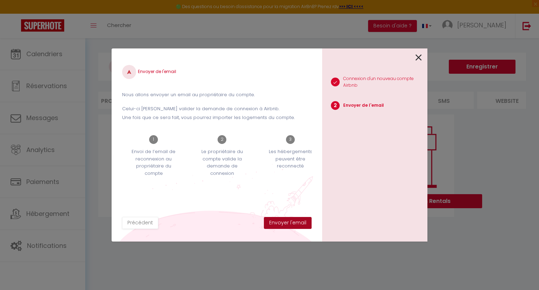
click at [295, 223] on button "Envoyer l'email" at bounding box center [288, 223] width 48 height 12
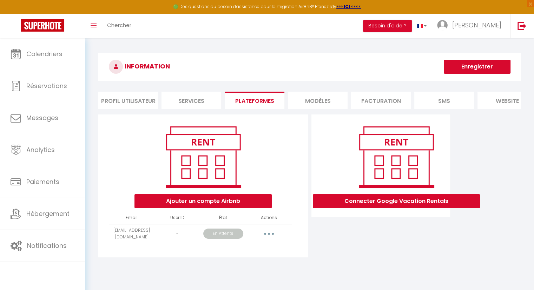
click at [363, 253] on div "Connecter Google Vacation Rentals" at bounding box center [380, 187] width 142 height 147
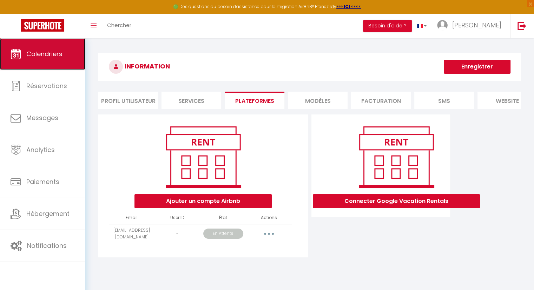
click at [53, 53] on span "Calendriers" at bounding box center [44, 53] width 36 height 9
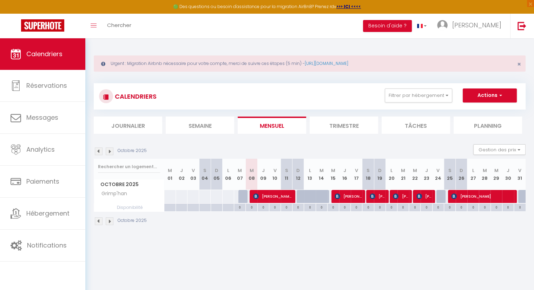
click at [311, 196] on div at bounding box center [314, 200] width 12 height 13
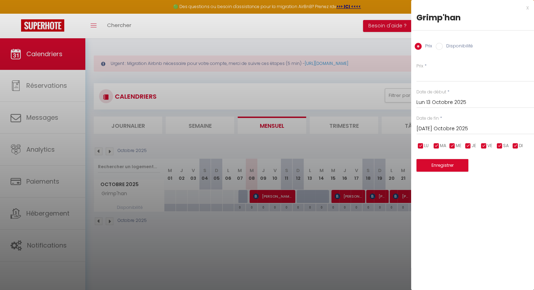
click at [439, 46] on input "Disponibilité" at bounding box center [438, 46] width 7 height 7
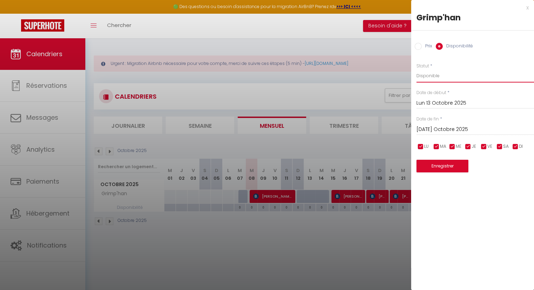
click at [445, 78] on select "Disponible Indisponible" at bounding box center [475, 75] width 118 height 13
click at [416, 69] on select "Disponible Indisponible" at bounding box center [475, 75] width 118 height 13
click at [443, 128] on input "[DATE] Octobre 2025" at bounding box center [475, 129] width 118 height 9
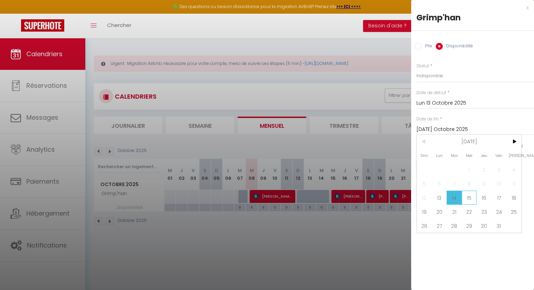
click at [465, 197] on span "15" at bounding box center [468, 197] width 15 height 14
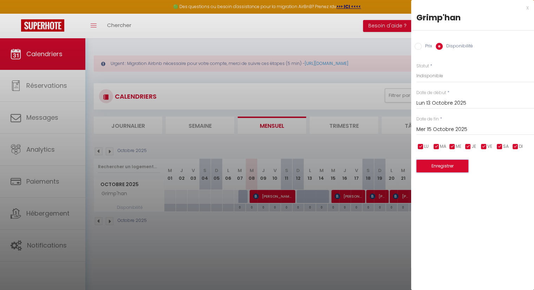
click at [446, 165] on button "Enregistrer" at bounding box center [442, 166] width 52 height 13
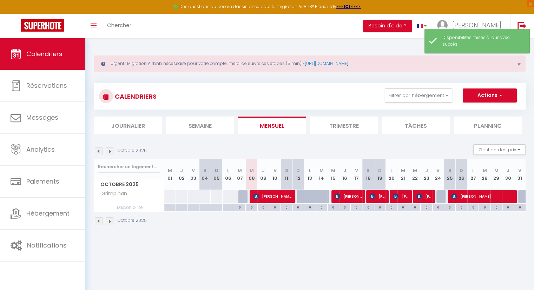
click at [324, 197] on div at bounding box center [326, 200] width 12 height 13
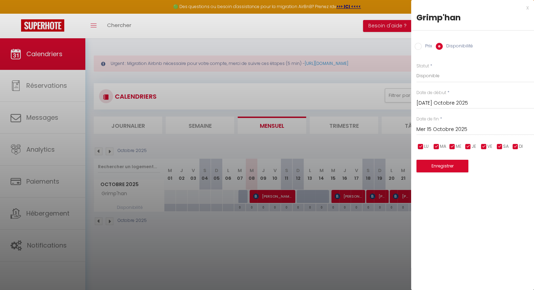
click at [312, 195] on div at bounding box center [267, 145] width 534 height 290
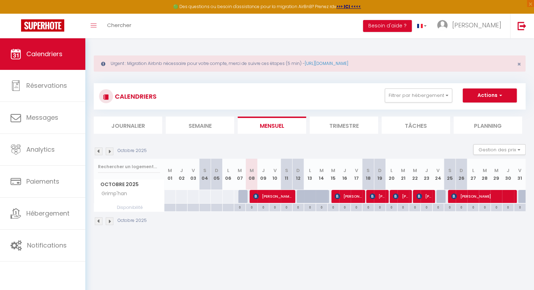
click at [312, 194] on div at bounding box center [314, 200] width 12 height 13
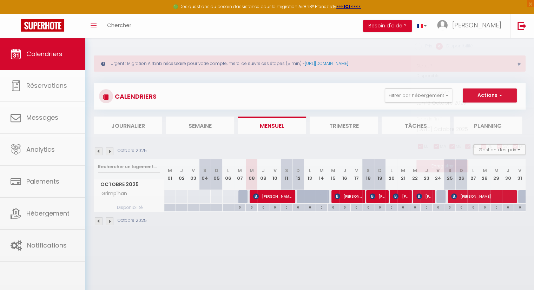
click at [312, 194] on div at bounding box center [267, 145] width 534 height 290
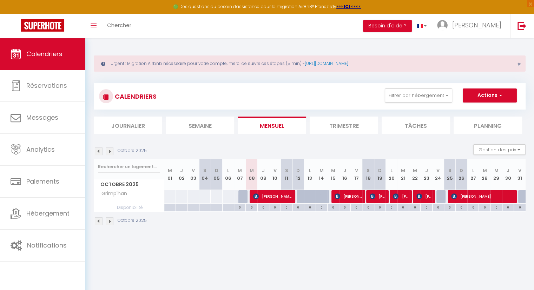
click at [312, 194] on div at bounding box center [314, 200] width 12 height 13
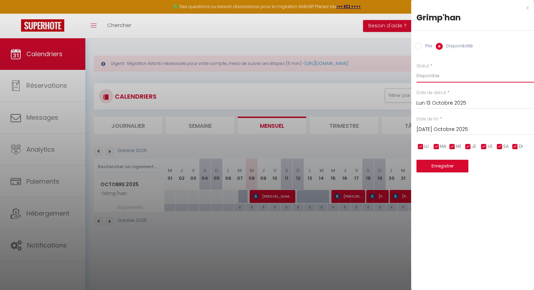
click at [441, 80] on select "Disponible Indisponible" at bounding box center [475, 75] width 118 height 13
click at [416, 69] on select "Disponible Indisponible" at bounding box center [475, 75] width 118 height 13
click at [452, 101] on input "Lun 13 Octobre 2025" at bounding box center [475, 103] width 118 height 9
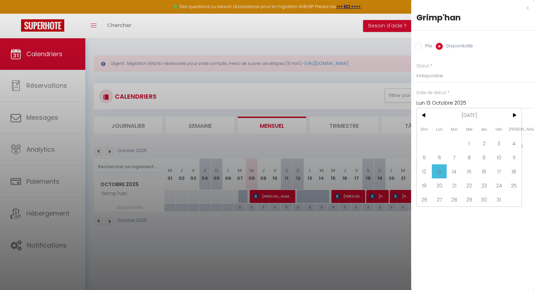
drag, startPoint x: 440, startPoint y: 170, endPoint x: 442, endPoint y: 155, distance: 15.5
click at [440, 170] on span "13" at bounding box center [438, 171] width 15 height 14
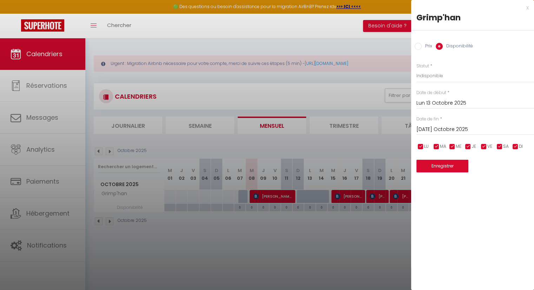
click at [444, 129] on input "[DATE] Octobre 2025" at bounding box center [475, 129] width 118 height 9
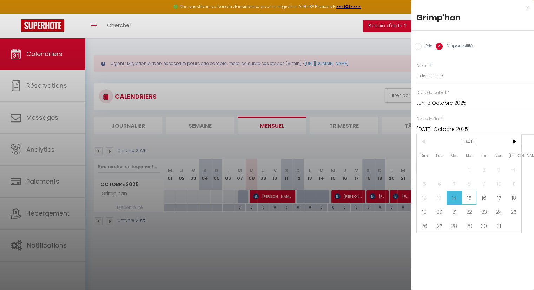
click at [468, 199] on span "15" at bounding box center [468, 197] width 15 height 14
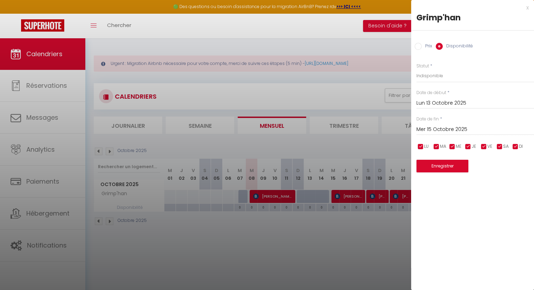
click at [469, 148] on input "checkbox" at bounding box center [467, 146] width 7 height 7
click at [484, 147] on input "checkbox" at bounding box center [483, 146] width 7 height 7
drag, startPoint x: 497, startPoint y: 146, endPoint x: 510, endPoint y: 149, distance: 12.8
click at [499, 146] on input "checkbox" at bounding box center [499, 146] width 7 height 7
click at [513, 145] on input "checkbox" at bounding box center [514, 146] width 7 height 7
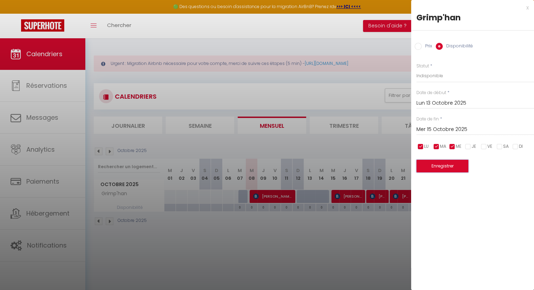
click at [453, 166] on button "Enregistrer" at bounding box center [442, 166] width 52 height 13
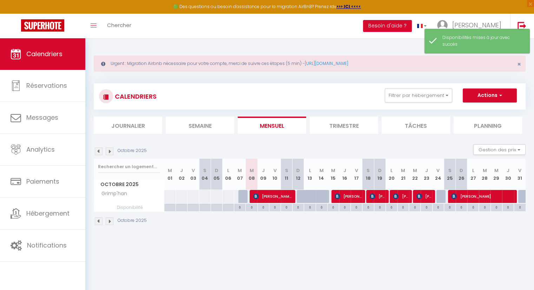
click at [322, 195] on div at bounding box center [326, 200] width 12 height 13
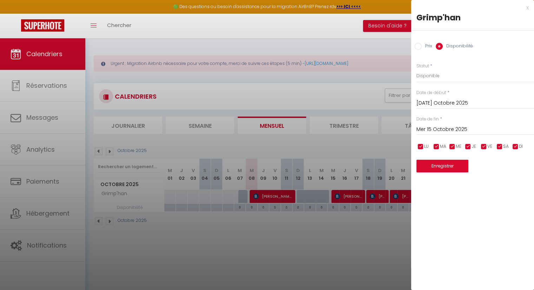
click at [311, 192] on div at bounding box center [267, 145] width 534 height 290
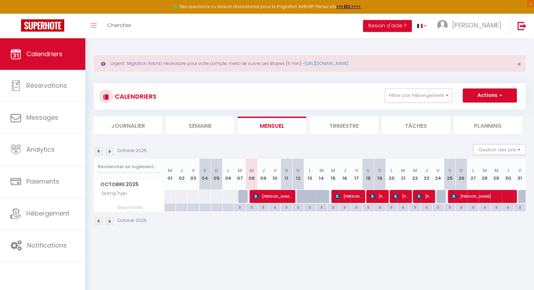
click at [309, 195] on div at bounding box center [314, 200] width 12 height 13
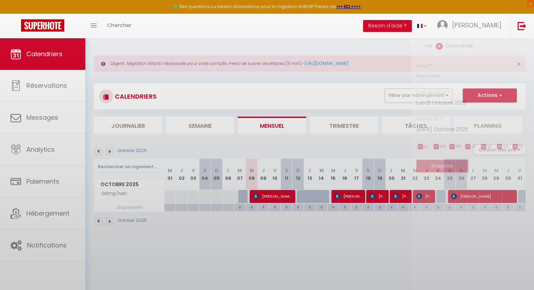
click at [309, 195] on div at bounding box center [267, 145] width 534 height 290
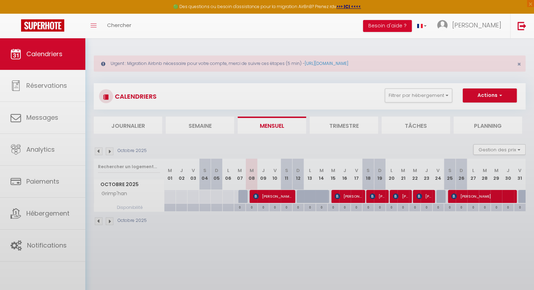
click at [309, 195] on body "🟢 Des questions ou besoin d'assistance pour la migration AirBnB? Prenez rdv >>>…" at bounding box center [267, 183] width 534 height 290
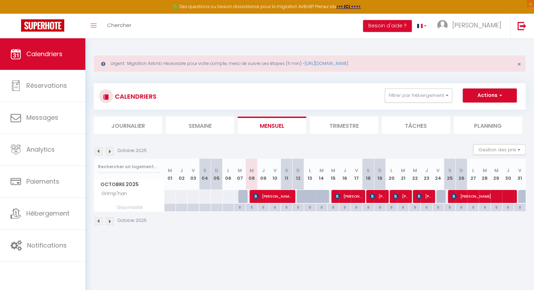
click at [309, 195] on div at bounding box center [314, 200] width 12 height 13
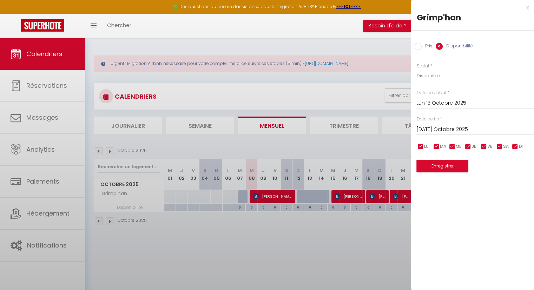
click at [309, 195] on div at bounding box center [267, 145] width 534 height 290
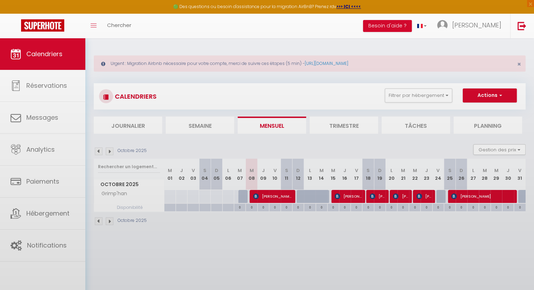
click at [309, 195] on div at bounding box center [267, 145] width 534 height 290
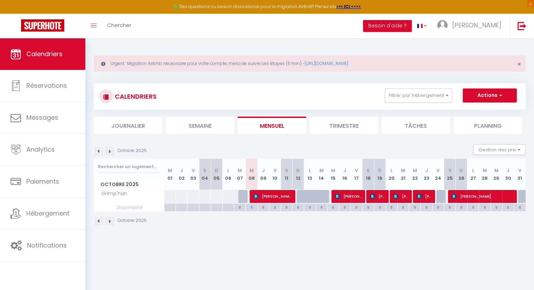
click at [309, 195] on div at bounding box center [314, 200] width 12 height 13
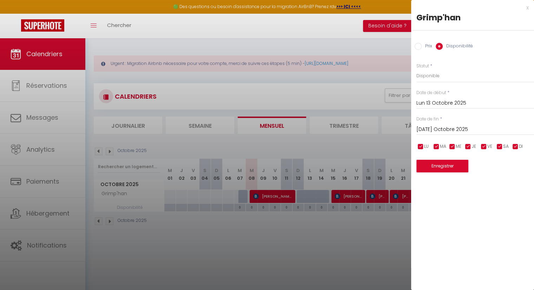
click at [431, 185] on div "x Grimp'han Prix Disponibilité Prix * Statut * Disponible Indisponible Date de …" at bounding box center [472, 145] width 123 height 290
click at [439, 76] on select "Disponible Indisponible" at bounding box center [475, 75] width 118 height 13
click at [416, 69] on select "Disponible Indisponible" at bounding box center [475, 75] width 118 height 13
click at [442, 168] on button "Enregistrer" at bounding box center [442, 166] width 52 height 13
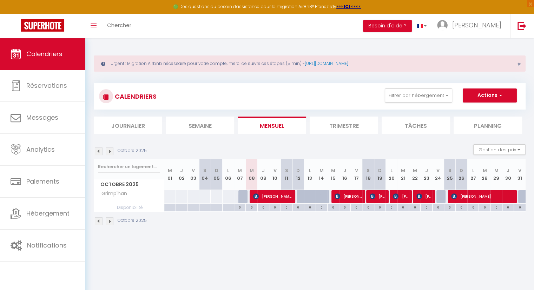
click at [307, 196] on div at bounding box center [310, 196] width 12 height 13
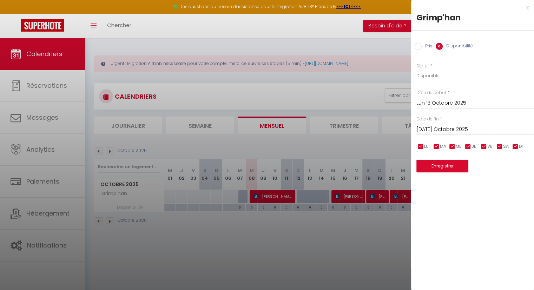
click at [303, 197] on div at bounding box center [267, 145] width 534 height 290
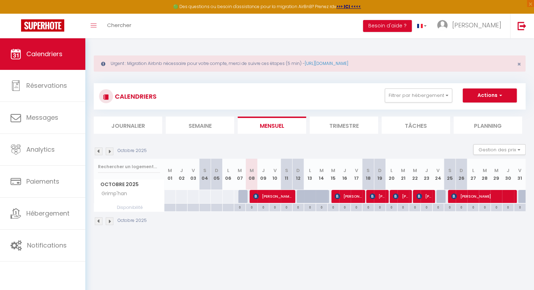
click at [441, 195] on div at bounding box center [442, 196] width 12 height 13
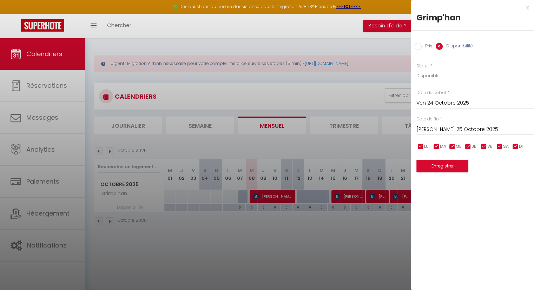
click at [313, 195] on div at bounding box center [267, 145] width 534 height 290
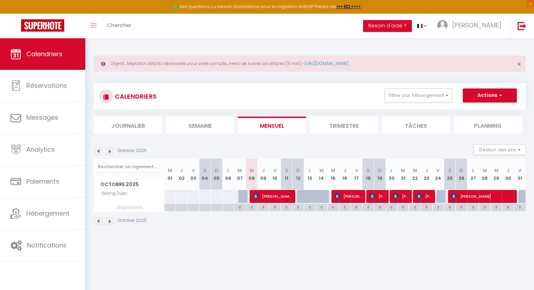
click at [306, 196] on div at bounding box center [310, 196] width 12 height 13
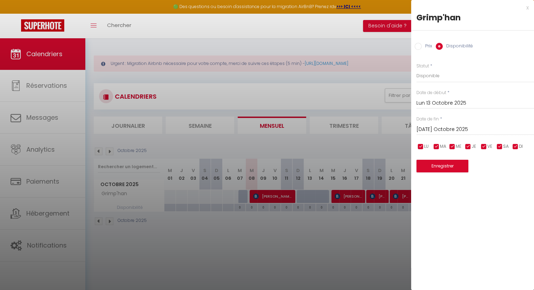
click at [335, 252] on div at bounding box center [267, 145] width 534 height 290
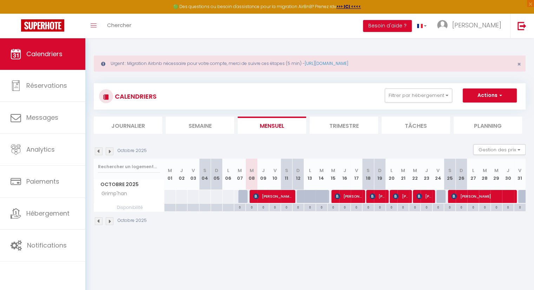
click at [306, 195] on div at bounding box center [310, 196] width 12 height 13
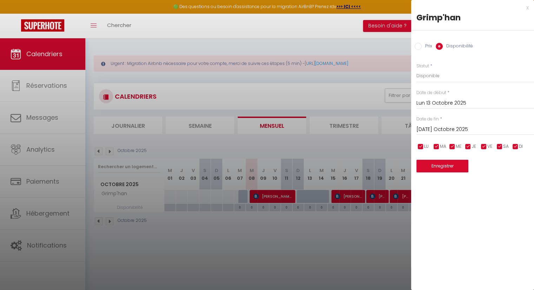
click at [488, 218] on div "x Grimp'han Prix Disponibilité Prix * Statut * Disponible Indisponible Date de …" at bounding box center [472, 145] width 123 height 290
click at [297, 251] on div at bounding box center [267, 145] width 534 height 290
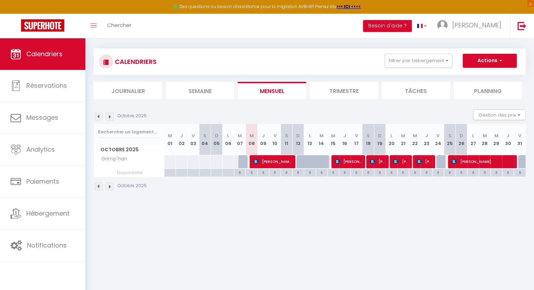
scroll to position [35, 0]
drag, startPoint x: 436, startPoint y: 223, endPoint x: 428, endPoint y: 222, distance: 7.7
click at [429, 223] on body "🟢 Des questions ou besoin d'assistance pour la migration AirBnB? Prenez rdv >>>…" at bounding box center [267, 148] width 534 height 290
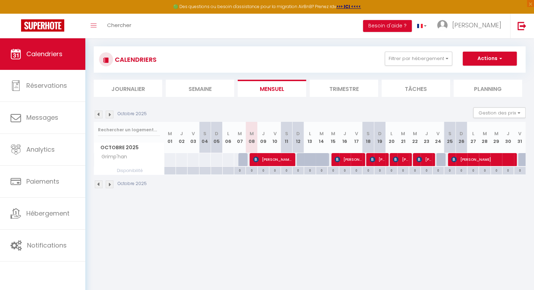
scroll to position [38, 0]
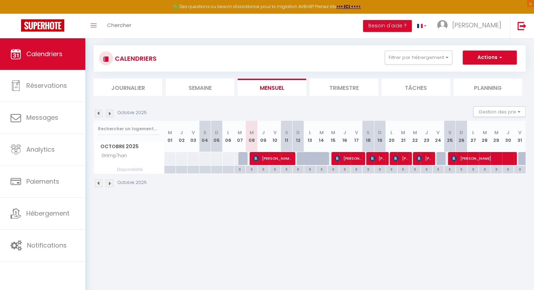
drag, startPoint x: 488, startPoint y: 214, endPoint x: 389, endPoint y: 214, distance: 98.9
click at [390, 215] on body "🟢 Des questions ou besoin d'assistance pour la migration AirBnB? Prenez rdv >>>…" at bounding box center [267, 145] width 534 height 290
click at [361, 87] on li "Trimestre" at bounding box center [343, 87] width 68 height 17
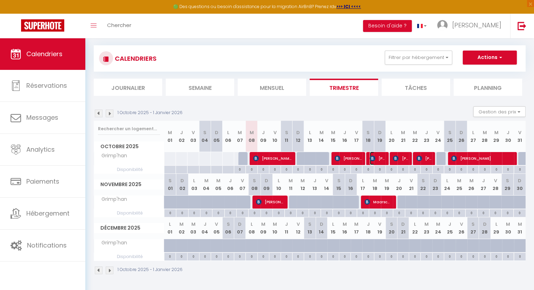
click at [378, 159] on span "[PERSON_NAME]" at bounding box center [376, 158] width 15 height 13
select select "OK"
select select "KO"
select select "0"
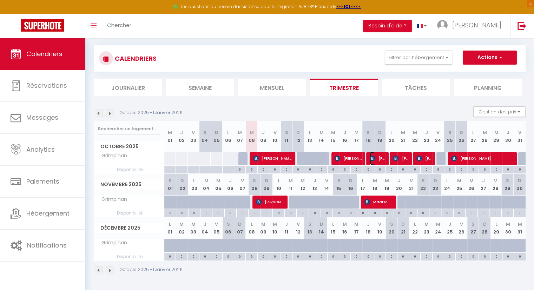
select select "1"
select select
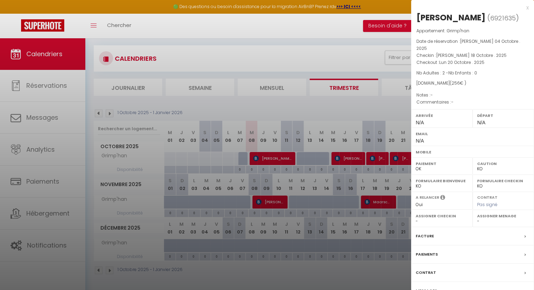
click at [396, 159] on div at bounding box center [267, 145] width 534 height 290
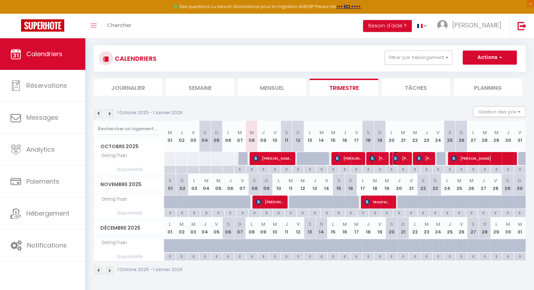
click at [397, 159] on img at bounding box center [396, 158] width 6 height 6
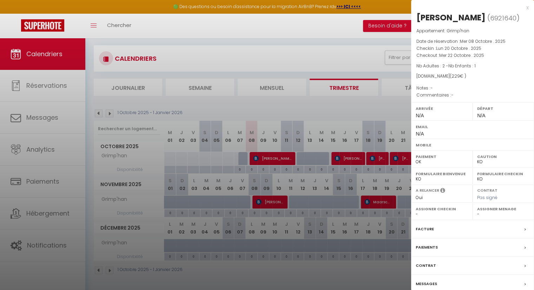
click at [454, 248] on div "Paiements" at bounding box center [472, 247] width 123 height 18
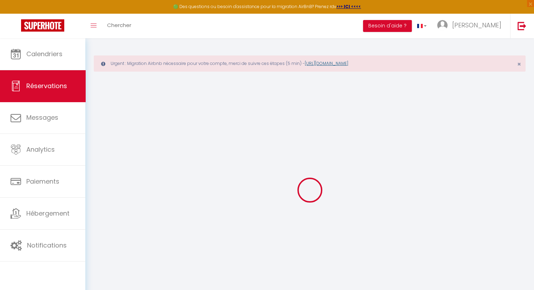
select select
checkbox input "false"
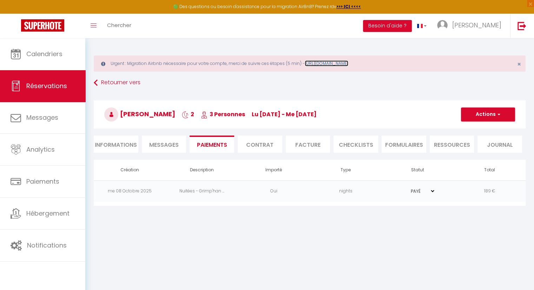
click at [335, 63] on link "[URL][DOMAIN_NAME]" at bounding box center [327, 63] width 44 height 6
click at [260, 140] on li "Contrat" at bounding box center [259, 143] width 45 height 17
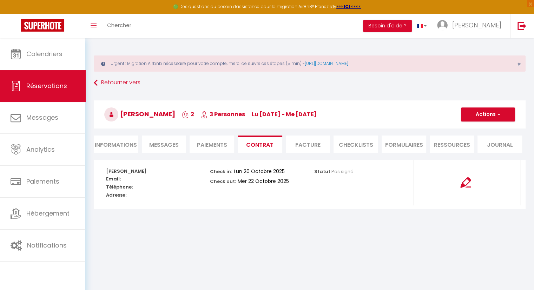
click at [166, 146] on span "Messages" at bounding box center [163, 145] width 29 height 8
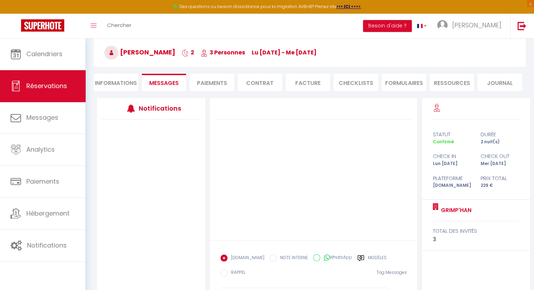
scroll to position [97, 0]
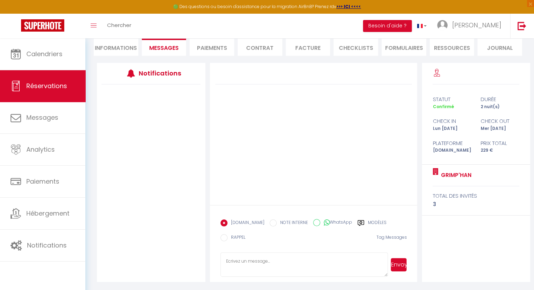
click at [213, 49] on li "Paiements" at bounding box center [211, 47] width 45 height 17
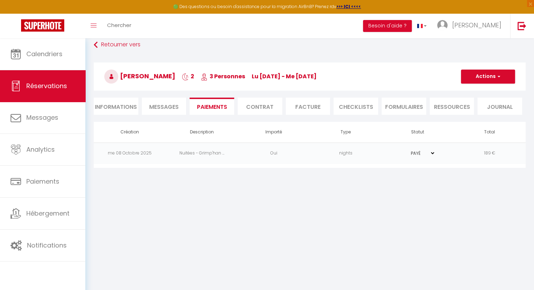
click at [260, 105] on li "Contrat" at bounding box center [259, 106] width 45 height 17
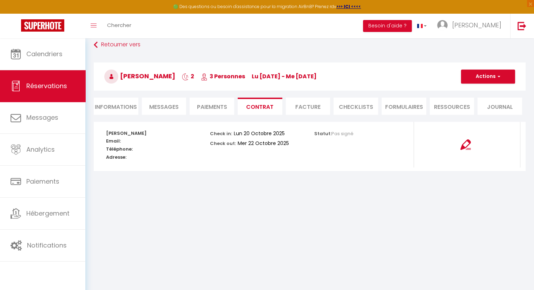
click at [313, 108] on li "Facture" at bounding box center [308, 106] width 45 height 17
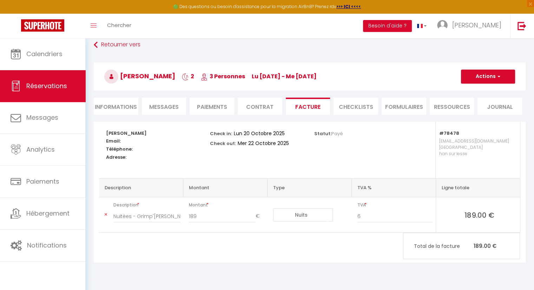
click at [349, 109] on li "CHECKLISTS" at bounding box center [355, 106] width 45 height 17
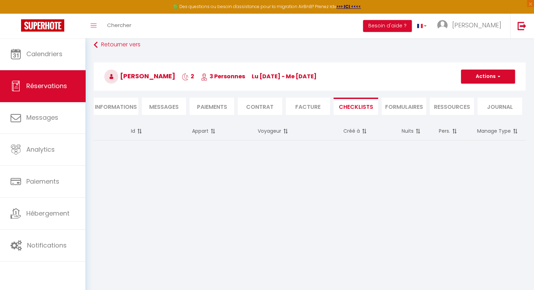
click at [397, 104] on li "FORMULAIRES" at bounding box center [403, 106] width 45 height 17
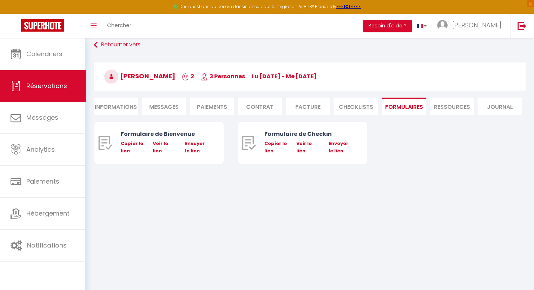
drag, startPoint x: 455, startPoint y: 107, endPoint x: 491, endPoint y: 107, distance: 35.8
click at [455, 107] on li "Ressources" at bounding box center [451, 106] width 45 height 17
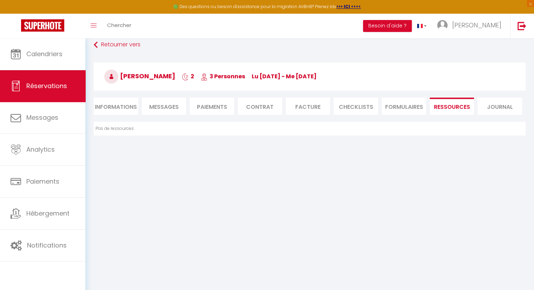
click at [501, 106] on li "Journal" at bounding box center [499, 106] width 45 height 17
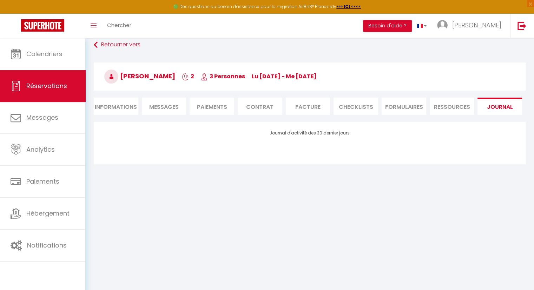
scroll to position [97, 0]
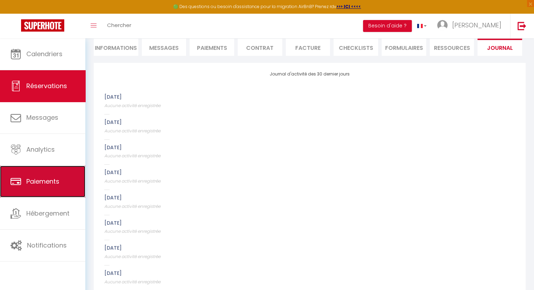
click at [52, 178] on span "Paiements" at bounding box center [42, 181] width 33 height 9
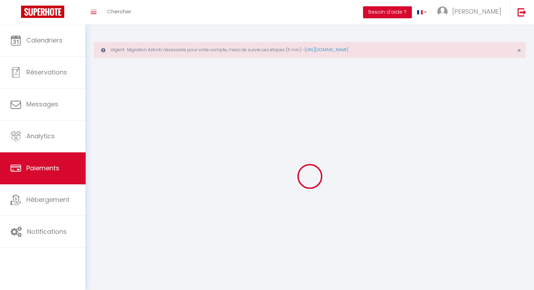
select select "2"
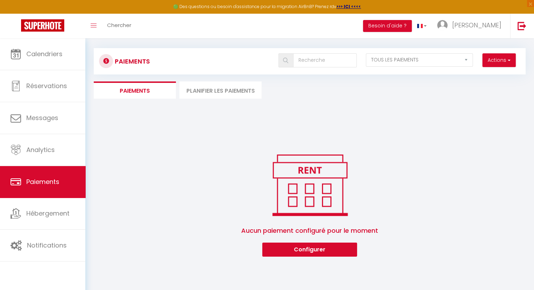
scroll to position [38, 0]
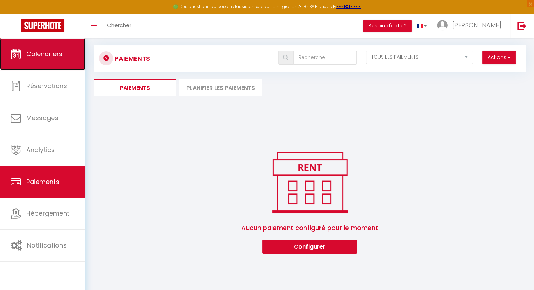
click at [49, 60] on link "Calendriers" at bounding box center [42, 54] width 85 height 32
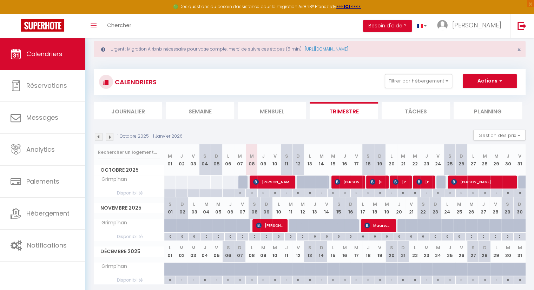
scroll to position [38, 0]
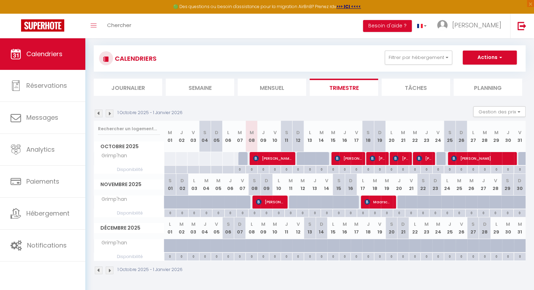
click at [238, 201] on div at bounding box center [242, 201] width 12 height 13
type input "Ven 07 Novembre 2025"
type input "Sam 08 Novembre 2025"
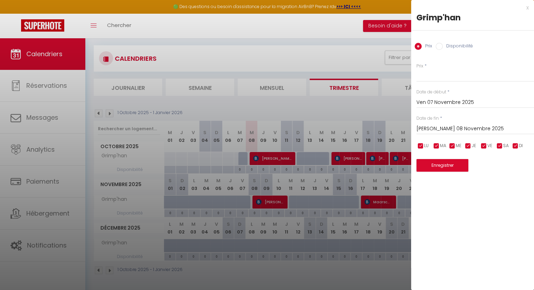
click at [234, 27] on div at bounding box center [267, 145] width 534 height 290
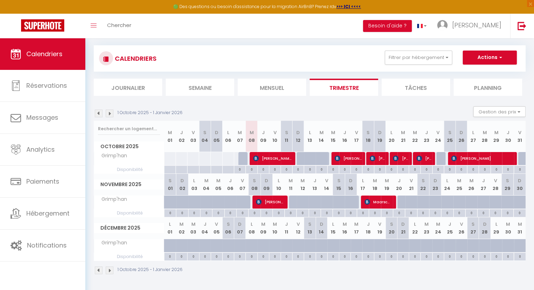
click at [241, 239] on div at bounding box center [240, 245] width 12 height 13
type input "Dim 07 Décembre 2025"
type input "Lun 08 Décembre 2025"
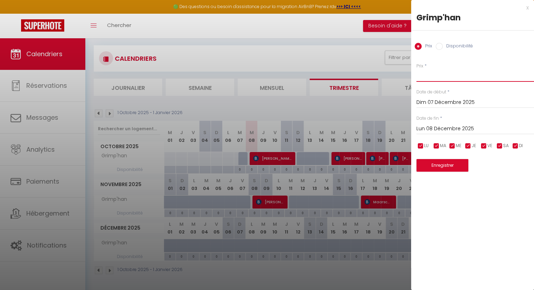
click at [492, 76] on input "Prix" at bounding box center [475, 75] width 118 height 13
click at [333, 24] on div at bounding box center [267, 145] width 534 height 290
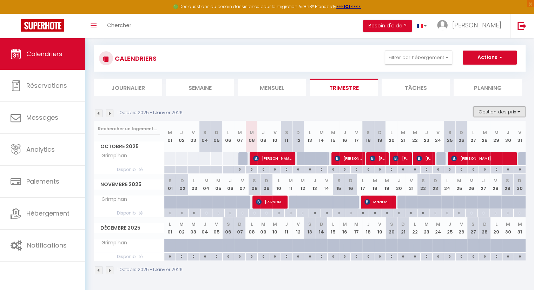
click at [507, 110] on button "Gestion des prix" at bounding box center [499, 111] width 52 height 11
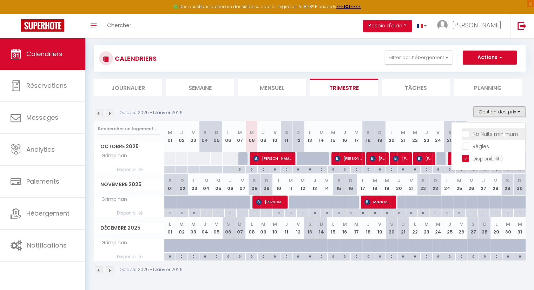
click at [490, 132] on input "Nb Nuits minimum" at bounding box center [493, 133] width 63 height 7
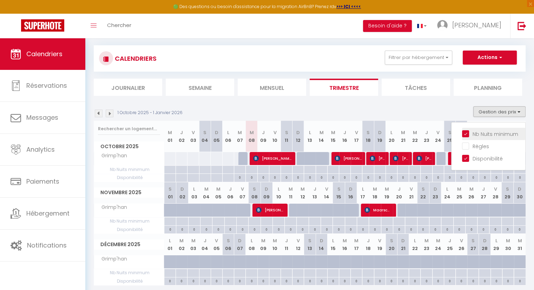
click at [490, 132] on input "Nb Nuits minimum" at bounding box center [493, 133] width 63 height 7
checkbox input "false"
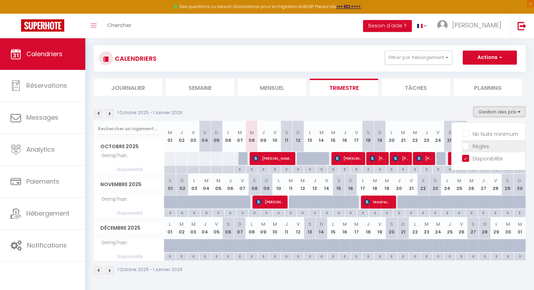
click at [482, 146] on input "Règles" at bounding box center [493, 145] width 63 height 7
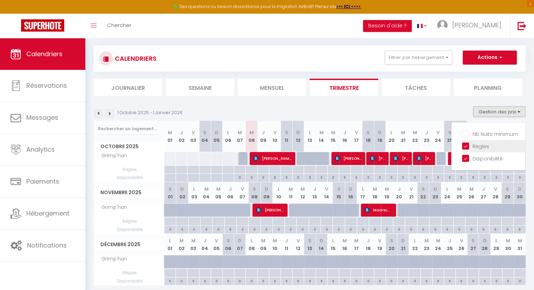
click at [482, 146] on input "Règles" at bounding box center [493, 145] width 63 height 7
checkbox input "false"
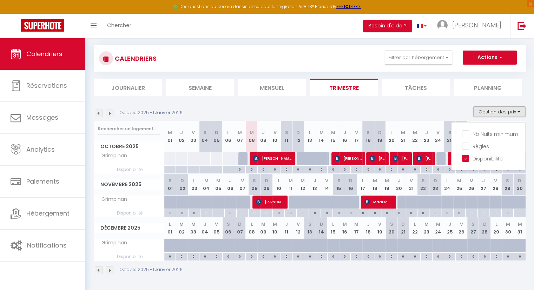
click at [456, 106] on section "1 Octobre 2025 - 1 Janvier 2026 Gestion des prix Nb Nuits minimum Règles Dispon…" at bounding box center [309, 190] width 431 height 182
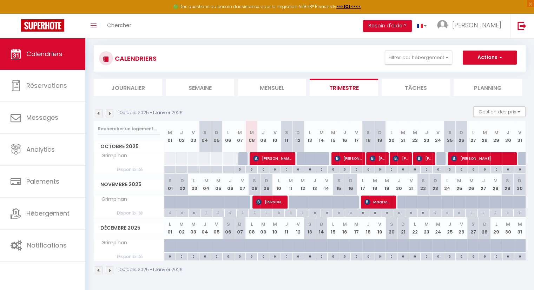
click at [490, 89] on li "Planning" at bounding box center [487, 87] width 68 height 17
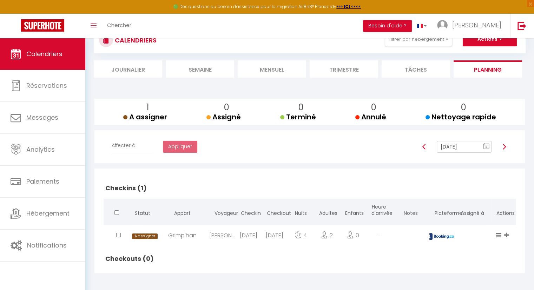
scroll to position [58, 0]
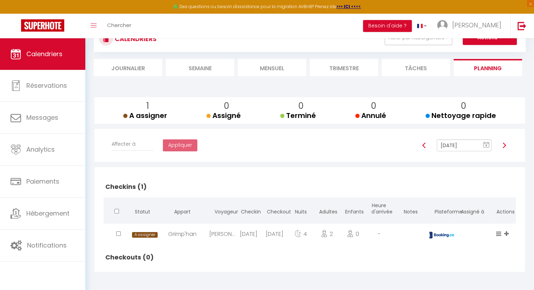
click at [218, 232] on div "[PERSON_NAME]" at bounding box center [222, 234] width 26 height 23
select select "0"
select select "1"
select select
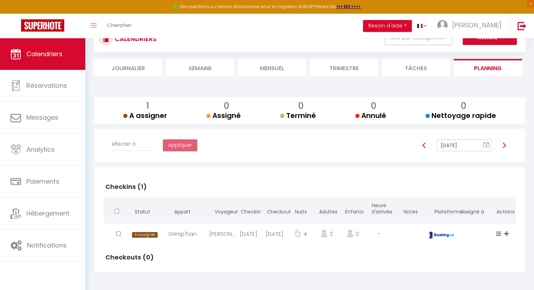
select select
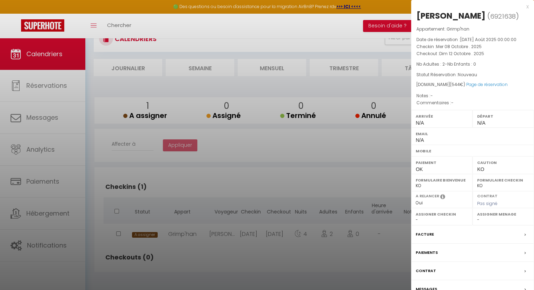
click at [295, 157] on div at bounding box center [267, 145] width 534 height 290
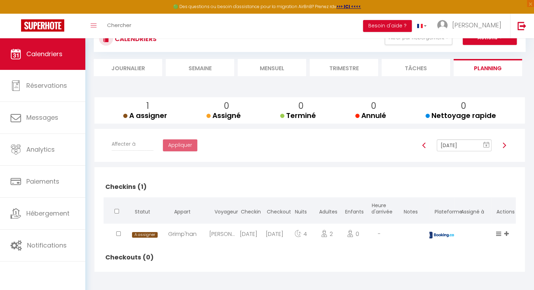
click at [319, 27] on div "Toggle menubar Chercher BUTTON Besoin d'aide ? Denis Paramètres Équipe" at bounding box center [289, 26] width 477 height 25
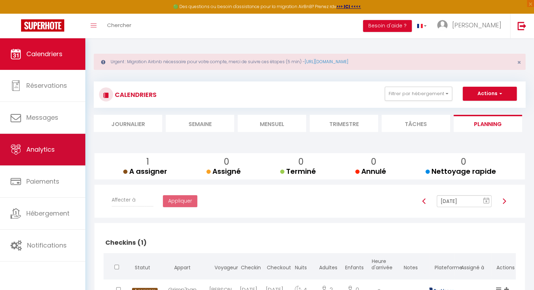
scroll to position [0, 0]
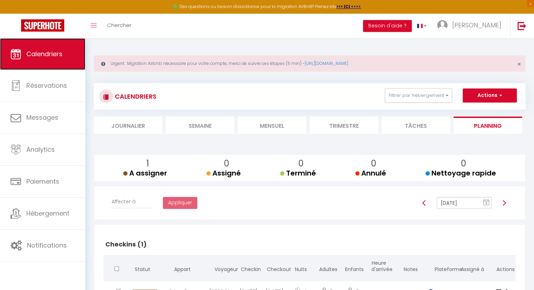
click at [52, 51] on span "Calendriers" at bounding box center [44, 53] width 36 height 9
click at [278, 131] on li "Mensuel" at bounding box center [271, 124] width 68 height 17
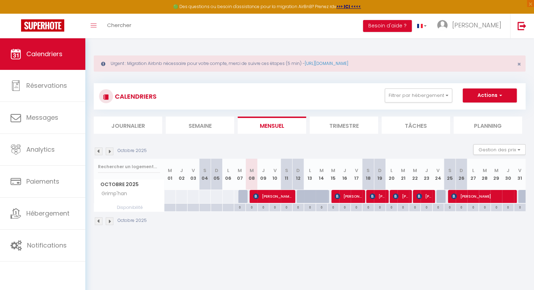
click at [298, 192] on div at bounding box center [302, 196] width 12 height 13
type input "95"
type input "Dim 12 Octobre 2025"
type input "Lun 13 Octobre 2025"
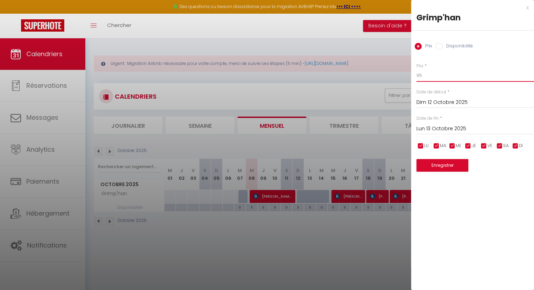
drag, startPoint x: 421, startPoint y: 76, endPoint x: 415, endPoint y: 79, distance: 6.4
click at [414, 76] on div "Prix * 95 Statut * Disponible Indisponible Date de début * Dim 12 Octobre 2025 …" at bounding box center [472, 113] width 123 height 118
drag, startPoint x: 424, startPoint y: 77, endPoint x: 406, endPoint y: 77, distance: 18.2
click at [406, 77] on body "🟢 Des questions ou besoin d'assistance pour la migration AirBnB? Prenez rdv >>>…" at bounding box center [267, 183] width 534 height 290
type input "75"
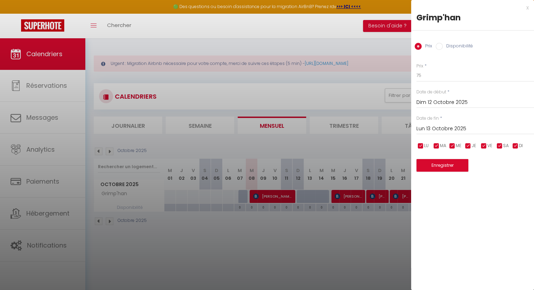
click at [440, 47] on input "Disponibilité" at bounding box center [438, 46] width 7 height 7
radio input "true"
radio input "false"
click at [451, 163] on button "Enregistrer" at bounding box center [442, 166] width 52 height 13
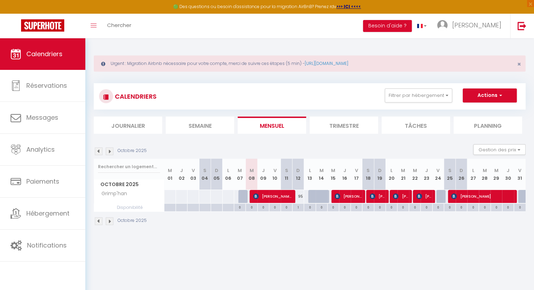
scroll to position [38, 0]
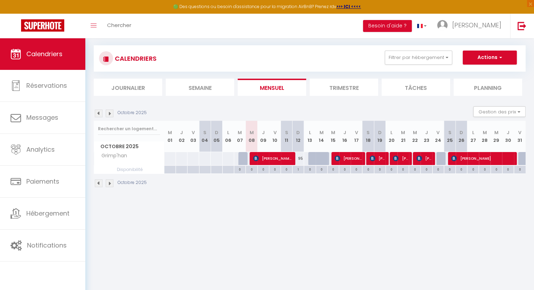
click at [348, 87] on li "Trimestre" at bounding box center [343, 87] width 68 height 17
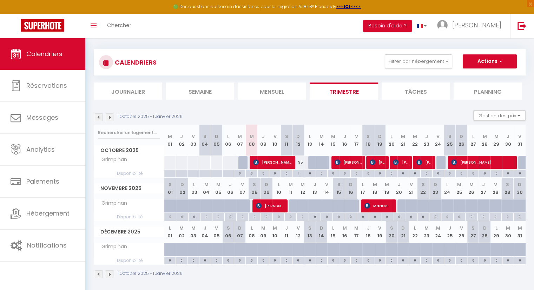
scroll to position [38, 0]
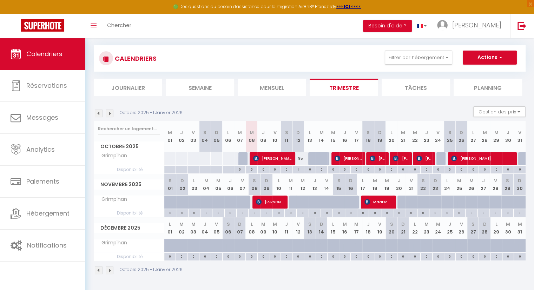
click at [317, 159] on div at bounding box center [321, 158] width 12 height 13
select select "1"
type input "[DATE] Octobre 2025"
type input "Mer 15 Octobre 2025"
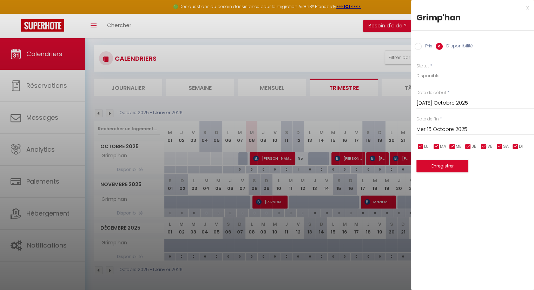
click at [389, 101] on div at bounding box center [267, 145] width 534 height 290
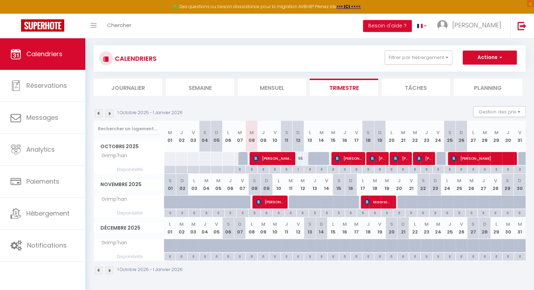
click at [258, 107] on div "1 Octobre 2025 - 1 Janvier 2026 Gestion des prix Nb Nuits minimum Règles Dispon…" at bounding box center [309, 113] width 431 height 14
click at [218, 108] on div "1 Octobre 2025 - 1 Janvier 2026 Gestion des prix Nb Nuits minimum Règles Dispon…" at bounding box center [309, 113] width 431 height 14
click at [216, 108] on div "1 Octobre 2025 - 1 Janvier 2026 Gestion des prix Nb Nuits minimum Règles Dispon…" at bounding box center [309, 113] width 431 height 14
click at [442, 157] on div at bounding box center [442, 158] width 12 height 13
select select "1"
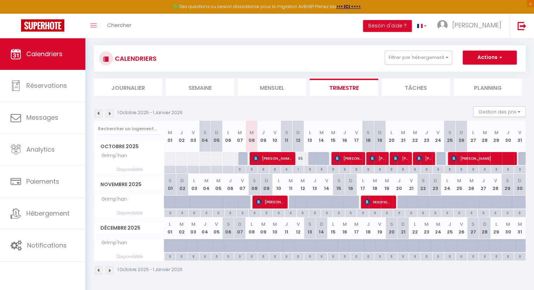
type input "Ven 24 Octobre 2025"
type input "[PERSON_NAME] 25 Octobre 2025"
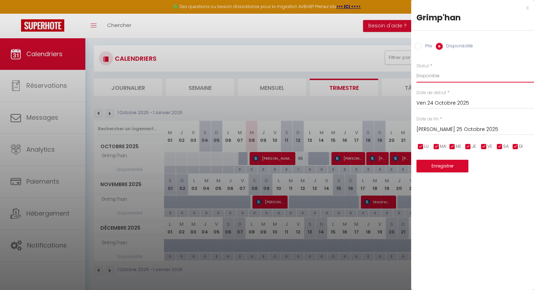
click at [436, 76] on select "Disponible Indisponible" at bounding box center [475, 75] width 118 height 13
click at [416, 69] on select "Disponible Indisponible" at bounding box center [475, 75] width 118 height 13
click at [421, 46] on label "Prix" at bounding box center [426, 47] width 11 height 8
click at [421, 46] on input "Prix" at bounding box center [417, 46] width 7 height 7
radio input "true"
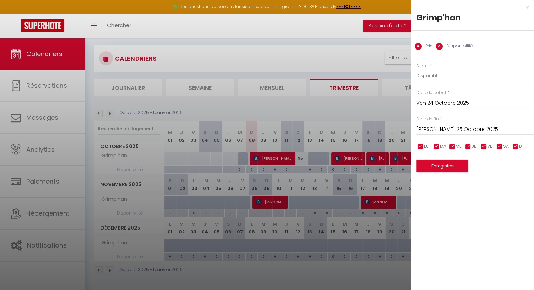
radio input "false"
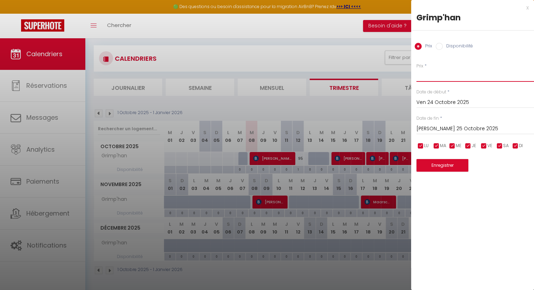
click at [436, 78] on input "Prix" at bounding box center [475, 75] width 118 height 13
type input "95"
click at [449, 168] on button "Enregistrer" at bounding box center [442, 165] width 52 height 13
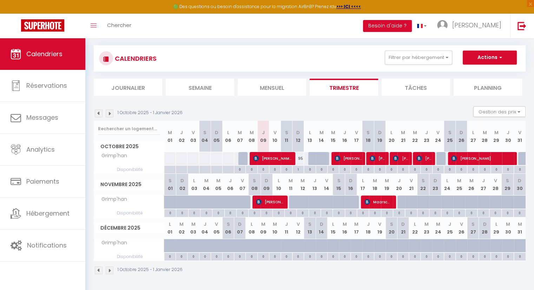
click at [441, 158] on div at bounding box center [442, 158] width 12 height 13
type input "95"
select select "1"
type input "Ven 24 Octobre 2025"
type input "[PERSON_NAME] 25 Octobre 2025"
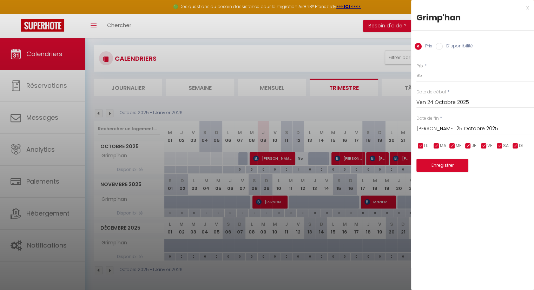
click at [436, 45] on input "Disponibilité" at bounding box center [438, 46] width 7 height 7
radio input "true"
radio input "false"
click at [446, 170] on button "Enregistrer" at bounding box center [442, 166] width 52 height 13
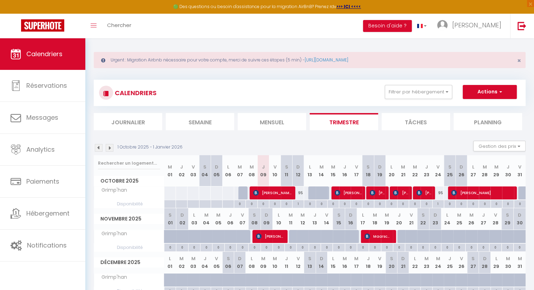
scroll to position [0, 0]
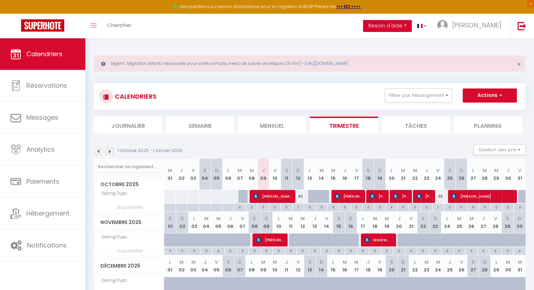
click at [412, 26] on button "Besoin d'aide ?" at bounding box center [387, 26] width 49 height 12
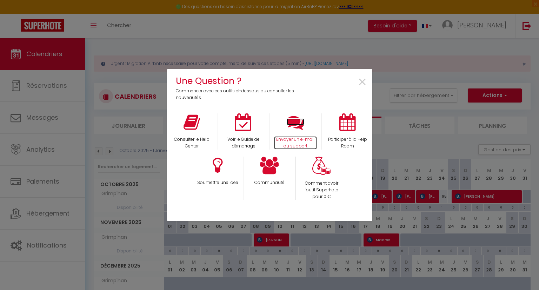
click at [295, 127] on icon at bounding box center [296, 122] width 18 height 18
click at [364, 82] on span "×" at bounding box center [361, 82] width 9 height 22
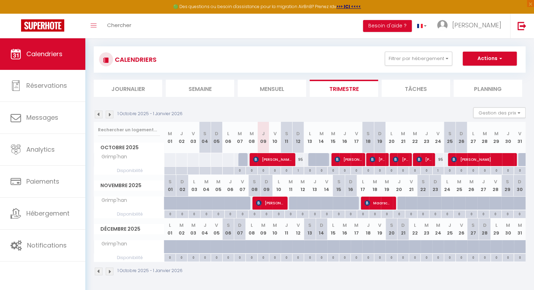
scroll to position [38, 0]
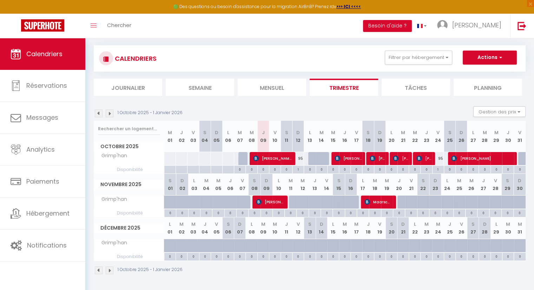
click at [111, 269] on img at bounding box center [110, 270] width 8 height 8
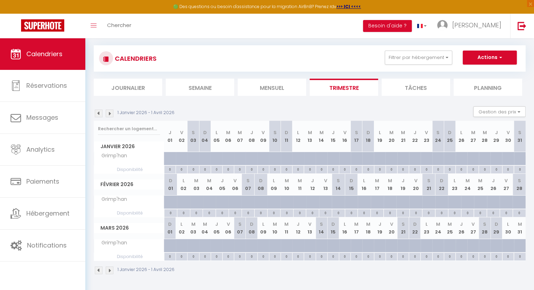
click at [111, 269] on img at bounding box center [110, 270] width 8 height 8
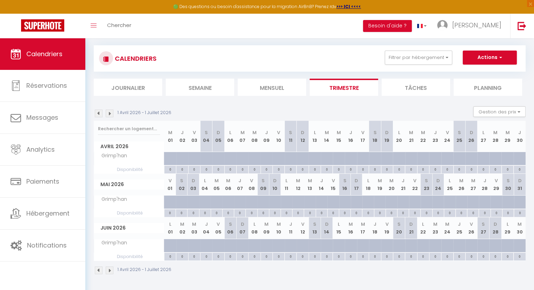
click at [97, 271] on img at bounding box center [99, 270] width 8 height 8
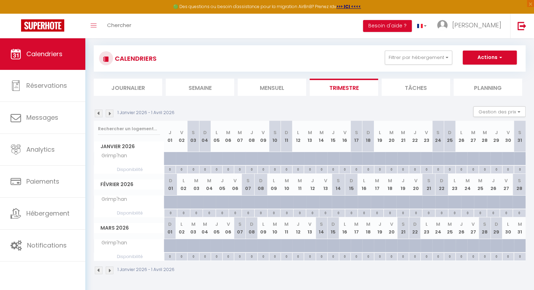
click at [97, 271] on img at bounding box center [99, 270] width 8 height 8
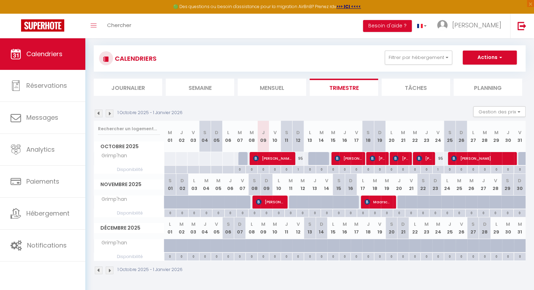
click at [97, 271] on img at bounding box center [99, 270] width 8 height 8
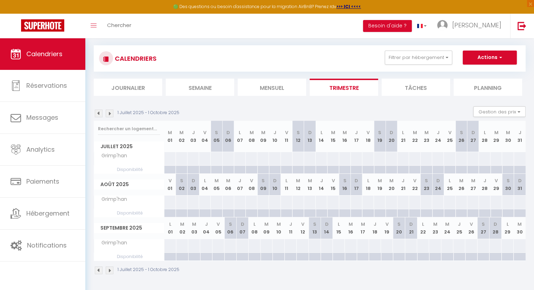
click at [112, 267] on img at bounding box center [110, 270] width 8 height 8
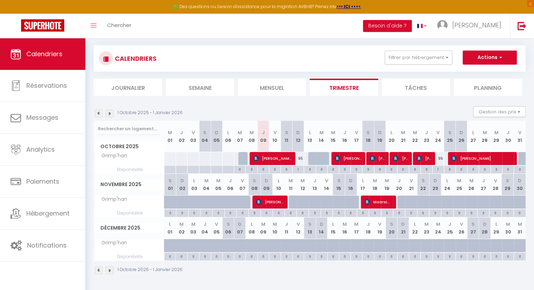
click at [112, 267] on img at bounding box center [110, 270] width 8 height 8
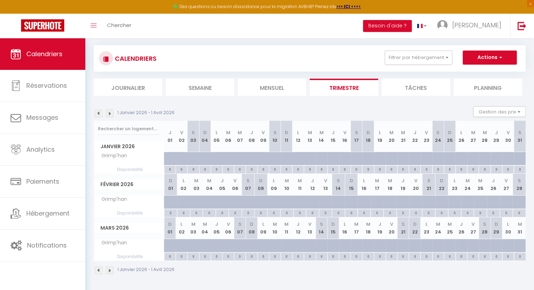
click at [100, 269] on img at bounding box center [99, 270] width 8 height 8
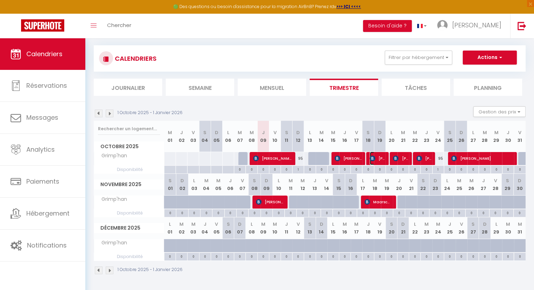
click at [380, 159] on span "[PERSON_NAME]" at bounding box center [376, 158] width 15 height 13
select select "OK"
select select "KO"
select select "0"
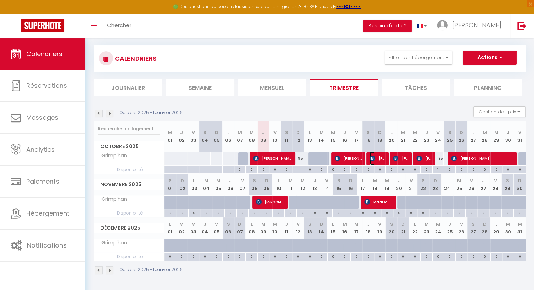
select select "1"
select select
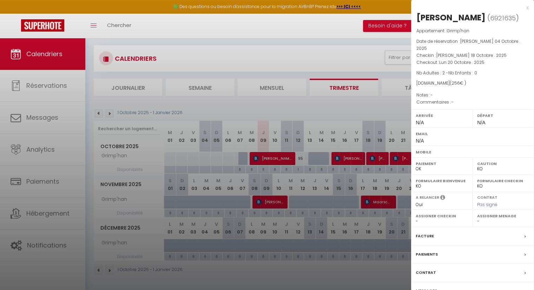
click at [523, 283] on div "Messages" at bounding box center [472, 291] width 123 height 18
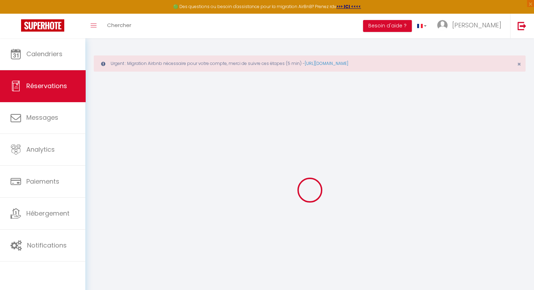
select select
checkbox input "false"
select select
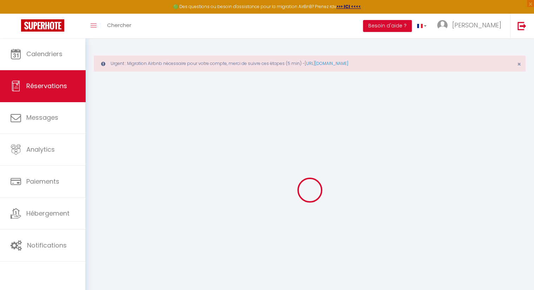
select select
checkbox input "false"
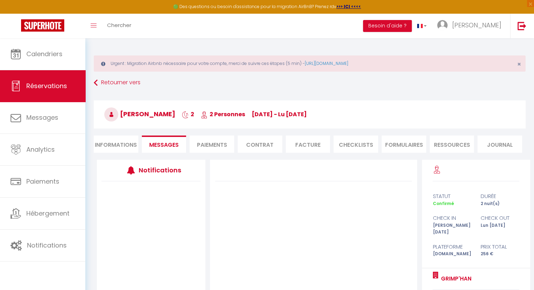
click at [136, 146] on li "Informations" at bounding box center [116, 143] width 45 height 17
select select
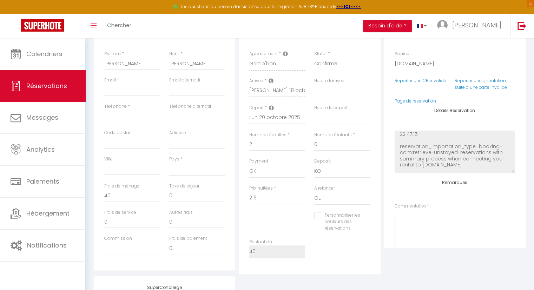
scroll to position [70, 0]
select select
checkbox input "false"
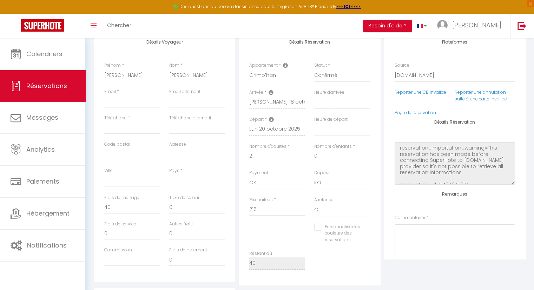
scroll to position [128, 0]
select select
checkbox input "false"
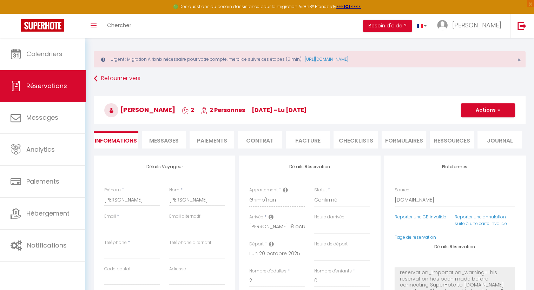
scroll to position [0, 0]
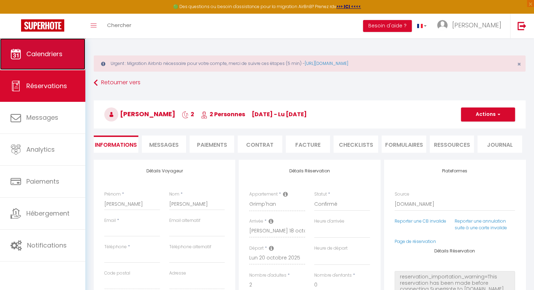
click at [45, 60] on link "Calendriers" at bounding box center [42, 54] width 85 height 32
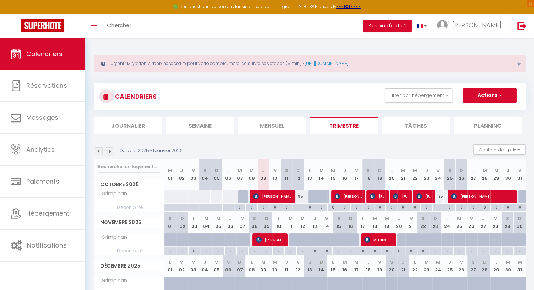
click at [300, 197] on div "95" at bounding box center [298, 196] width 12 height 13
type input "95"
type input "Dim 12 Octobre 2025"
type input "Lun 13 Octobre 2025"
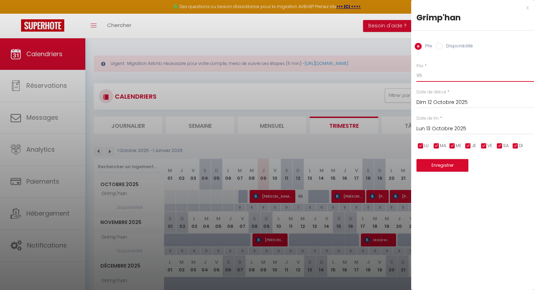
drag, startPoint x: 433, startPoint y: 75, endPoint x: 405, endPoint y: 73, distance: 27.7
click at [406, 75] on body "🟢 Des questions ou besoin d'assistance pour la migration AirBnB? Prenez rdv >>>…" at bounding box center [267, 183] width 534 height 290
type input "85"
click at [442, 167] on button "Enregistrer" at bounding box center [442, 165] width 52 height 13
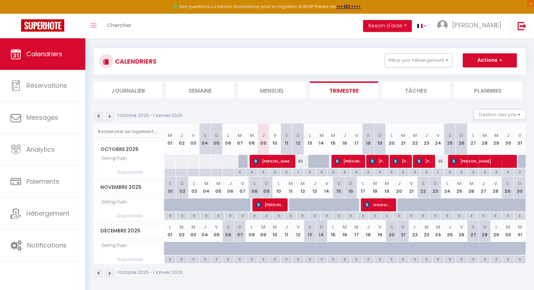
scroll to position [38, 0]
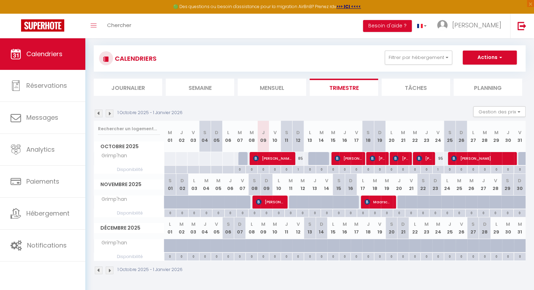
click at [209, 92] on li "Semaine" at bounding box center [200, 87] width 68 height 17
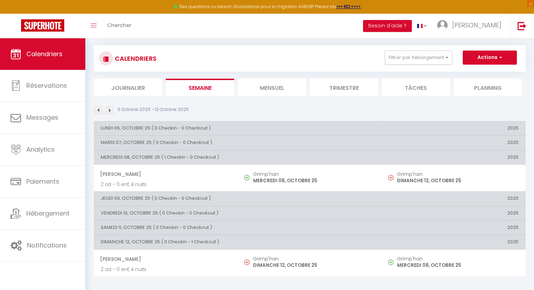
click at [289, 86] on li "Mensuel" at bounding box center [271, 87] width 68 height 17
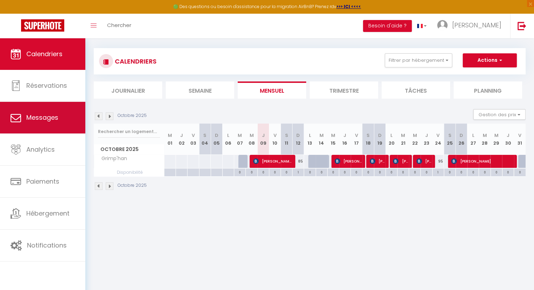
scroll to position [38, 0]
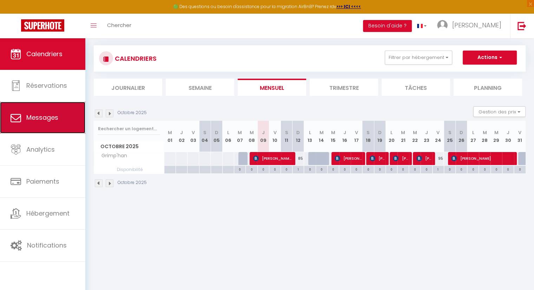
click at [53, 114] on span "Messages" at bounding box center [42, 117] width 32 height 9
select select "message"
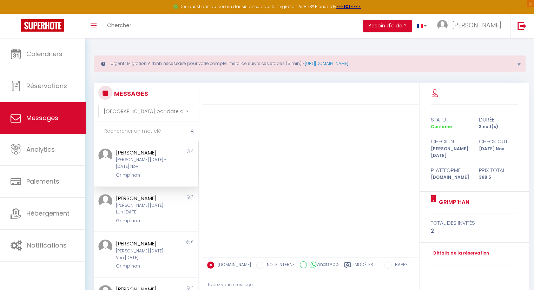
click at [141, 179] on div "Grimp'han" at bounding box center [142, 175] width 52 height 7
click at [154, 170] on div "[PERSON_NAME] [DATE] - [DATE] Nov" at bounding box center [142, 162] width 52 height 13
click at [155, 215] on div "[PERSON_NAME] [DATE] - Lun [DATE]" at bounding box center [142, 208] width 52 height 13
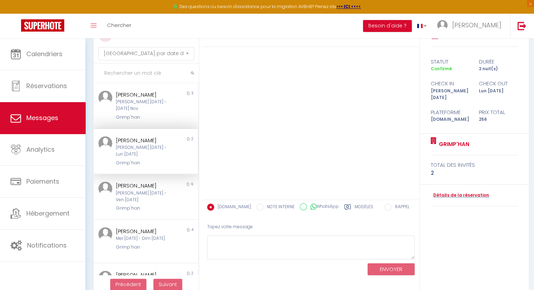
scroll to position [69, 0]
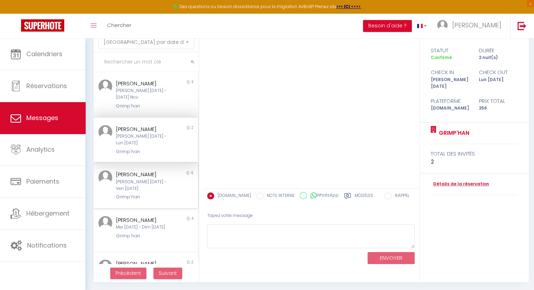
click at [138, 192] on div "[PERSON_NAME] [DATE] - Ven [DATE]" at bounding box center [142, 185] width 52 height 13
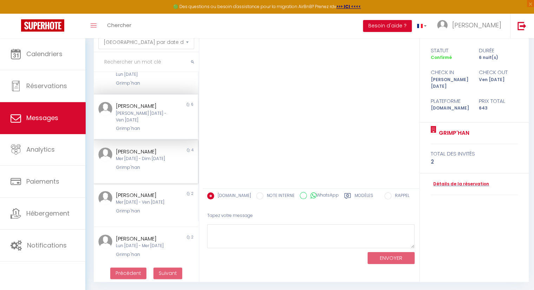
scroll to position [70, 0]
click at [132, 160] on div "Mer [DATE] - Dim [DATE]" at bounding box center [142, 157] width 52 height 7
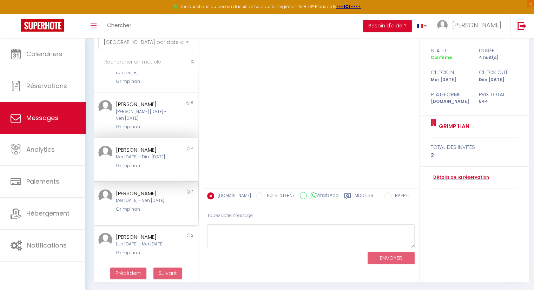
click at [147, 204] on div "Mer [DATE] - Ven [DATE]" at bounding box center [142, 200] width 52 height 7
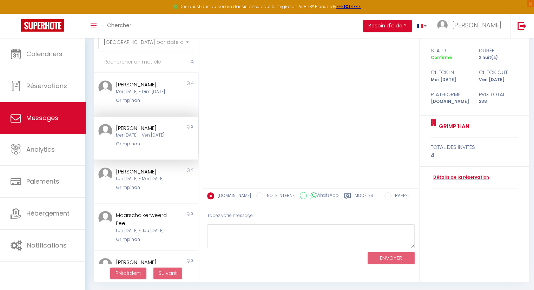
scroll to position [140, 0]
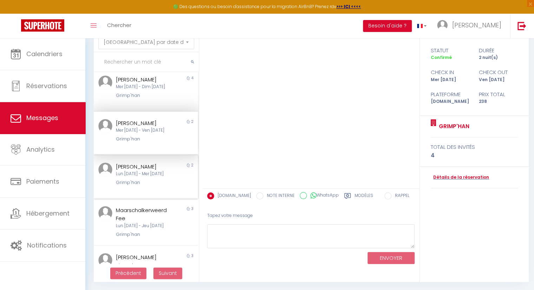
click at [150, 177] on div "Lun [DATE] - Mer [DATE]" at bounding box center [142, 173] width 52 height 7
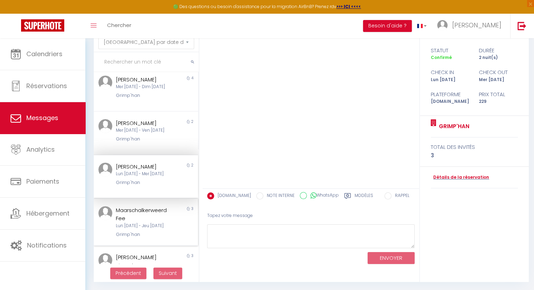
click at [136, 222] on div "Maarschalkerweerd Fee" at bounding box center [142, 214] width 52 height 16
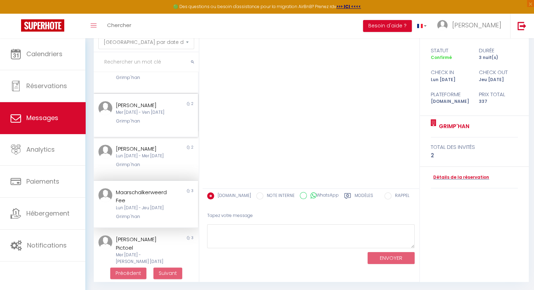
scroll to position [195, 0]
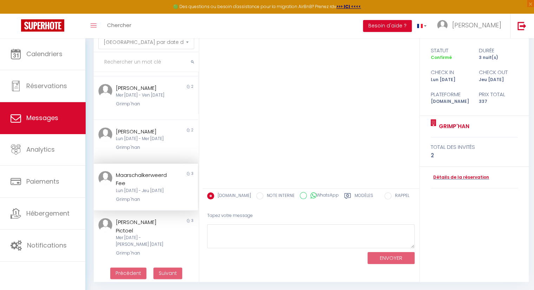
drag, startPoint x: 135, startPoint y: 237, endPoint x: 154, endPoint y: 216, distance: 28.3
click at [135, 237] on div "Mer [DATE] - [PERSON_NAME] [DATE]" at bounding box center [142, 240] width 52 height 13
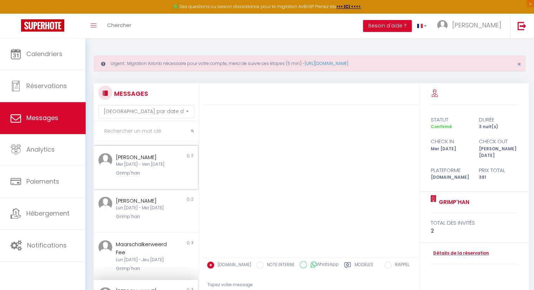
click at [142, 177] on div "Wil Duursma-Eilander Mer 22 Oct - Ven 24 Oct Grimp'han" at bounding box center [141, 165] width 61 height 24
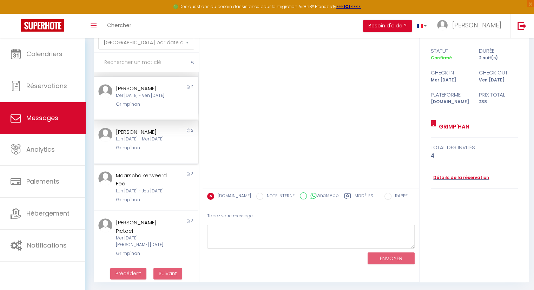
scroll to position [69, 0]
click at [145, 242] on div "Mer [DATE] - [PERSON_NAME] [DATE]" at bounding box center [142, 240] width 52 height 13
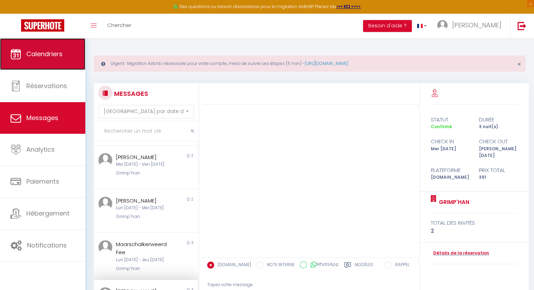
click at [50, 67] on link "Calendriers" at bounding box center [42, 54] width 85 height 32
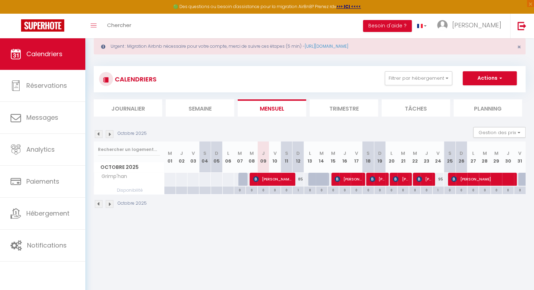
scroll to position [35, 0]
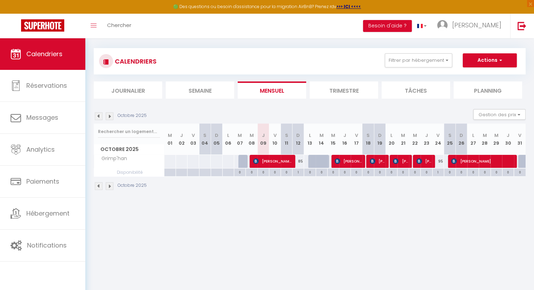
click at [302, 162] on div "85" at bounding box center [298, 161] width 12 height 13
type input "85"
type input "Dim 12 Octobre 2025"
type input "Lun 13 Octobre 2025"
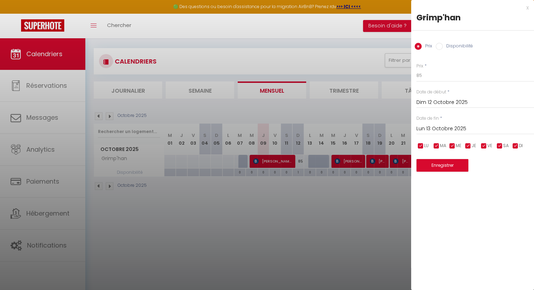
click at [355, 225] on div at bounding box center [267, 145] width 534 height 290
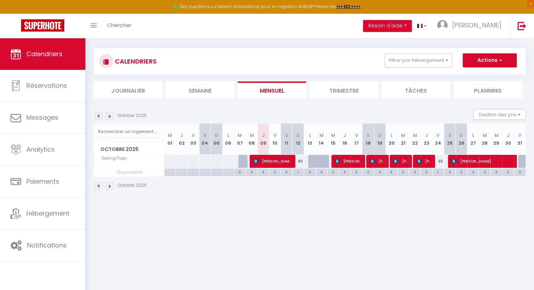
click at [442, 160] on div "95" at bounding box center [438, 161] width 12 height 13
type input "95"
type input "Ven 24 Octobre 2025"
type input "[PERSON_NAME] 25 Octobre 2025"
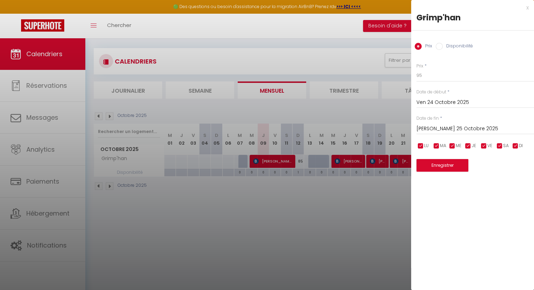
click at [289, 174] on div at bounding box center [267, 145] width 534 height 290
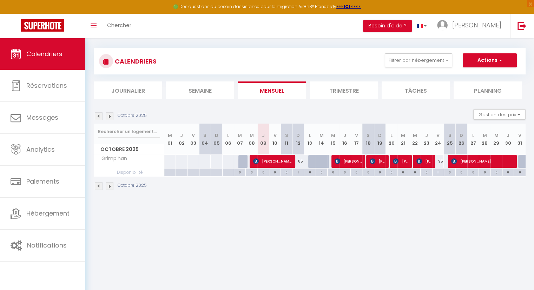
click at [302, 160] on div "85" at bounding box center [298, 161] width 12 height 13
type input "85"
type input "Dim 12 Octobre 2025"
type input "Lun 13 Octobre 2025"
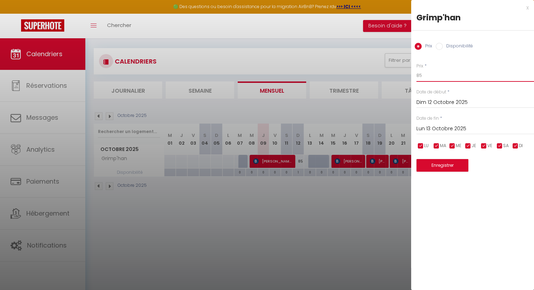
drag, startPoint x: 425, startPoint y: 75, endPoint x: 406, endPoint y: 75, distance: 19.6
click at [406, 75] on body "🟢 Des questions ou besoin d'assistance pour la migration AirBnB? Prenez rdv >>>…" at bounding box center [267, 148] width 534 height 290
type input "105"
click at [453, 166] on button "Enregistrer" at bounding box center [442, 165] width 52 height 13
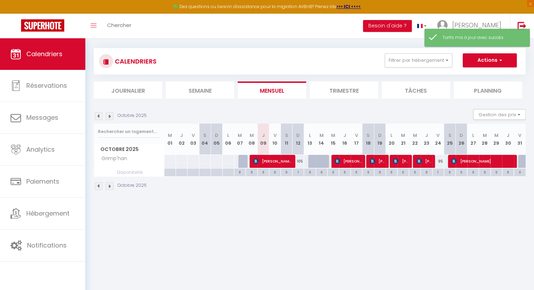
drag, startPoint x: 438, startPoint y: 160, endPoint x: 443, endPoint y: 161, distance: 5.7
click at [443, 161] on tr "Grimp'han Joshua Boelhouwer" at bounding box center [309, 161] width 431 height 14
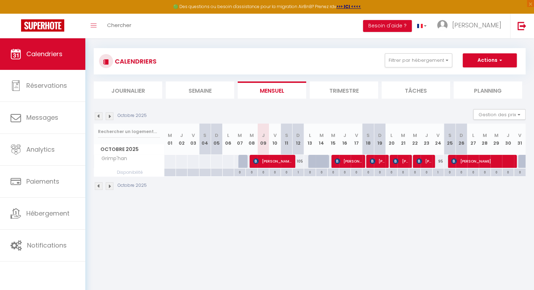
drag, startPoint x: 297, startPoint y: 162, endPoint x: 313, endPoint y: 155, distance: 17.0
click at [303, 162] on div "105" at bounding box center [298, 161] width 12 height 13
type input "105"
type input "Dim 12 Octobre 2025"
type input "Lun 13 Octobre 2025"
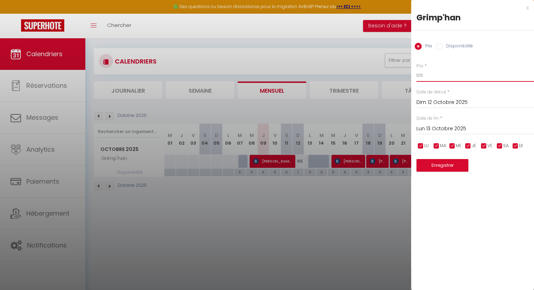
drag, startPoint x: 430, startPoint y: 75, endPoint x: 402, endPoint y: 75, distance: 27.4
click at [403, 75] on body "🟢 Des questions ou besoin d'assistance pour la migration AirBnB? Prenez rdv >>>…" at bounding box center [267, 148] width 534 height 290
type input "95"
click at [442, 165] on button "Enregistrer" at bounding box center [442, 165] width 52 height 13
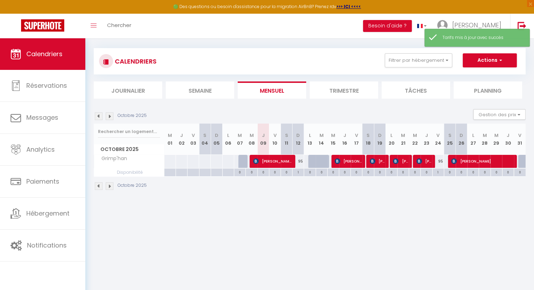
drag, startPoint x: 438, startPoint y: 160, endPoint x: 443, endPoint y: 160, distance: 5.3
click at [443, 160] on tr "Grimp'han Joshua Boelhouwer" at bounding box center [309, 161] width 431 height 14
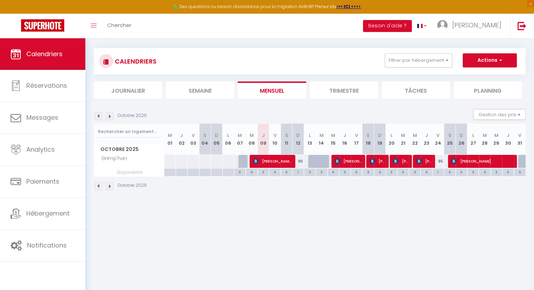
click at [439, 162] on div "95" at bounding box center [438, 161] width 12 height 13
type input "95"
type input "Ven 24 Octobre 2025"
type input "[PERSON_NAME] 25 Octobre 2025"
click at [439, 162] on div at bounding box center [267, 145] width 534 height 290
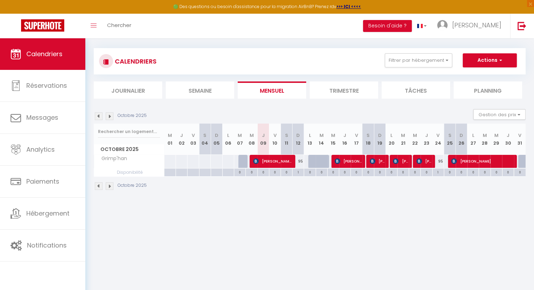
click at [439, 162] on body "🟢 Des questions ou besoin d'assistance pour la migration AirBnB? Prenez rdv >>>…" at bounding box center [267, 148] width 534 height 290
click at [439, 162] on div "95" at bounding box center [438, 161] width 12 height 13
type input "95"
type input "Ven 24 Octobre 2025"
type input "[PERSON_NAME] 25 Octobre 2025"
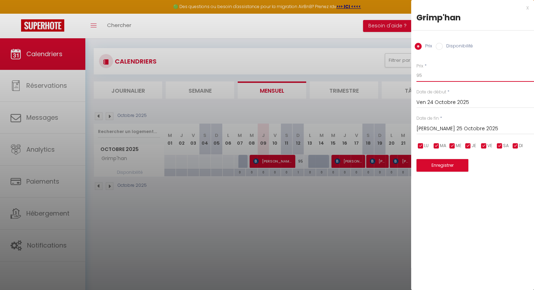
drag, startPoint x: 404, startPoint y: 75, endPoint x: 374, endPoint y: 75, distance: 30.2
click at [374, 75] on body "🟢 Des questions ou besoin d'assistance pour la migration AirBnB? Prenez rdv >>>…" at bounding box center [267, 148] width 534 height 290
type input "105"
click at [446, 167] on button "Enregistrer" at bounding box center [442, 165] width 52 height 13
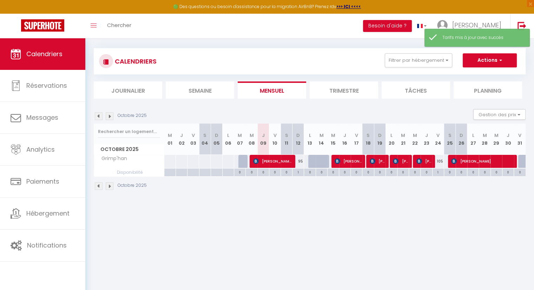
click at [109, 187] on img at bounding box center [110, 186] width 8 height 8
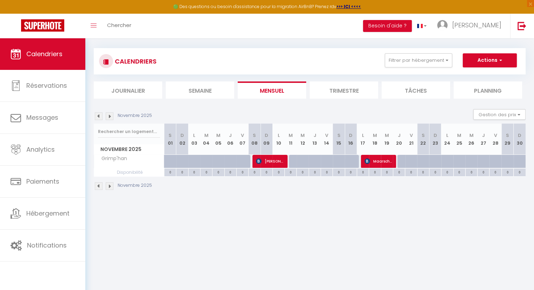
click at [97, 186] on img at bounding box center [99, 186] width 8 height 8
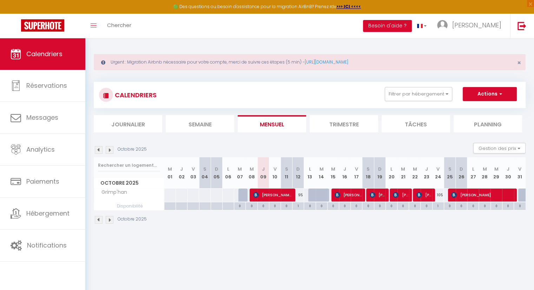
scroll to position [0, 0]
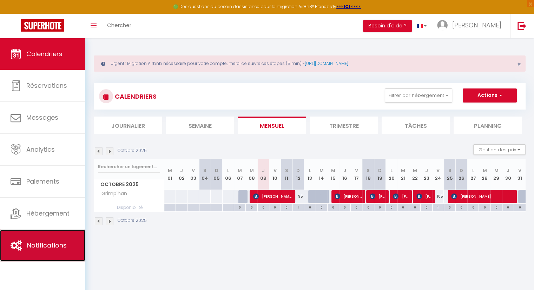
click at [59, 242] on span "Notifications" at bounding box center [47, 245] width 40 height 9
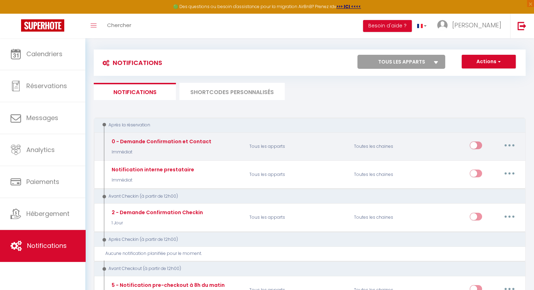
scroll to position [35, 0]
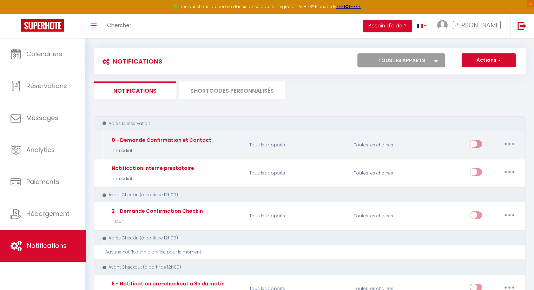
click at [479, 144] on input "checkbox" at bounding box center [475, 145] width 12 height 11
click at [471, 145] on input "checkbox" at bounding box center [475, 145] width 12 height 11
checkbox input "false"
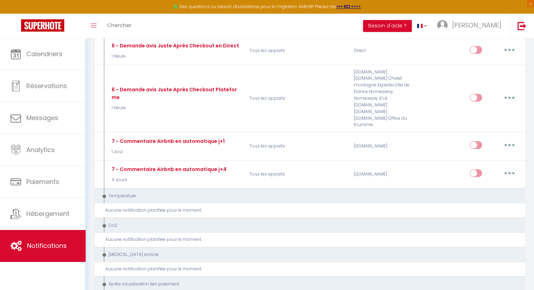
scroll to position [316, 0]
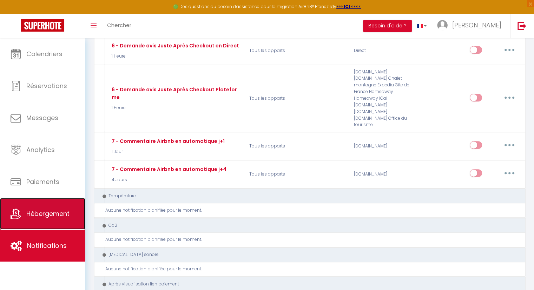
click at [42, 217] on span "Hébergement" at bounding box center [47, 213] width 43 height 9
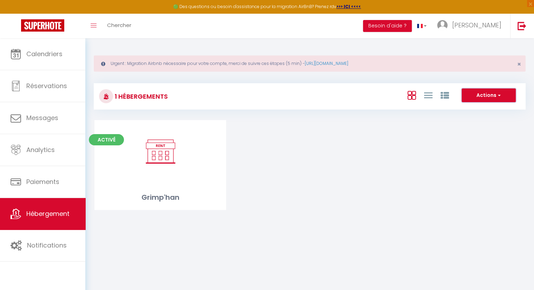
click at [503, 98] on button "Actions" at bounding box center [488, 95] width 54 height 14
drag, startPoint x: 367, startPoint y: 187, endPoint x: 246, endPoint y: 198, distance: 121.5
click at [367, 188] on div "Activé Editer Grimp'han" at bounding box center [310, 173] width 448 height 107
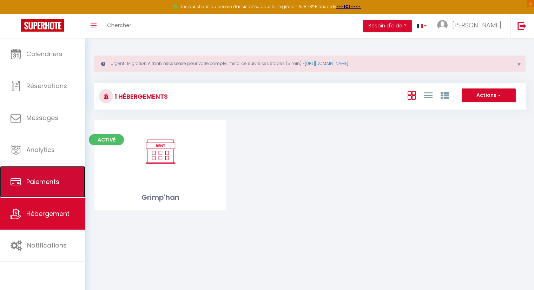
click at [47, 182] on span "Paiements" at bounding box center [42, 181] width 33 height 9
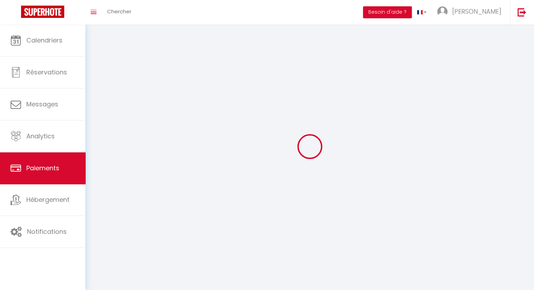
select select "2"
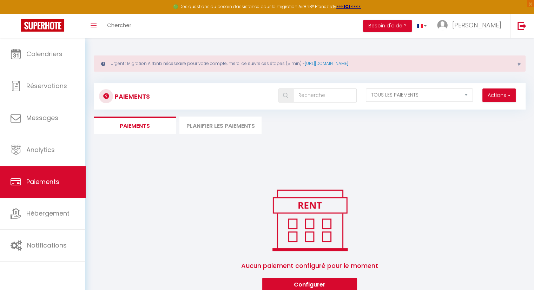
scroll to position [35, 0]
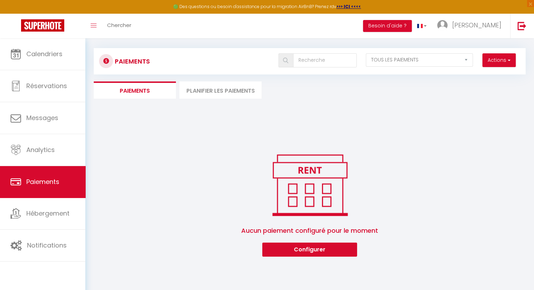
click at [205, 93] on li "Planifier les paiements" at bounding box center [220, 89] width 82 height 17
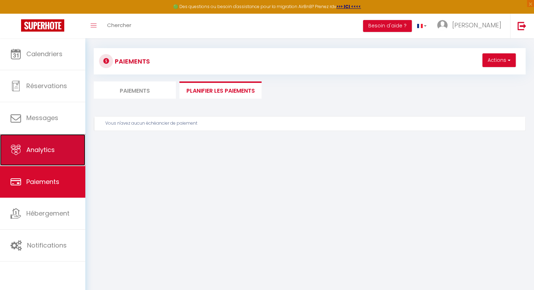
click at [53, 149] on span "Analytics" at bounding box center [40, 149] width 28 height 9
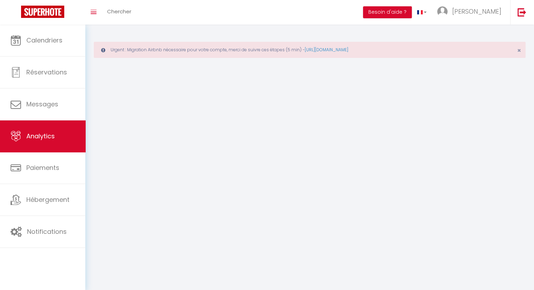
select select "2025"
select select "10"
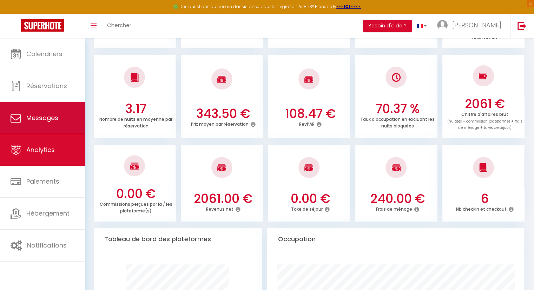
scroll to position [210, 0]
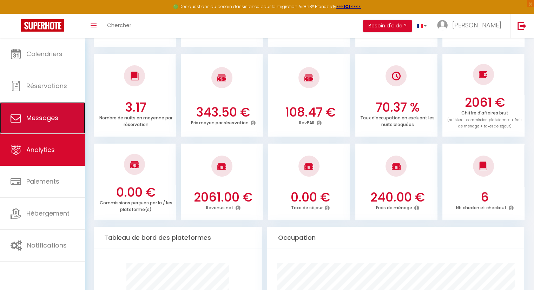
click at [52, 106] on link "Messages" at bounding box center [42, 118] width 85 height 32
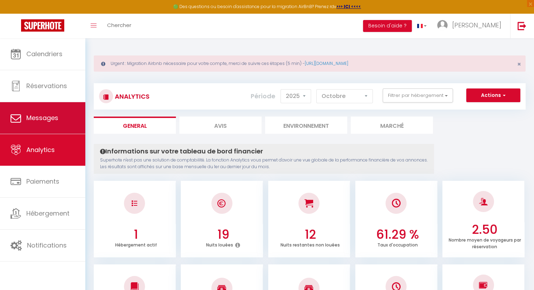
select select "message"
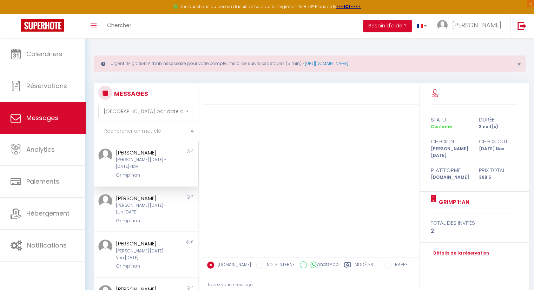
click at [126, 166] on div "[PERSON_NAME] [DATE] - [DATE] Nov" at bounding box center [142, 162] width 52 height 13
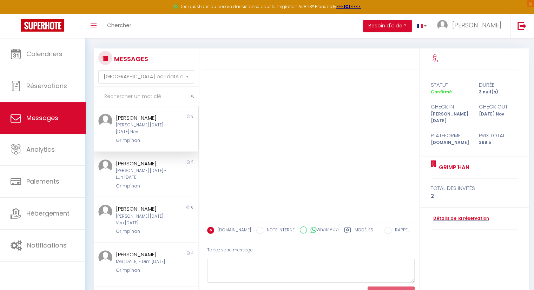
scroll to position [35, 0]
click at [128, 135] on div "[PERSON_NAME] [DATE] - [DATE] Nov" at bounding box center [142, 127] width 52 height 13
click at [449, 163] on link "Grimp'han" at bounding box center [452, 167] width 33 height 8
select select "3"
select select "2"
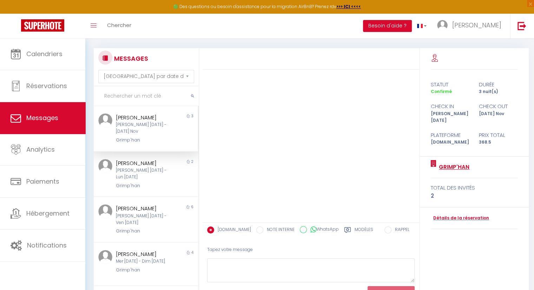
select select "1"
select select "28"
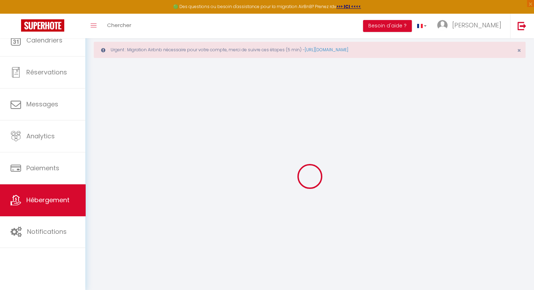
select select
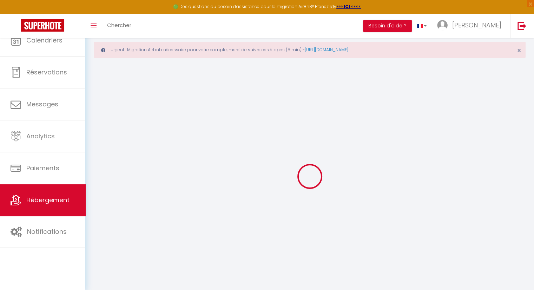
select select
checkbox input "false"
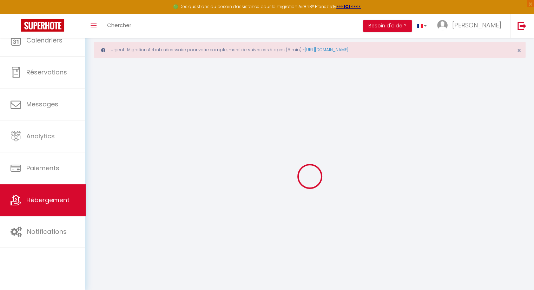
select select
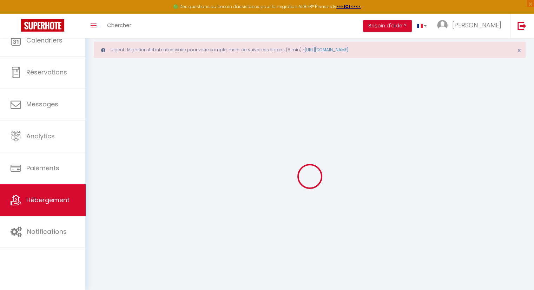
select select
checkbox input "false"
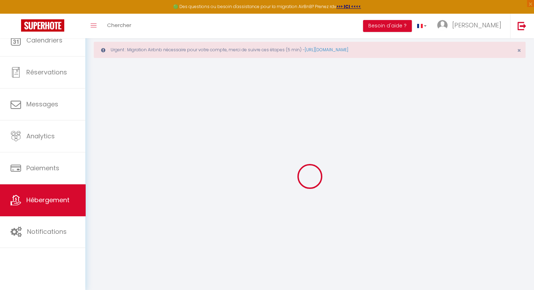
checkbox input "false"
select select
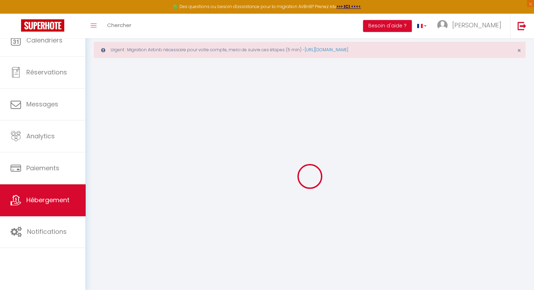
select select
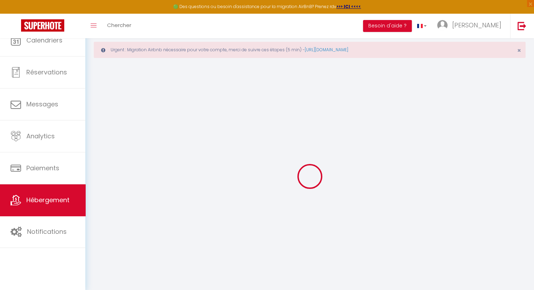
checkbox input "false"
select select
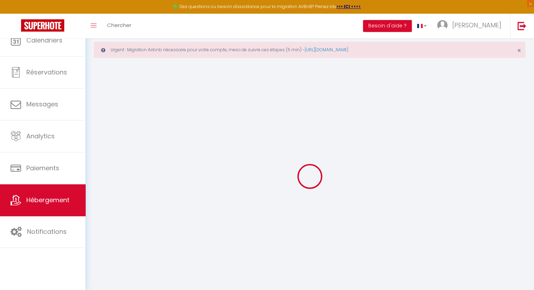
select select
checkbox input "false"
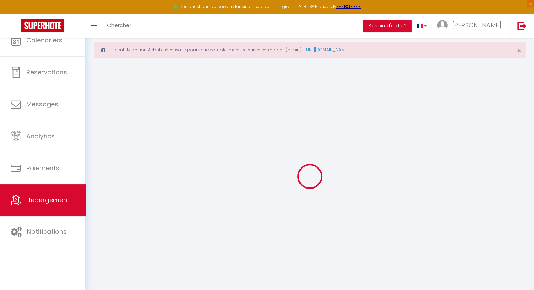
checkbox input "false"
select select
select select "15:00"
select select "23:45"
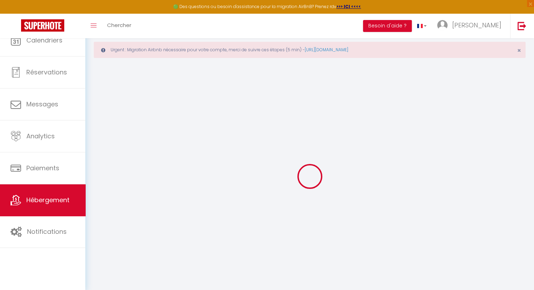
select select "11:00"
select select "30"
select select "120"
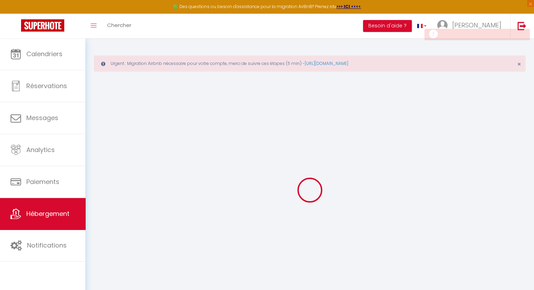
select select
checkbox input "false"
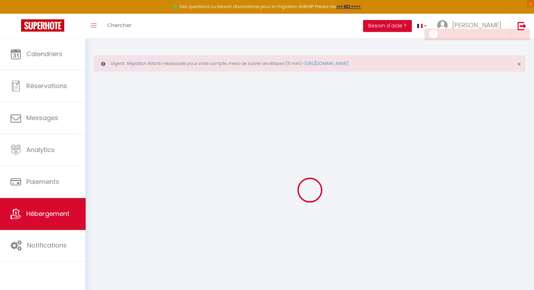
select select
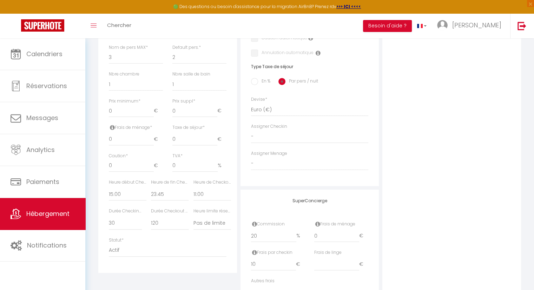
scroll to position [191, 0]
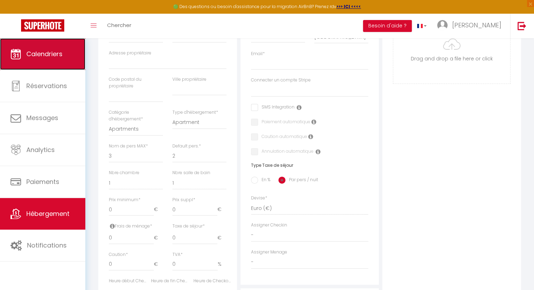
click at [51, 61] on link "Calendriers" at bounding box center [42, 54] width 85 height 32
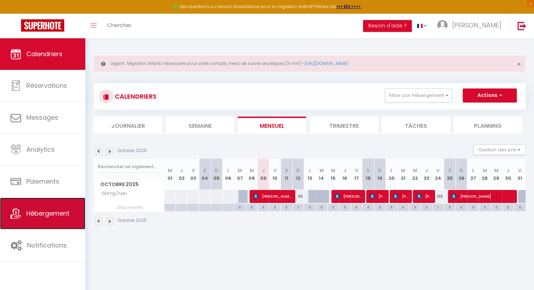
click at [36, 216] on span "Hébergement" at bounding box center [47, 213] width 43 height 9
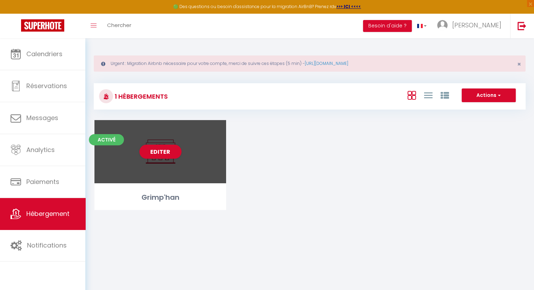
click at [198, 140] on div "Editer" at bounding box center [160, 151] width 132 height 63
select select "3"
select select "2"
select select "1"
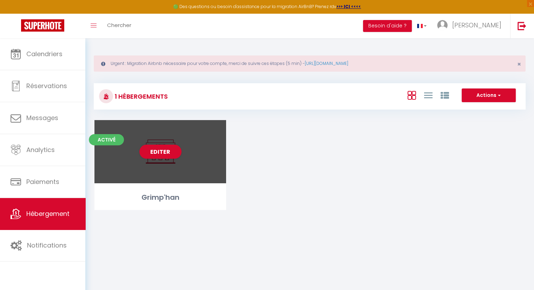
select select "28"
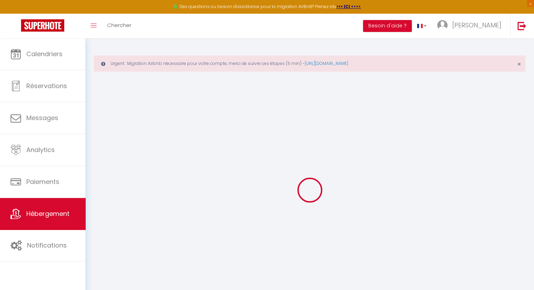
select select
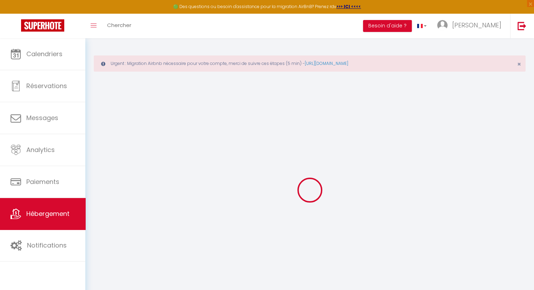
select select
checkbox input "false"
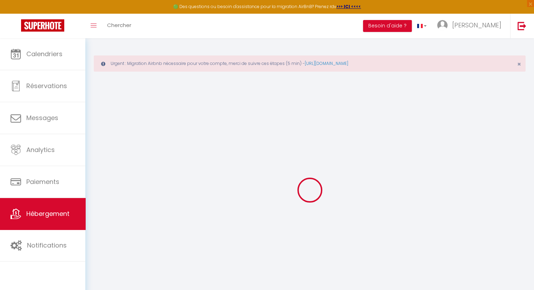
select select
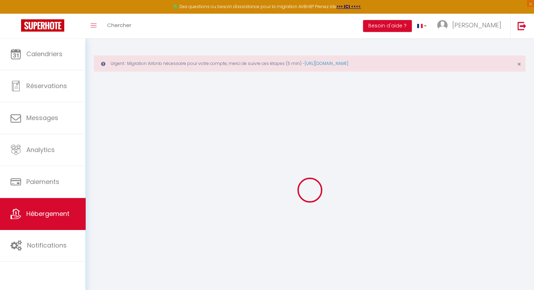
select select
checkbox input "false"
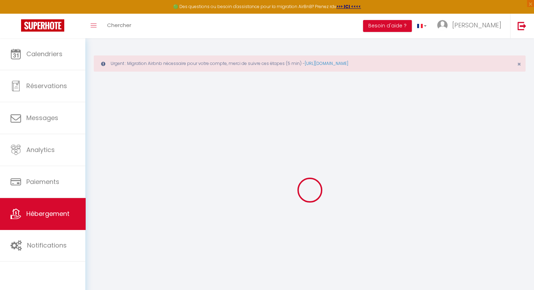
checkbox input "false"
select select
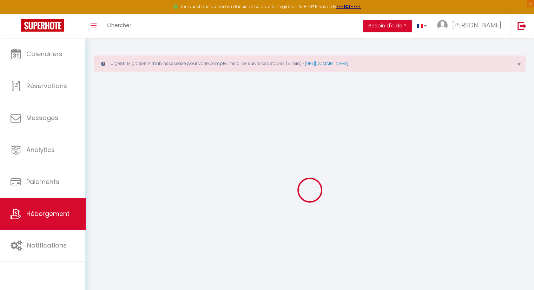
select select
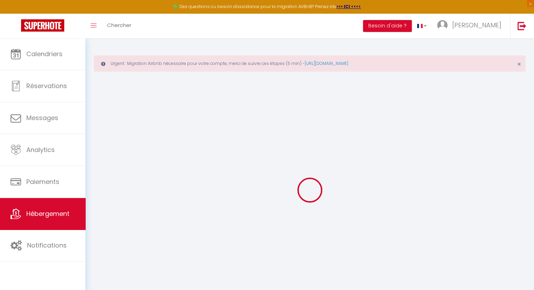
checkbox input "false"
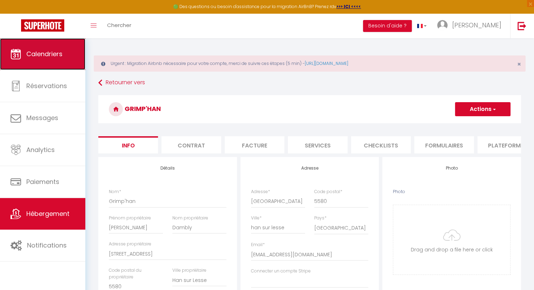
click at [45, 59] on link "Calendriers" at bounding box center [42, 54] width 85 height 32
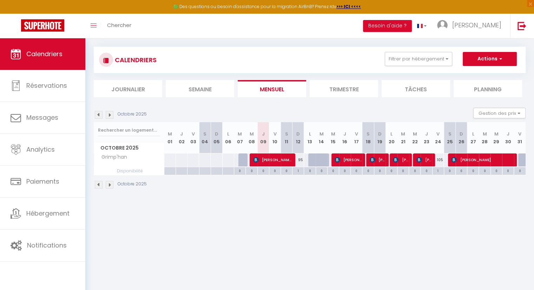
scroll to position [38, 0]
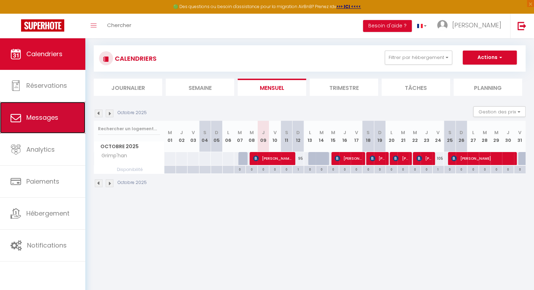
click at [52, 119] on span "Messages" at bounding box center [42, 117] width 32 height 9
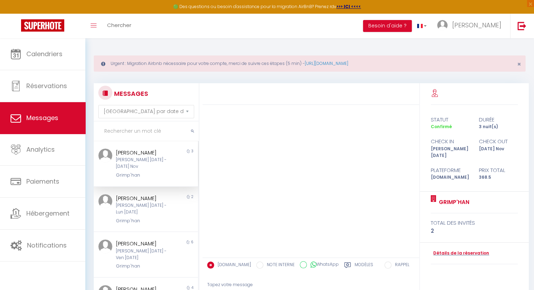
click at [145, 170] on div "[PERSON_NAME] [DATE] - [DATE] Nov" at bounding box center [142, 162] width 52 height 13
click at [286, 183] on div at bounding box center [310, 181] width 216 height 152
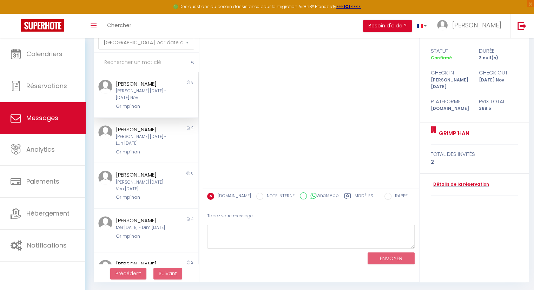
scroll to position [69, 0]
click at [139, 146] on div "[PERSON_NAME] [DATE] - Lun [DATE]" at bounding box center [142, 139] width 52 height 13
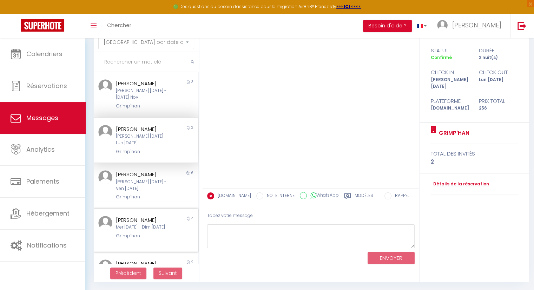
click at [129, 224] on div "[PERSON_NAME]" at bounding box center [142, 220] width 52 height 8
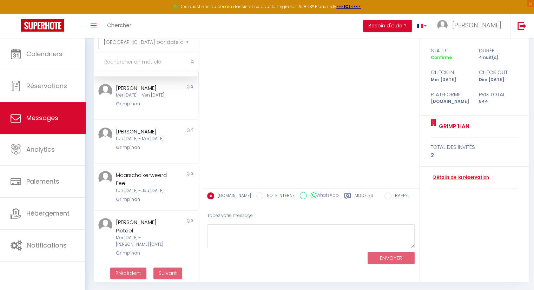
scroll to position [195, 0]
click at [142, 246] on div "Mer [DATE] - [PERSON_NAME] [DATE]" at bounding box center [142, 240] width 52 height 13
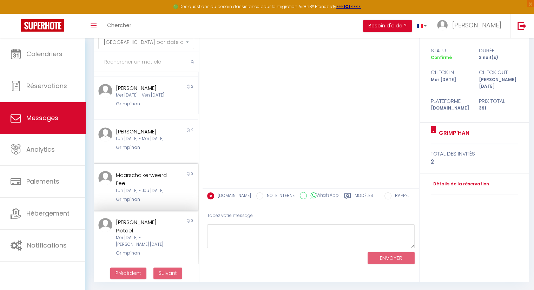
click at [153, 194] on div "Lun [DATE] - Jeu [DATE]" at bounding box center [142, 190] width 52 height 7
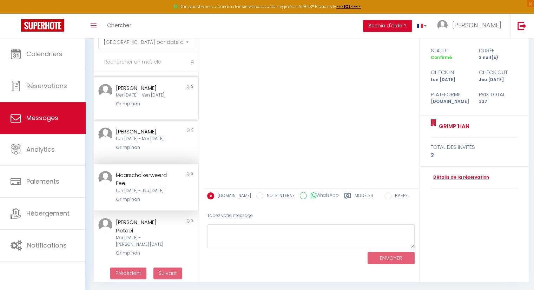
click at [152, 99] on div "Mer [DATE] - Ven [DATE]" at bounding box center [142, 95] width 52 height 7
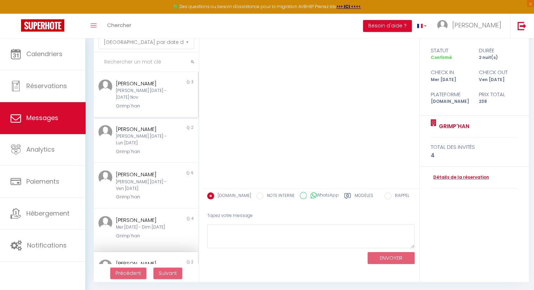
click at [152, 97] on div "[PERSON_NAME] [DATE] - [DATE] Nov" at bounding box center [142, 93] width 52 height 13
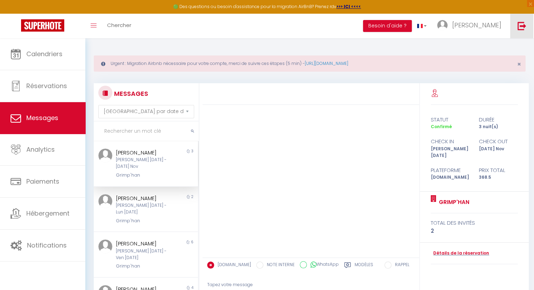
click at [523, 24] on img at bounding box center [521, 25] width 9 height 9
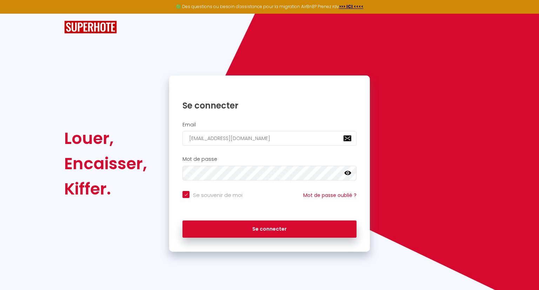
click at [458, 147] on div "Louer, Encaisser, Kiffer. Se connecter Email info@mon-majordome.be Mot de passe…" at bounding box center [270, 163] width 420 height 176
click at [303, 43] on div "Louer, Encaisser, Kiffer. Se connecter Email info@mon-majordome.be Mot de passe…" at bounding box center [269, 133] width 410 height 238
